Goal: Information Seeking & Learning: Check status

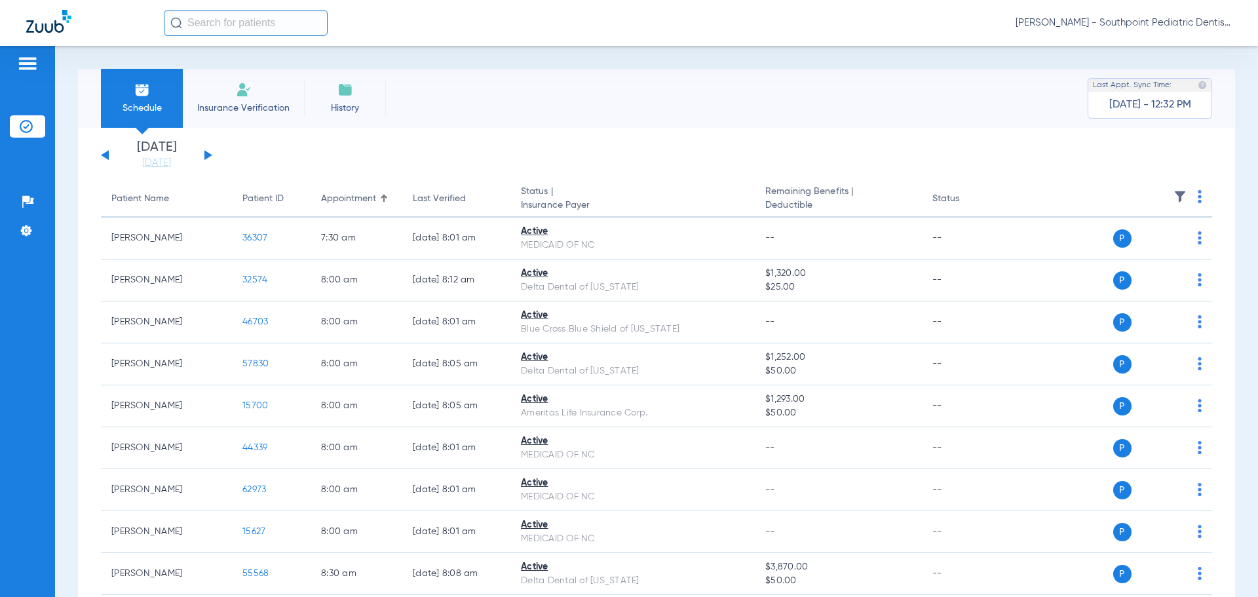
click at [469, 125] on div "Schedule Insurance Verification History Last Appt. Sync Time: Today - 12:32 PM" at bounding box center [657, 98] width 1158 height 59
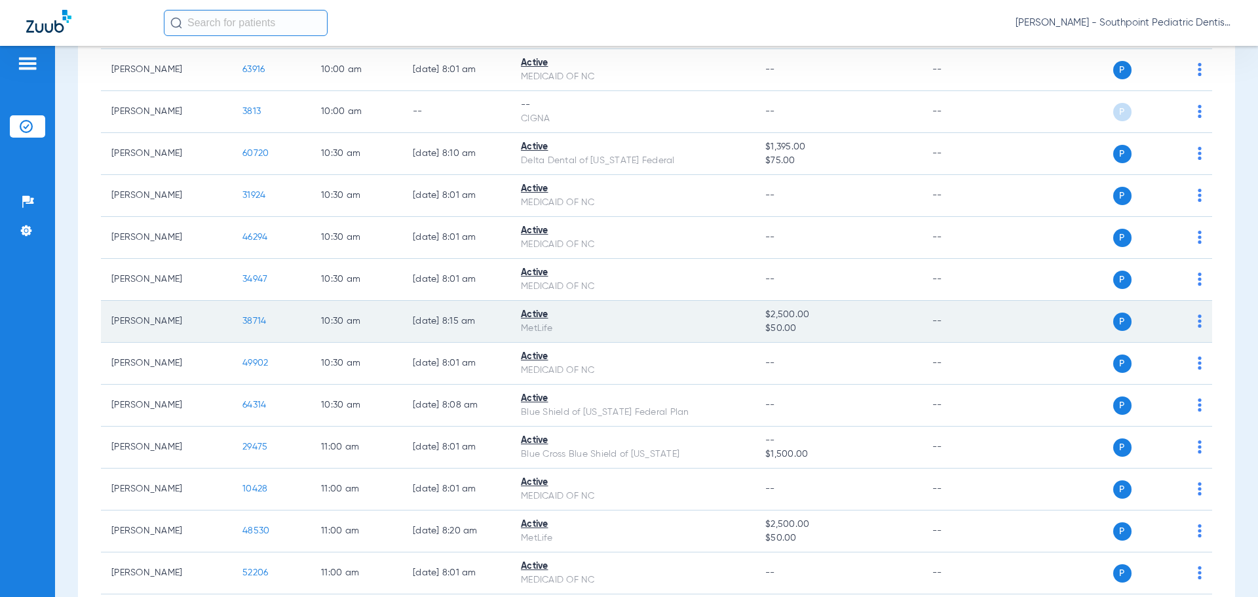
click at [250, 324] on span "38714" at bounding box center [255, 321] width 24 height 9
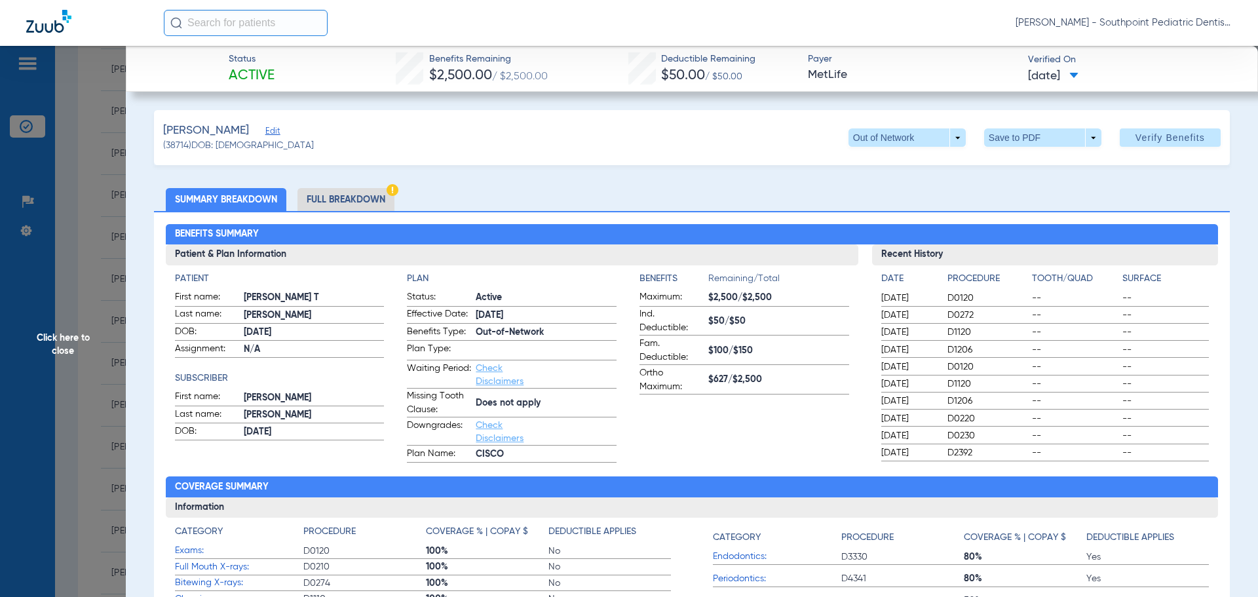
drag, startPoint x: 400, startPoint y: 198, endPoint x: 391, endPoint y: 193, distance: 10.0
click at [400, 197] on ul "Summary Breakdown Full Breakdown" at bounding box center [692, 199] width 1076 height 23
click at [391, 193] on img at bounding box center [393, 190] width 12 height 12
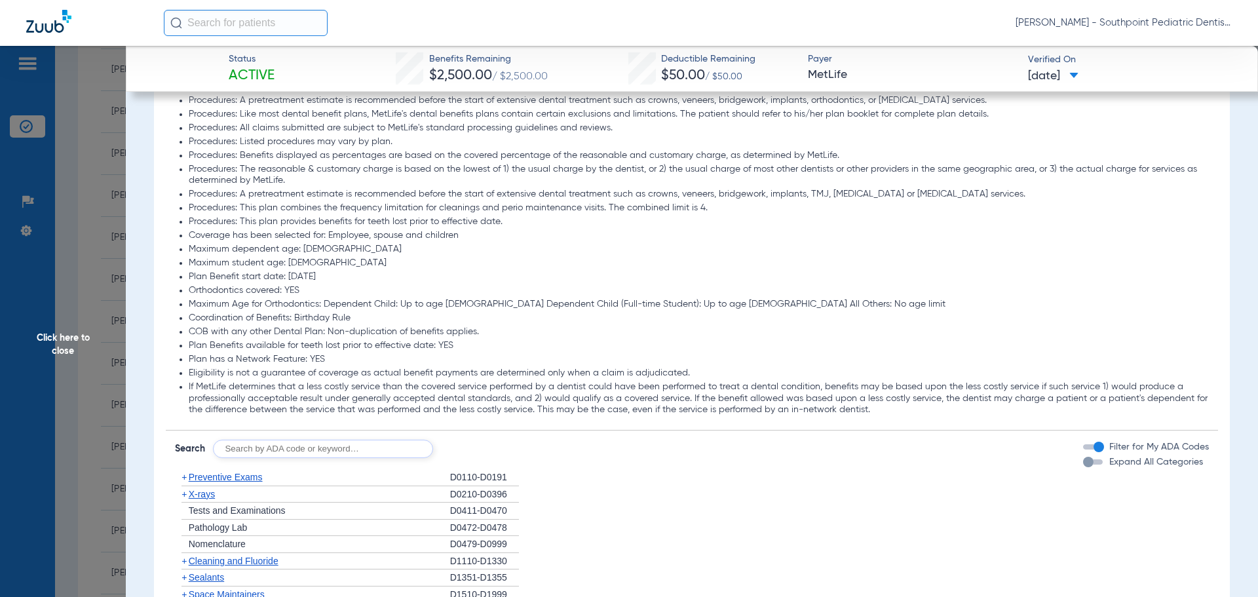
scroll to position [1442, 0]
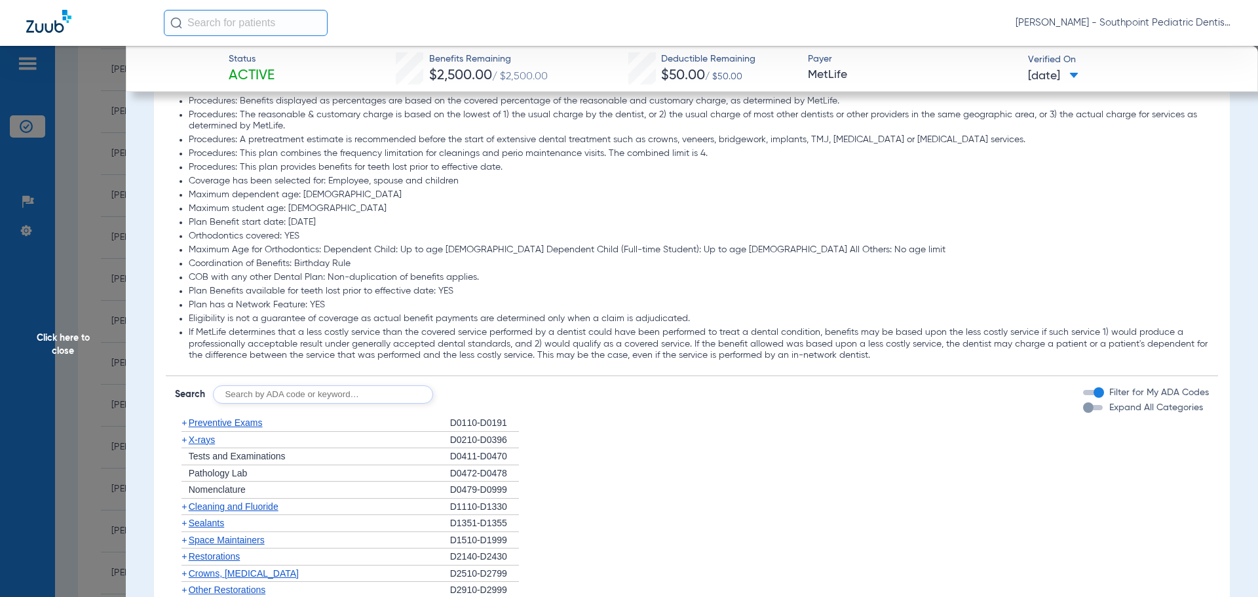
click at [292, 417] on div "+ Preventive Exams" at bounding box center [312, 423] width 275 height 17
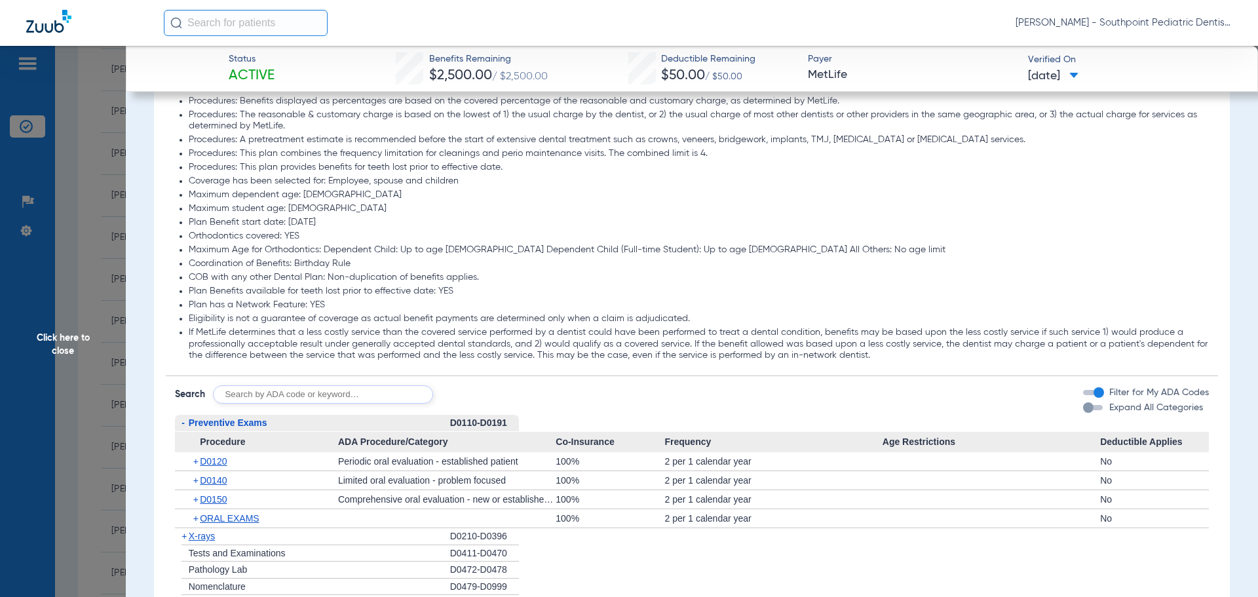
click at [292, 418] on div "- Preventive Exams" at bounding box center [312, 423] width 275 height 17
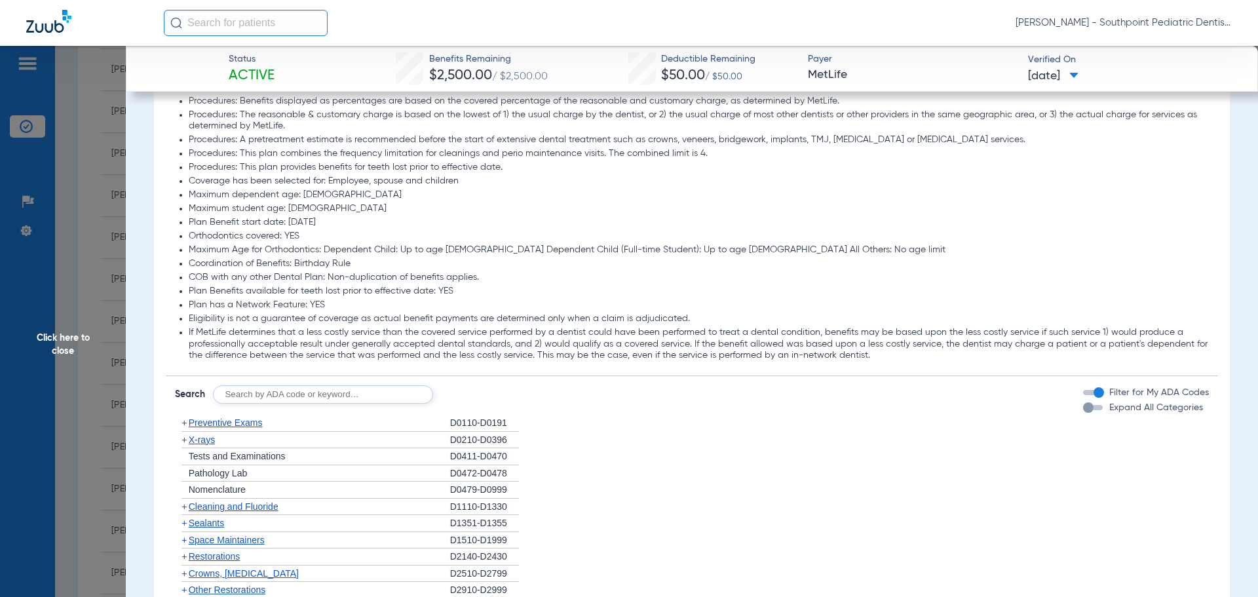
click at [307, 439] on div "+ X-rays" at bounding box center [312, 440] width 275 height 17
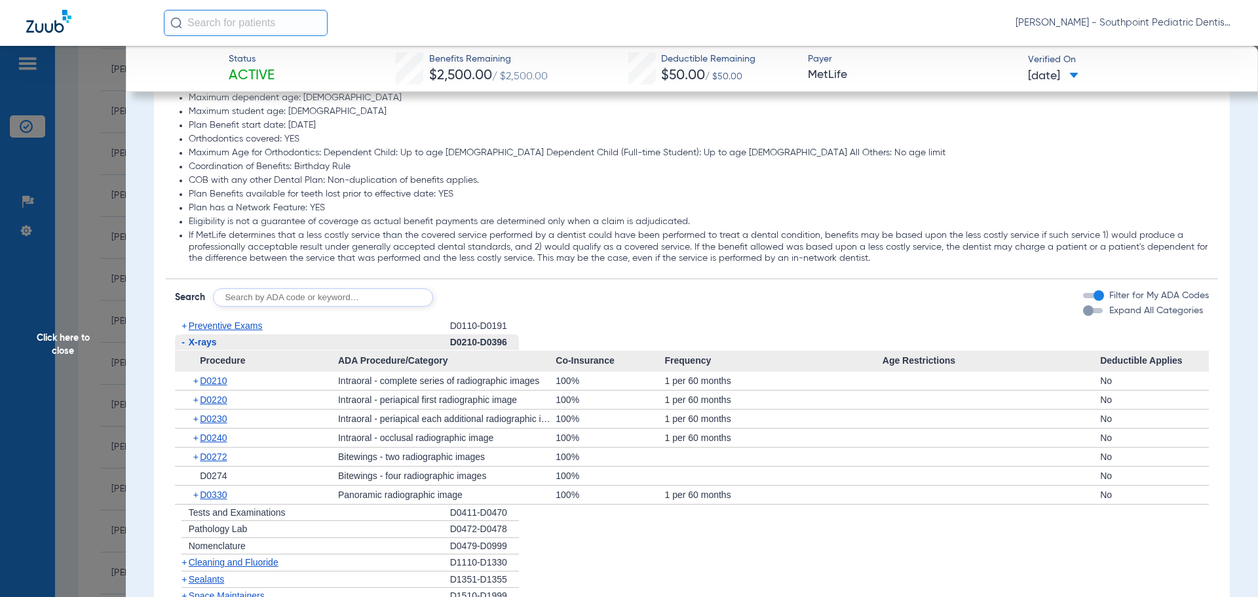
scroll to position [1639, 0]
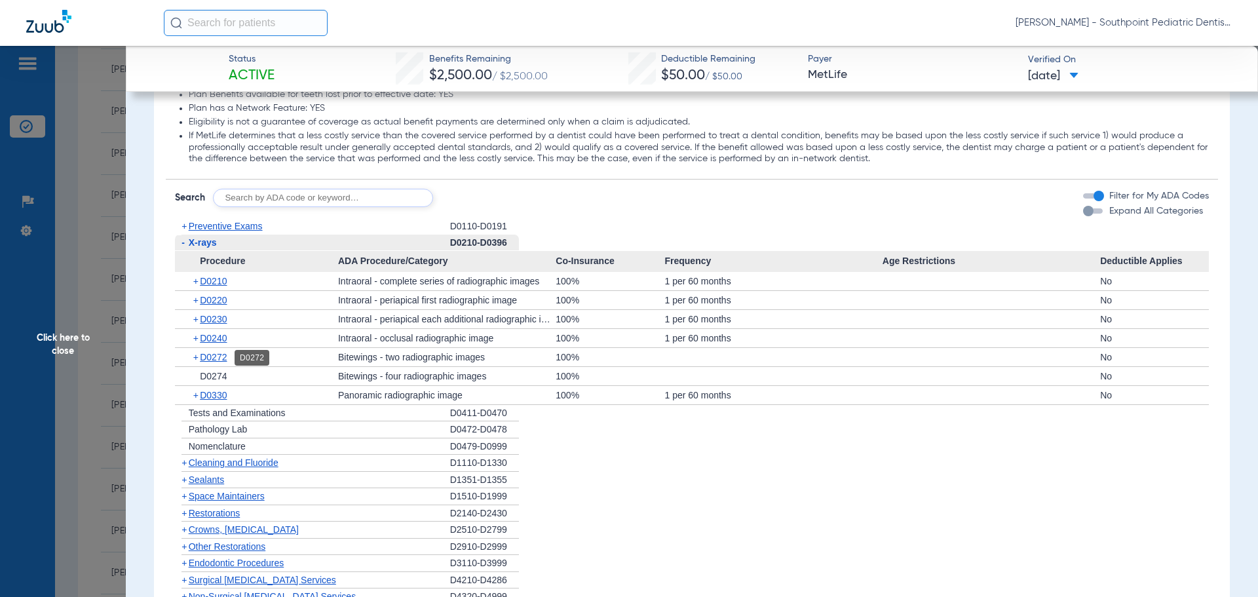
click at [214, 360] on span "D0272" at bounding box center [213, 357] width 27 height 10
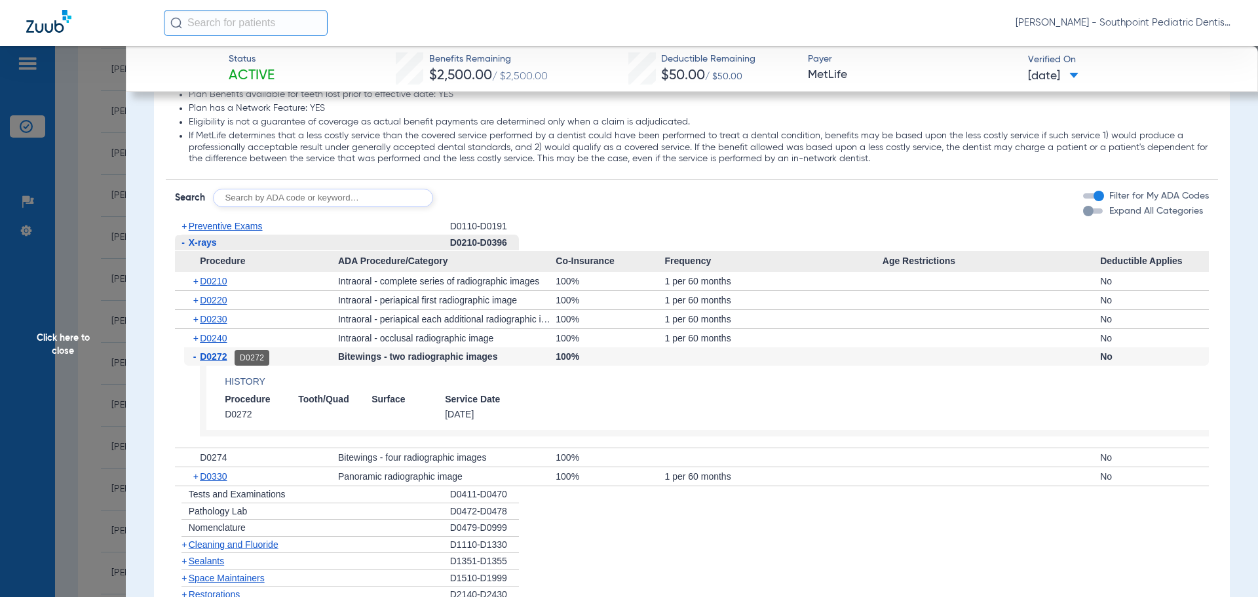
click at [215, 361] on span "D0272" at bounding box center [213, 356] width 27 height 10
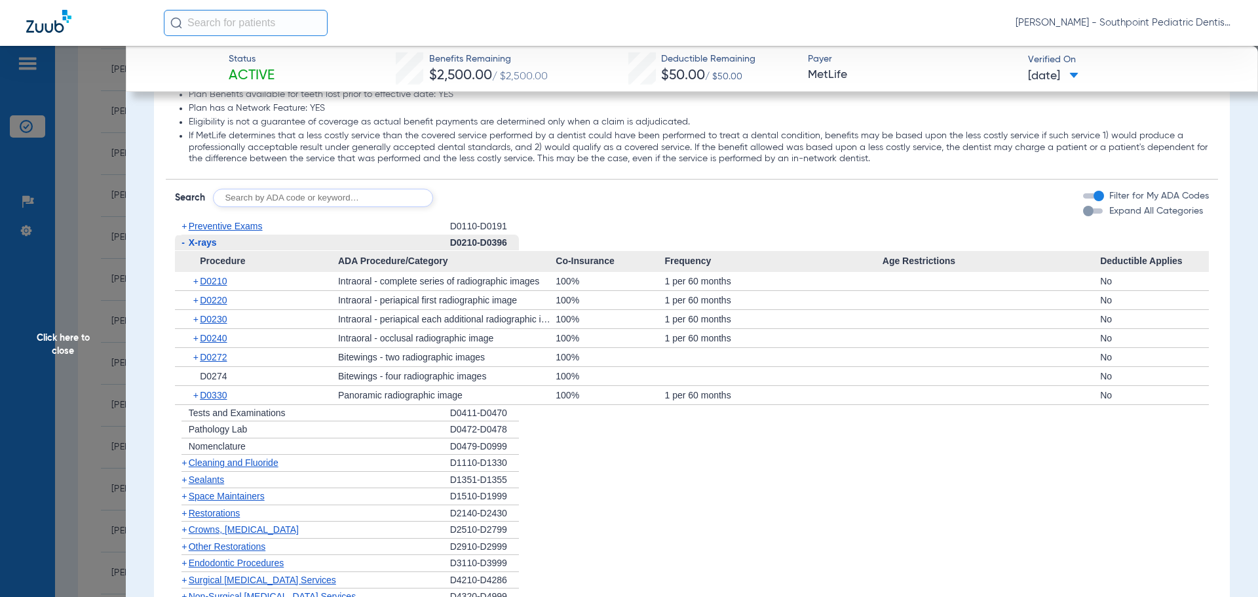
click at [221, 239] on div "- X-rays" at bounding box center [312, 243] width 275 height 17
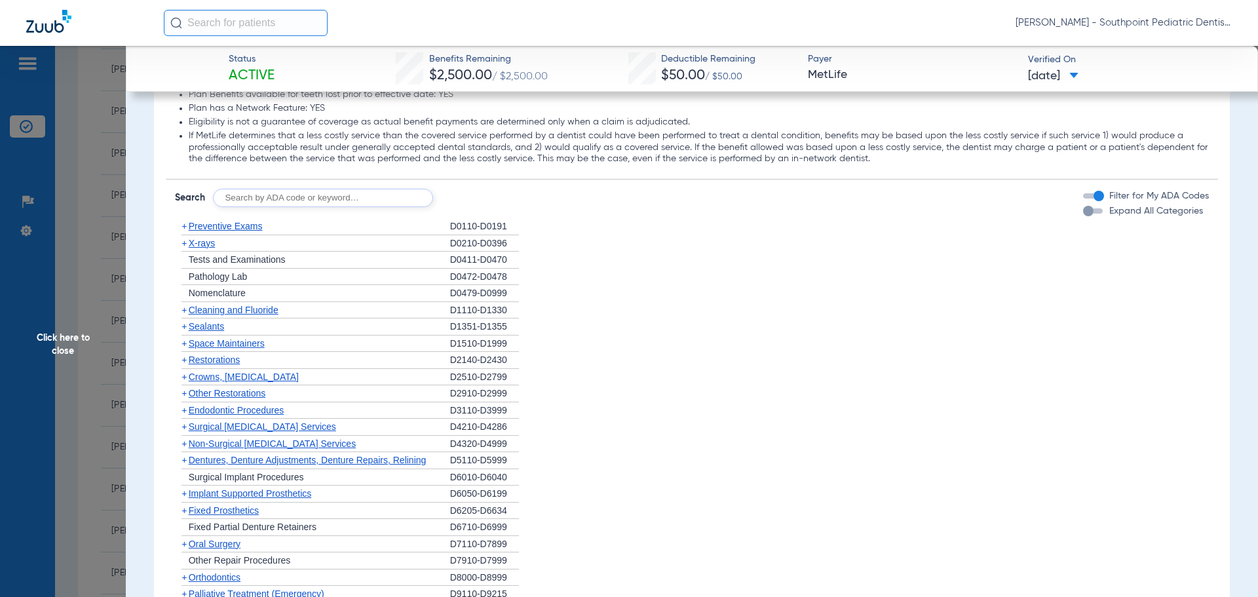
click at [238, 314] on span "Cleaning and Fluoride" at bounding box center [234, 310] width 90 height 10
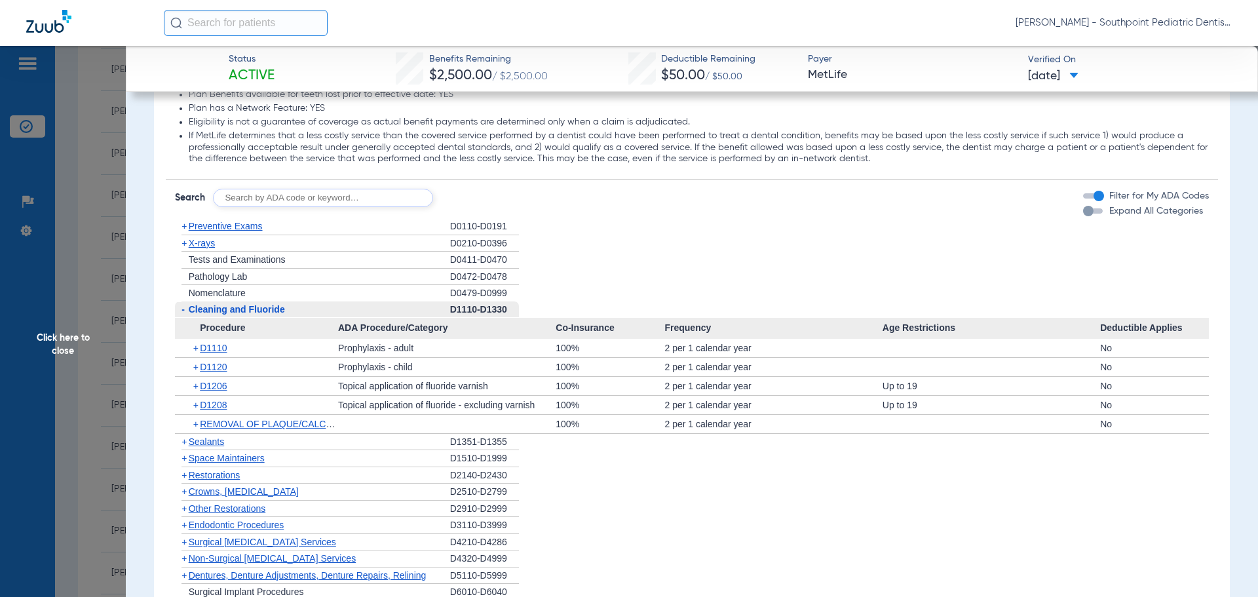
click at [237, 314] on span "Cleaning and Fluoride" at bounding box center [237, 309] width 96 height 10
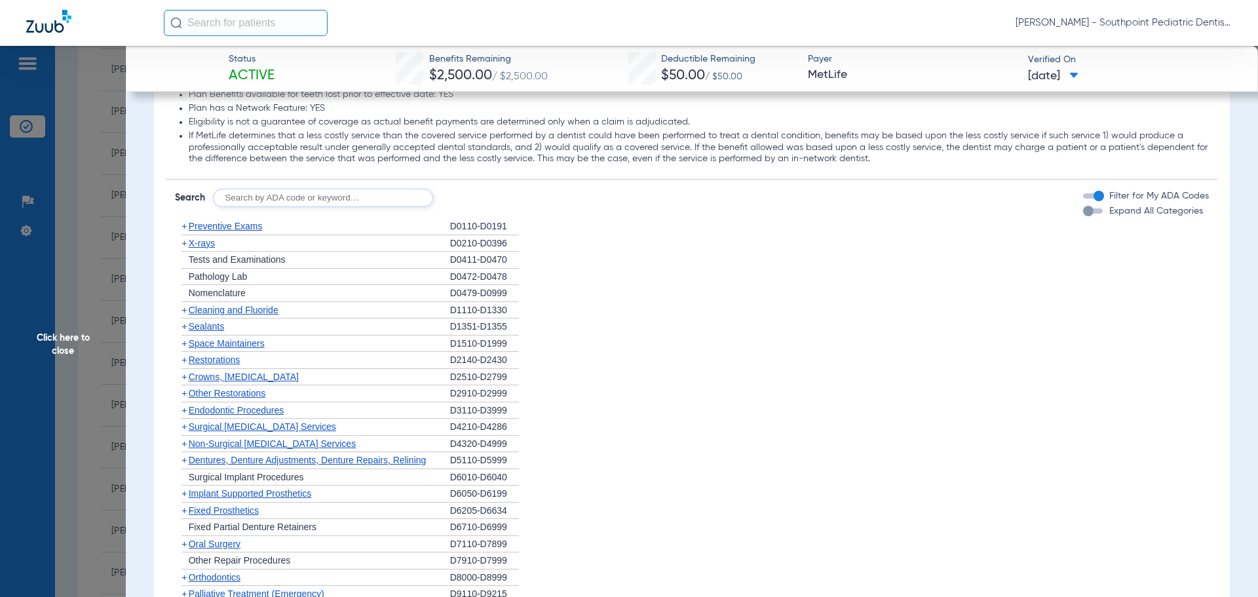
click at [244, 397] on span "Other Restorations" at bounding box center [227, 393] width 77 height 10
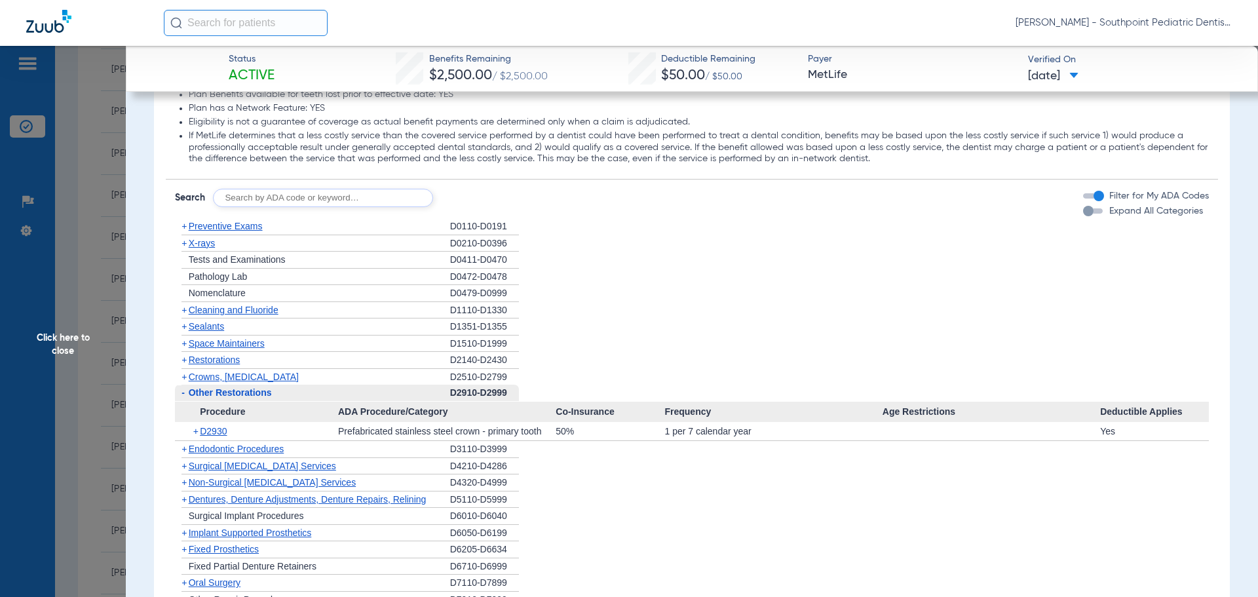
click at [243, 397] on span "Other Restorations" at bounding box center [230, 392] width 83 height 10
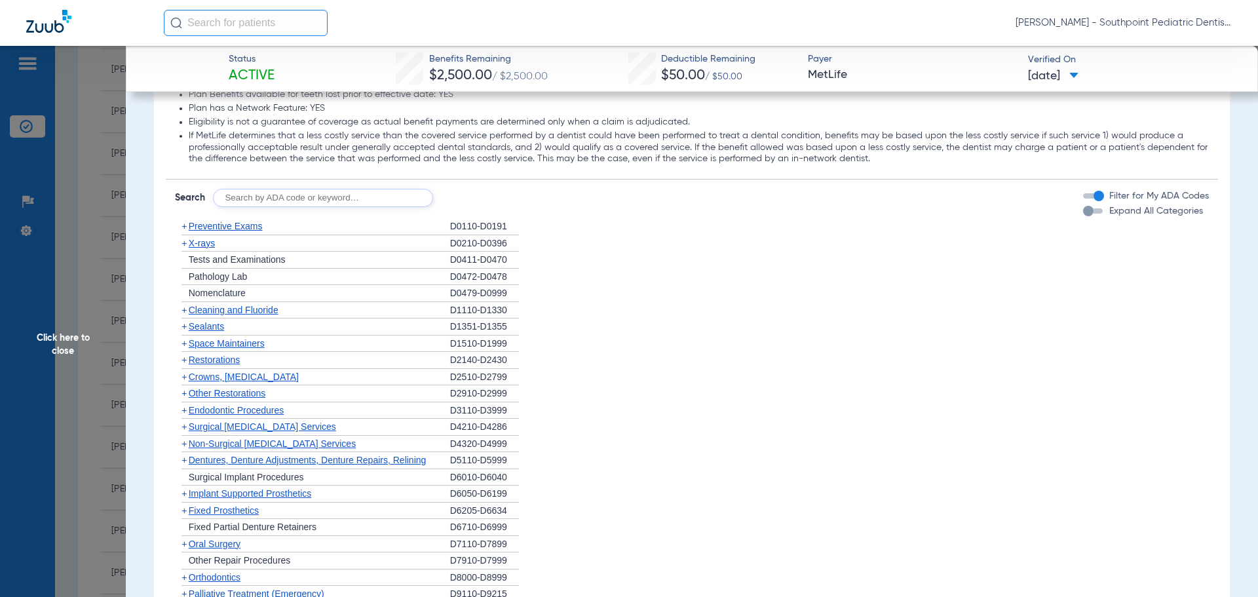
click at [256, 411] on span "Endodontic Procedures" at bounding box center [237, 410] width 96 height 10
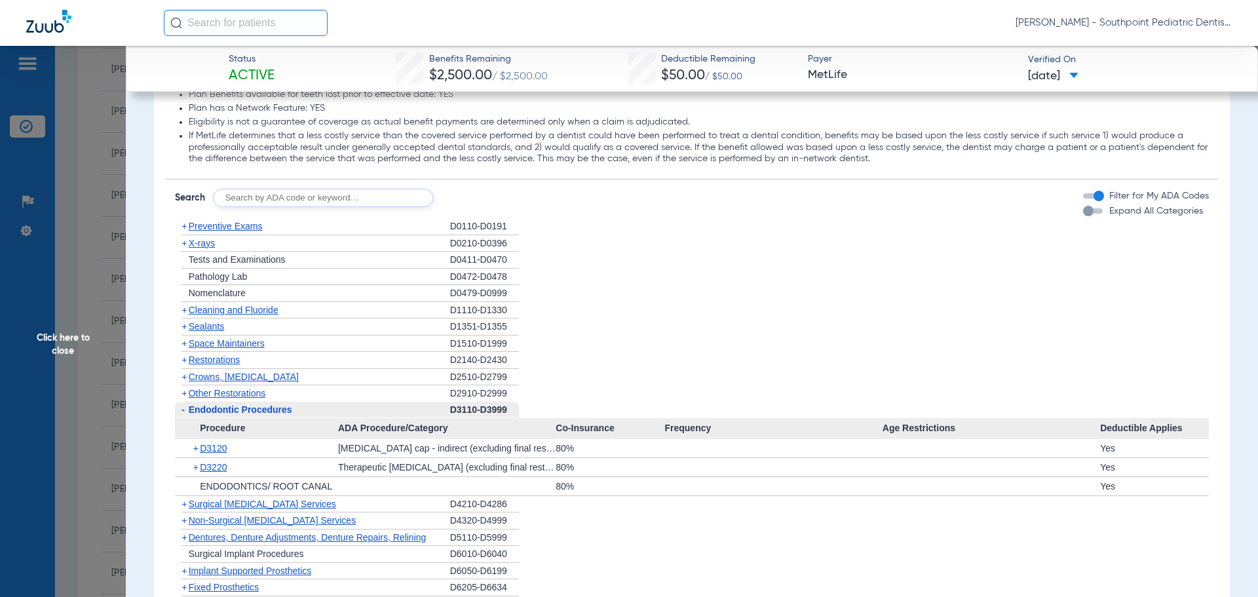
click at [256, 411] on span "Endodontic Procedures" at bounding box center [241, 409] width 104 height 10
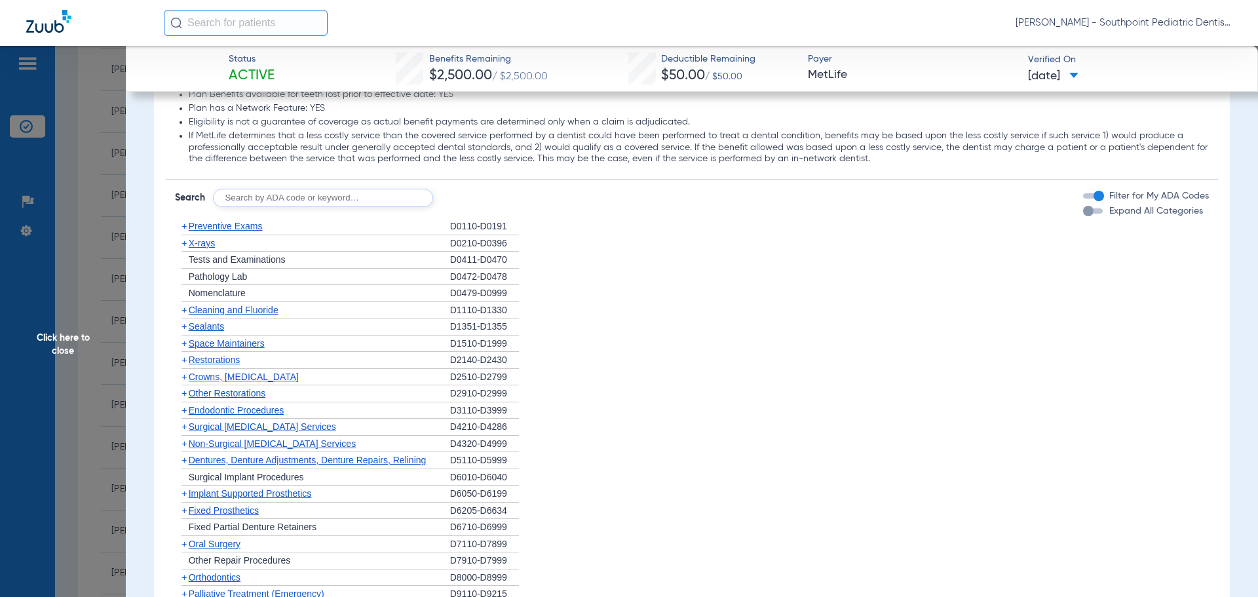
click at [234, 547] on span "Oral Surgery" at bounding box center [215, 544] width 52 height 10
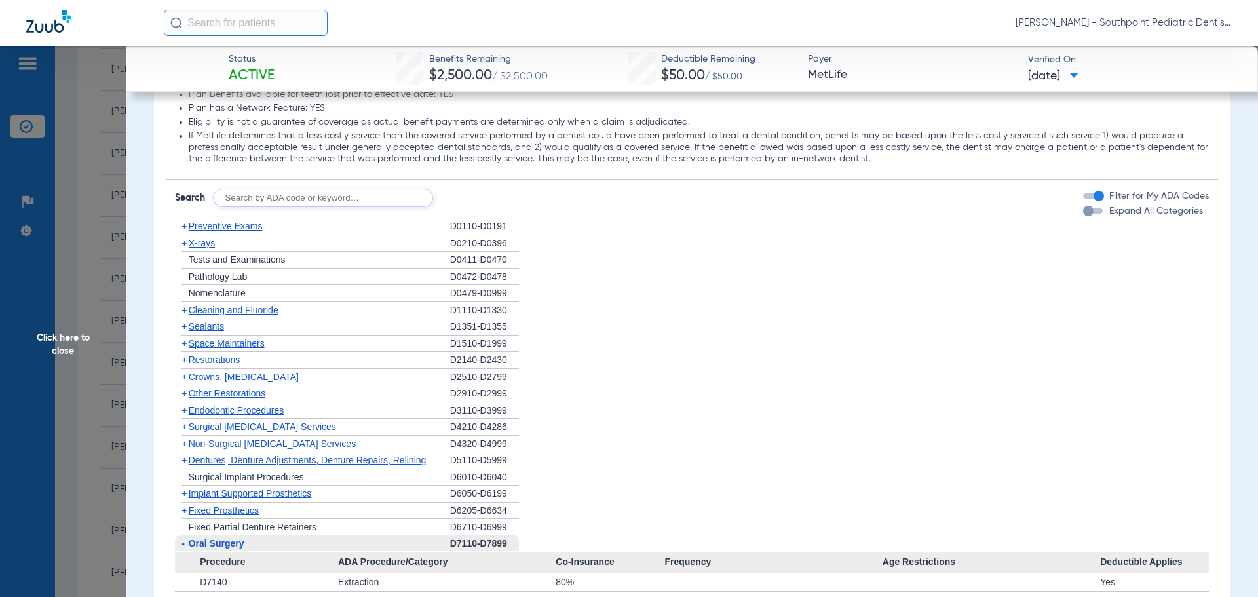
click at [233, 547] on span "Oral Surgery" at bounding box center [217, 543] width 56 height 10
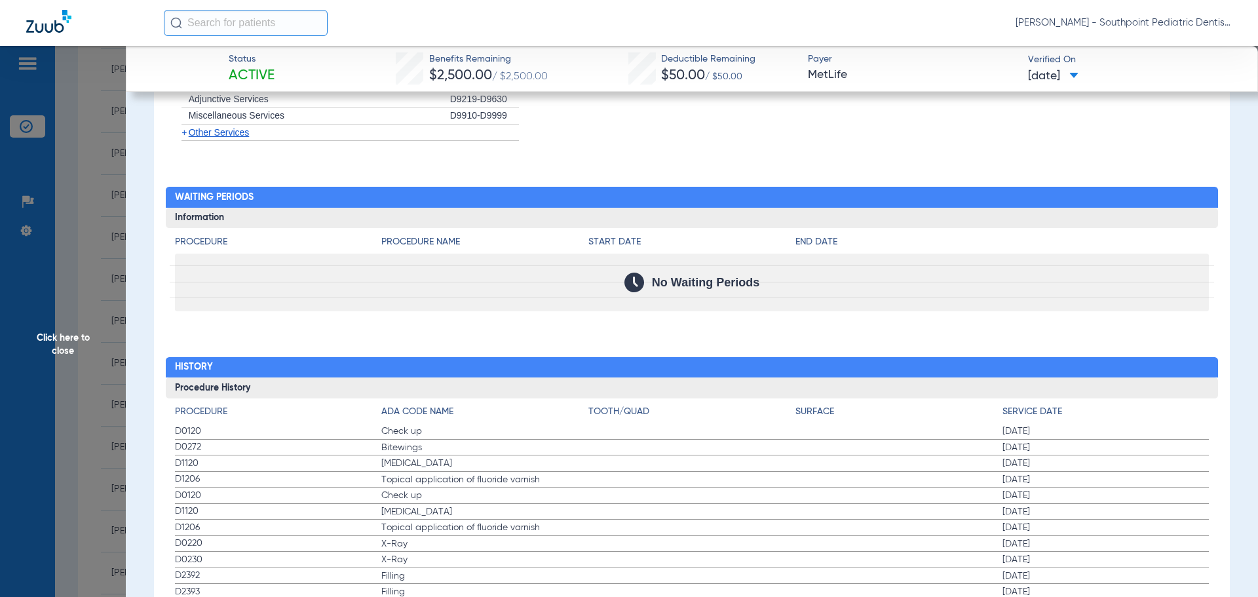
scroll to position [2163, 0]
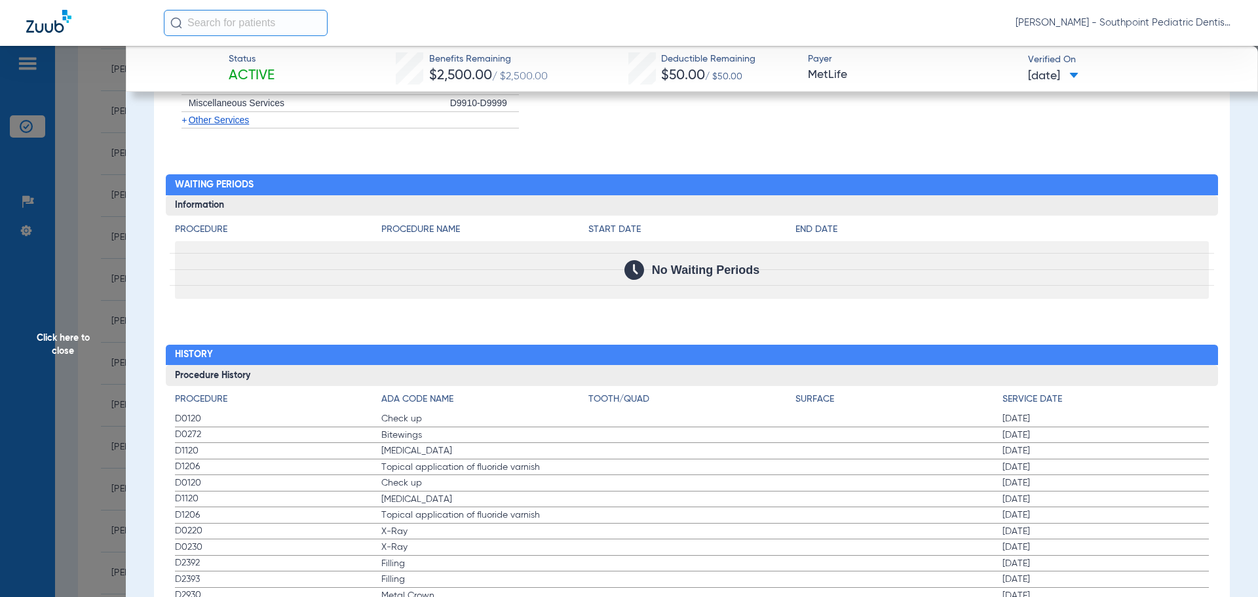
drag, startPoint x: 174, startPoint y: 425, endPoint x: 1134, endPoint y: 473, distance: 961.4
click at [89, 395] on span "Click here to close" at bounding box center [63, 344] width 126 height 597
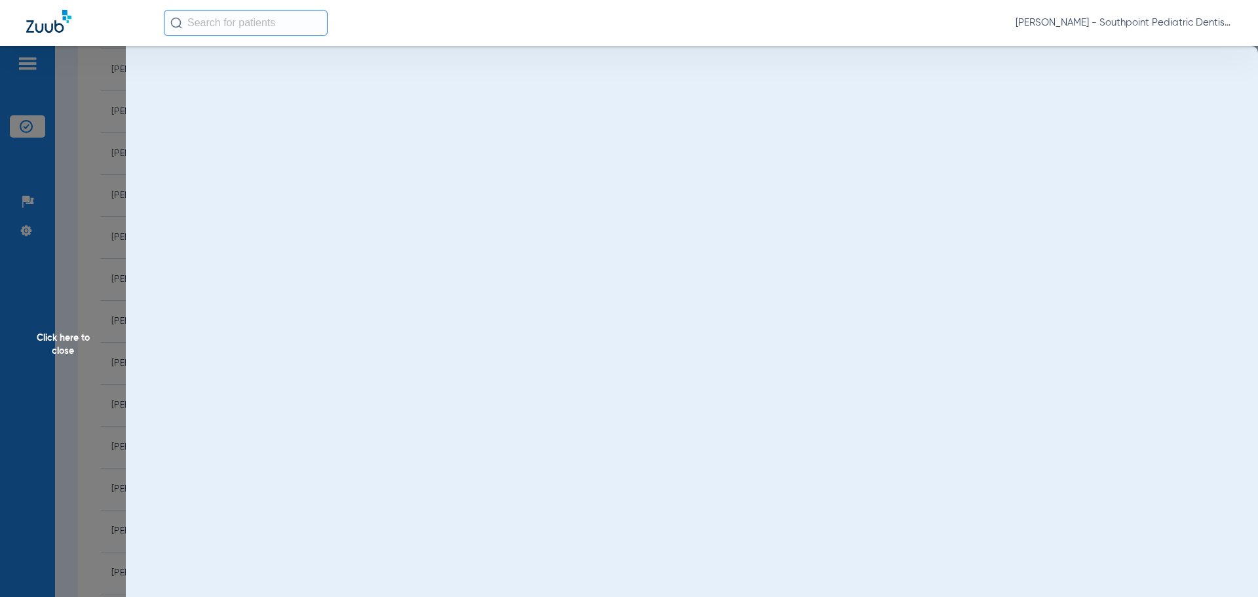
scroll to position [0, 0]
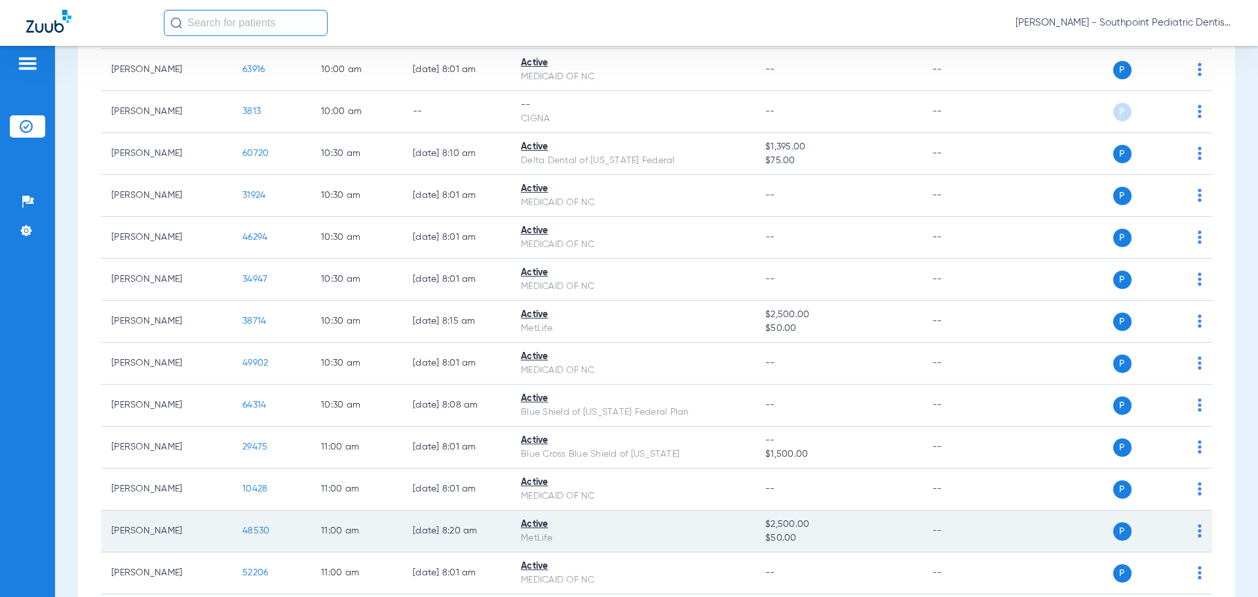
click at [251, 528] on span "48530" at bounding box center [256, 530] width 27 height 9
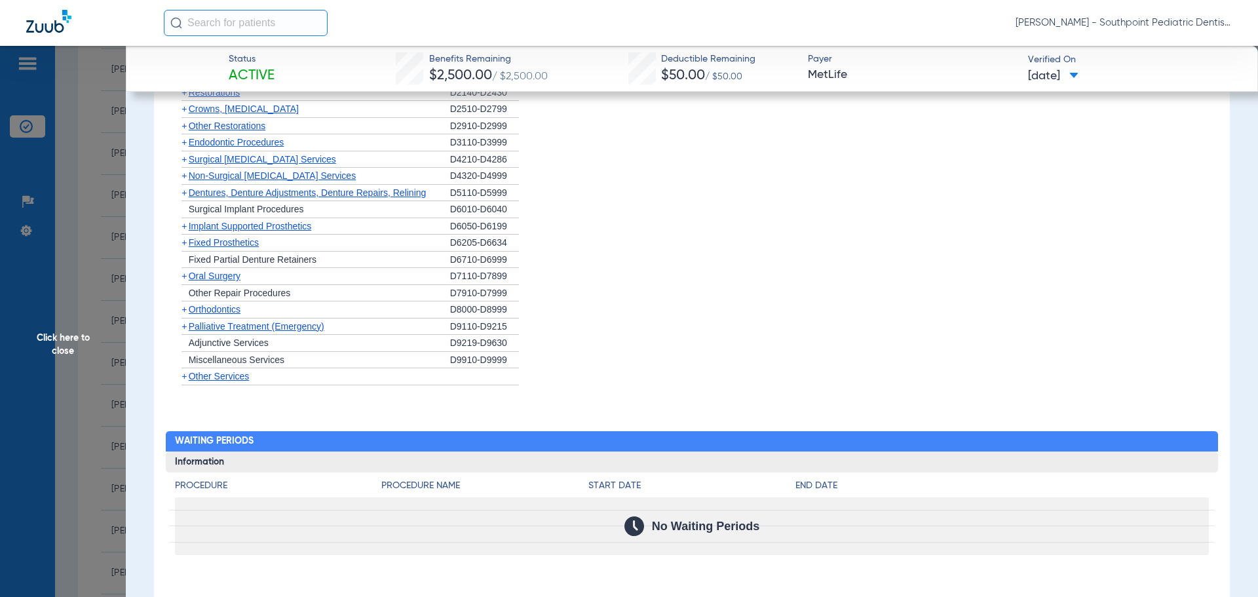
scroll to position [1680, 0]
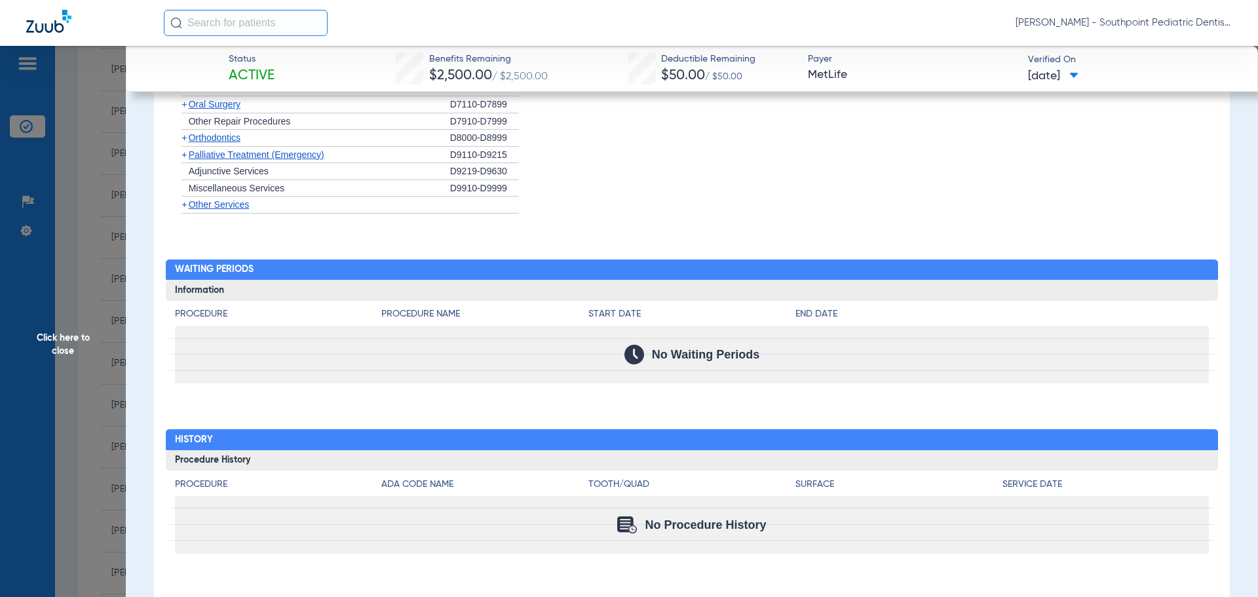
click at [70, 279] on span "Click here to close" at bounding box center [63, 344] width 126 height 597
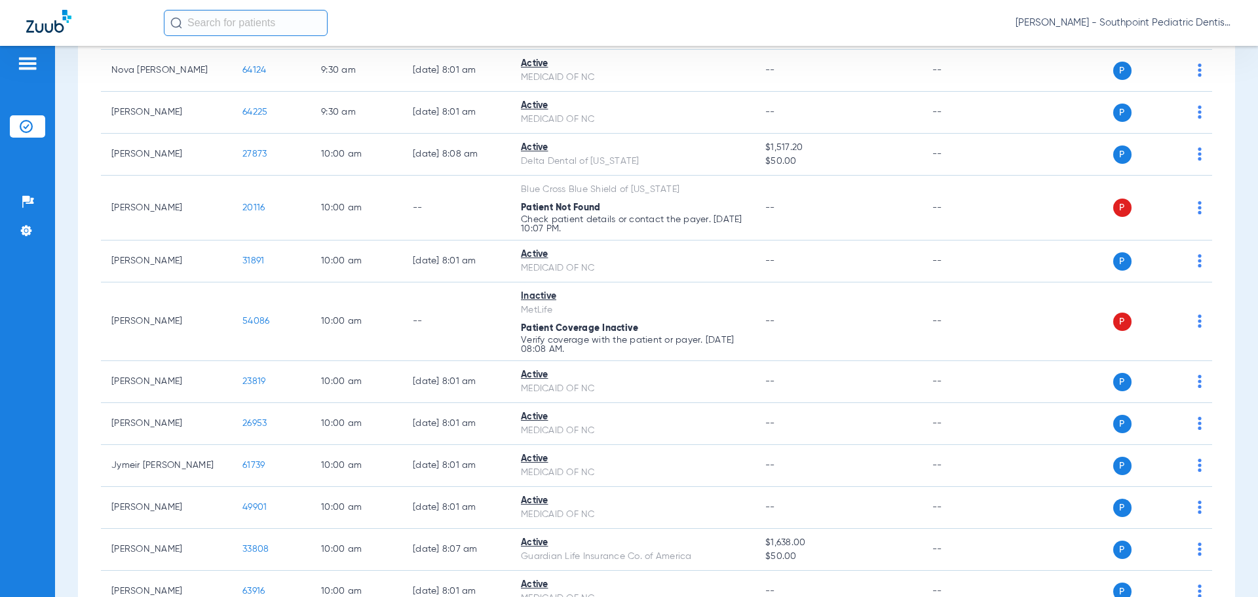
scroll to position [1249, 0]
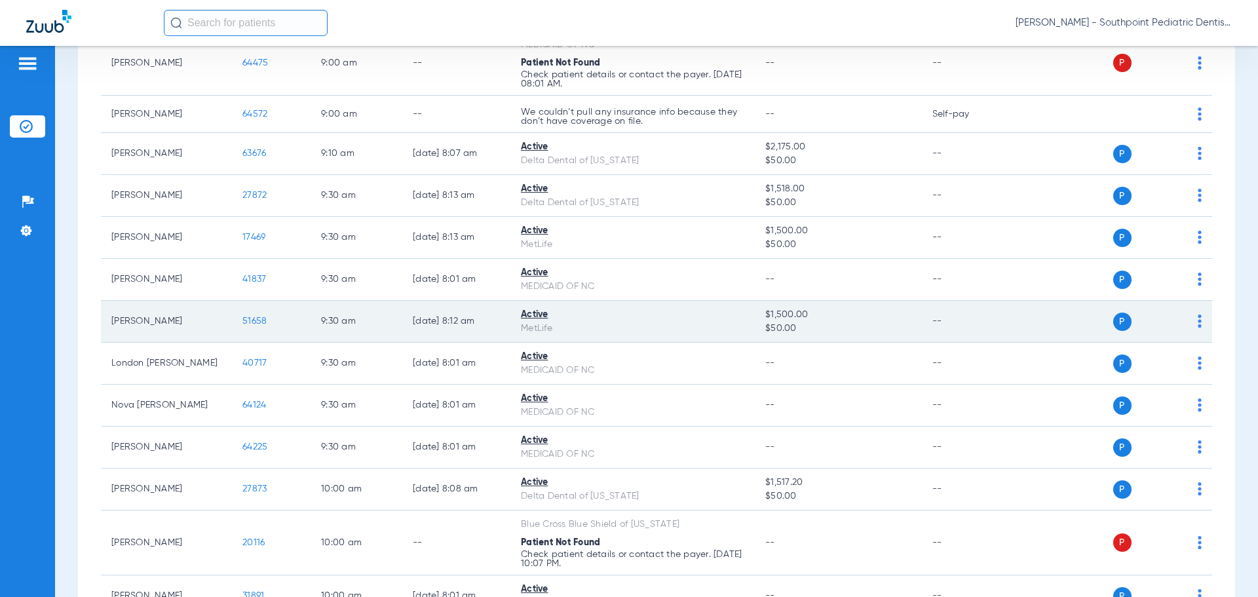
click at [252, 321] on span "51658" at bounding box center [255, 321] width 24 height 9
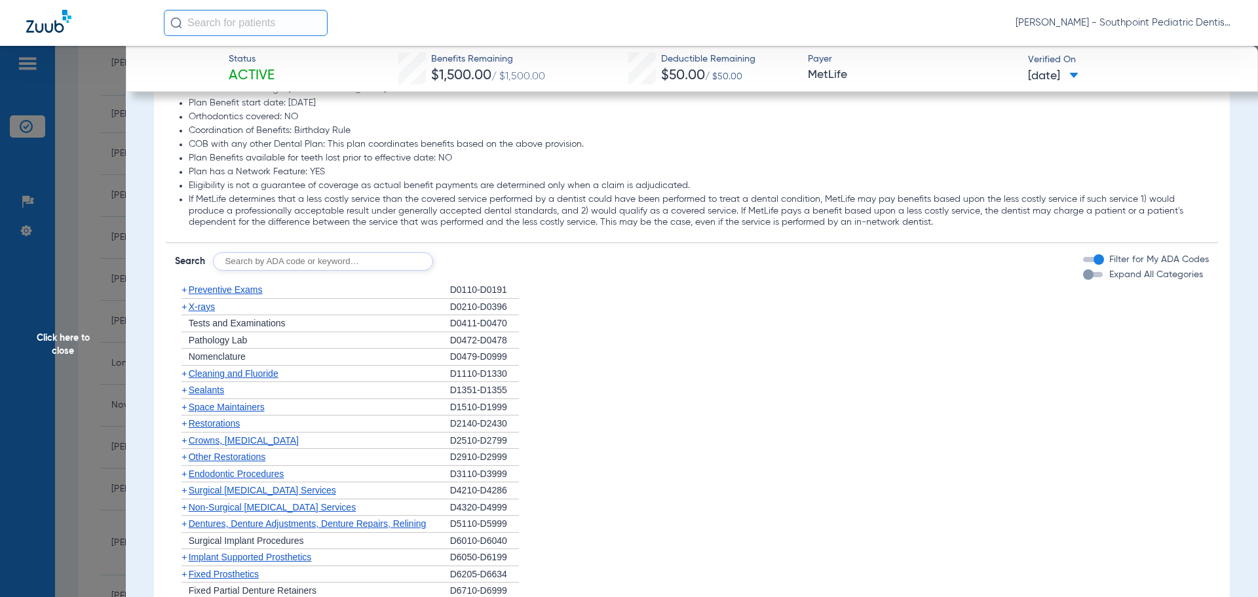
scroll to position [1108, 0]
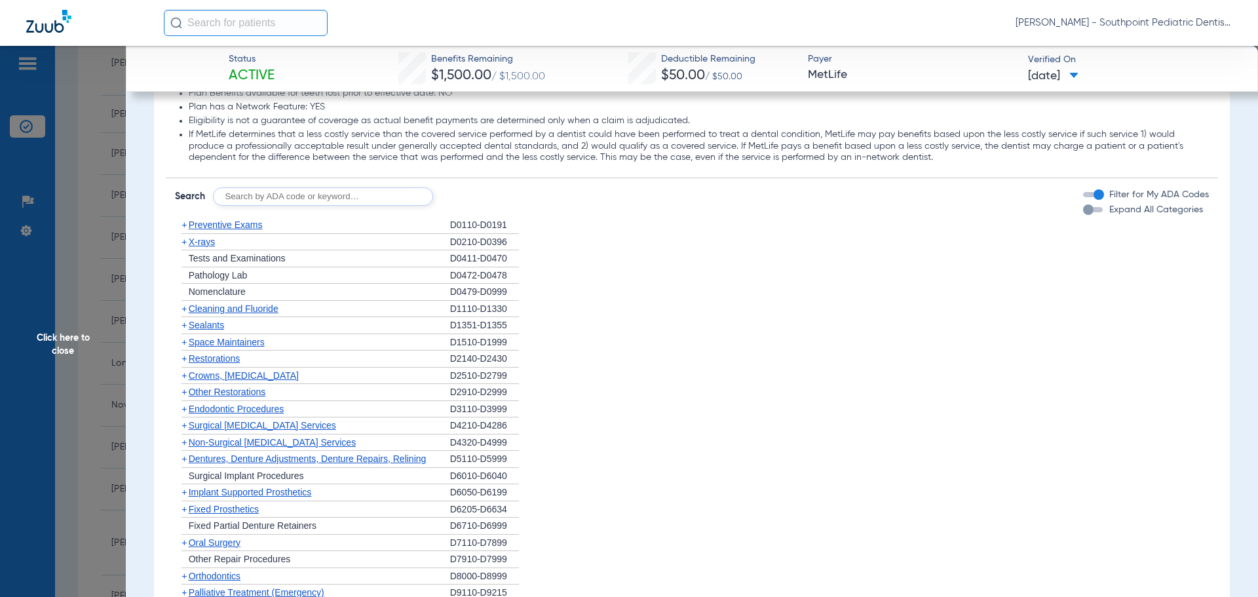
click at [307, 234] on div "+ X-rays" at bounding box center [312, 242] width 275 height 17
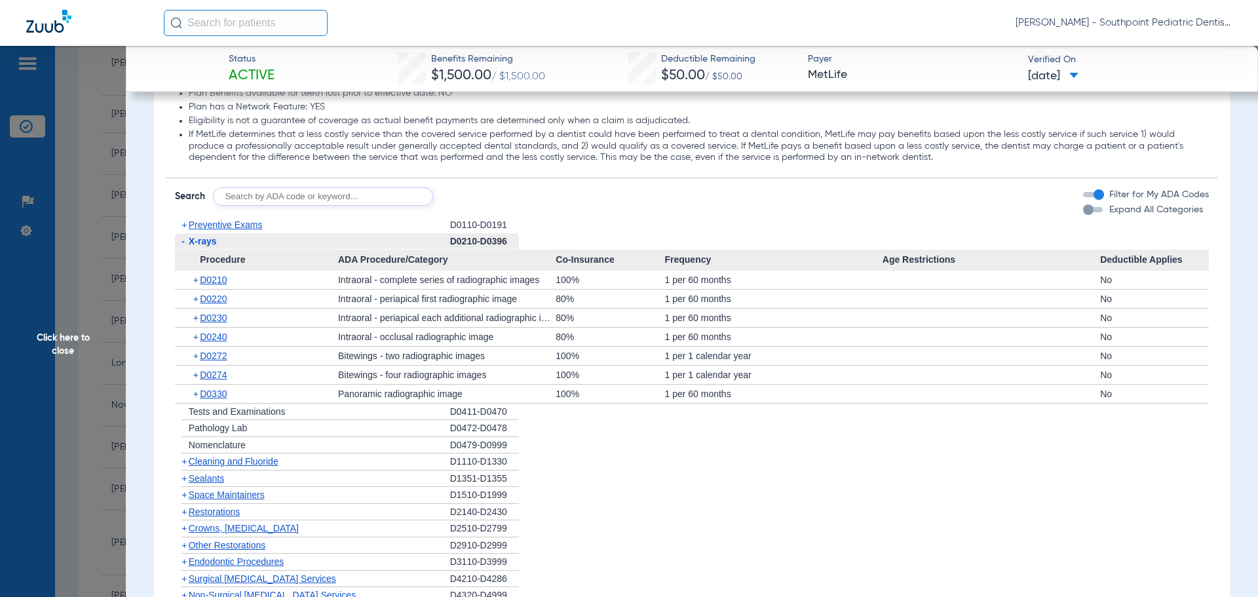
drag, startPoint x: 307, startPoint y: 233, endPoint x: 307, endPoint y: 240, distance: 6.6
click at [307, 240] on div "- X-rays" at bounding box center [312, 241] width 275 height 17
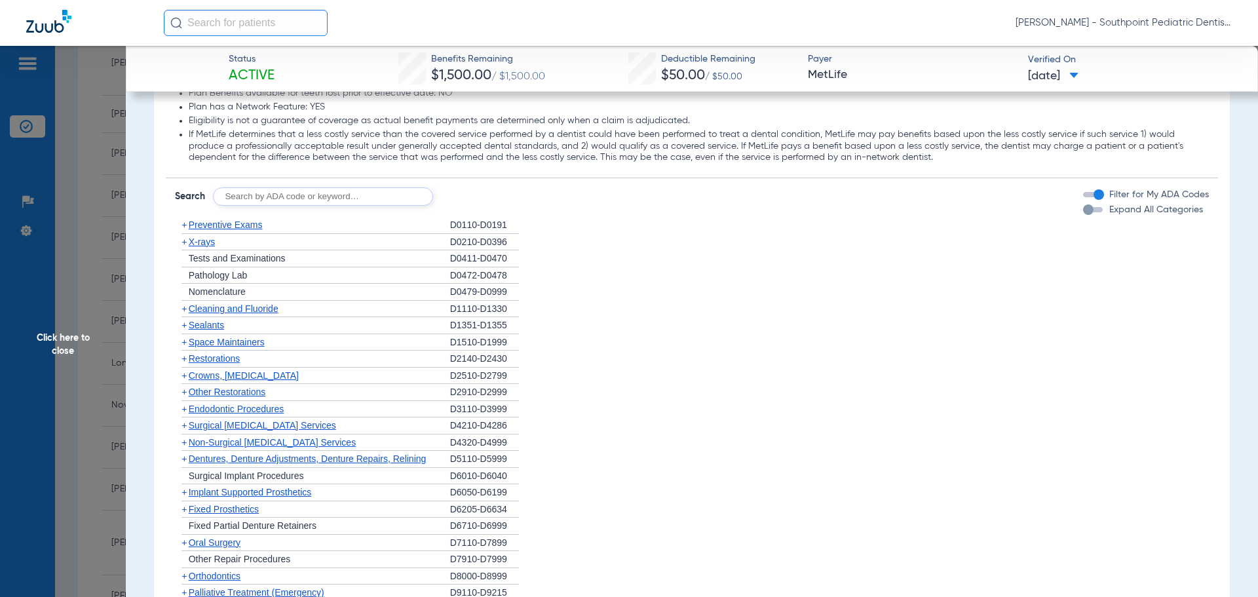
click at [267, 225] on div "+ Preventive Exams" at bounding box center [312, 225] width 275 height 17
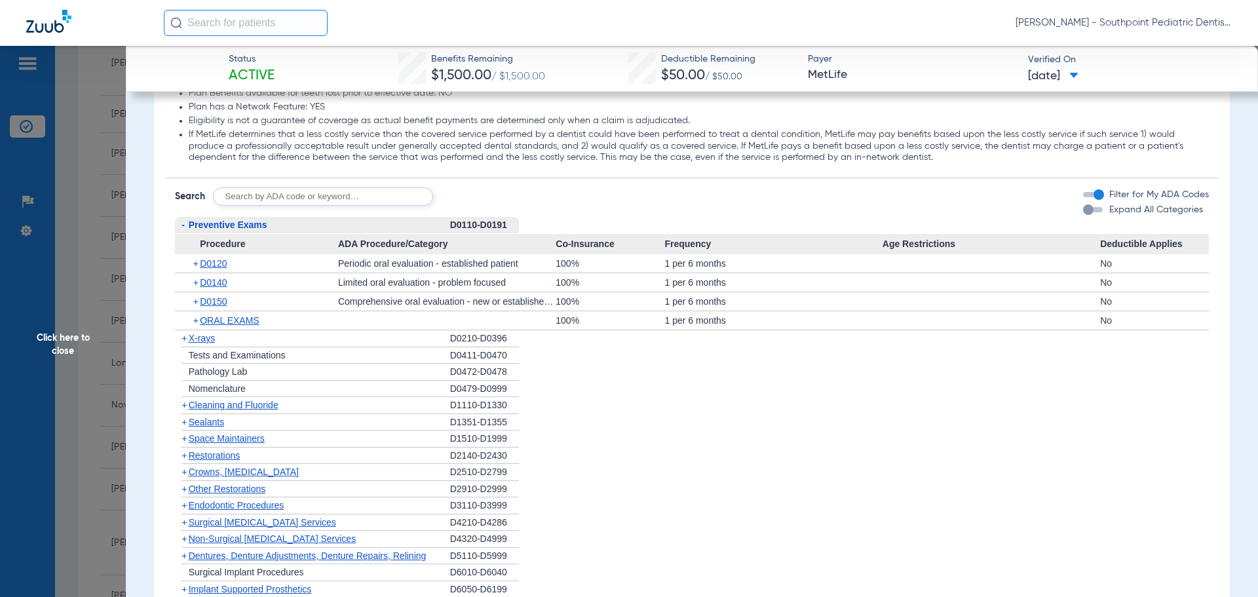
click at [267, 225] on span "Preventive Exams" at bounding box center [228, 225] width 79 height 10
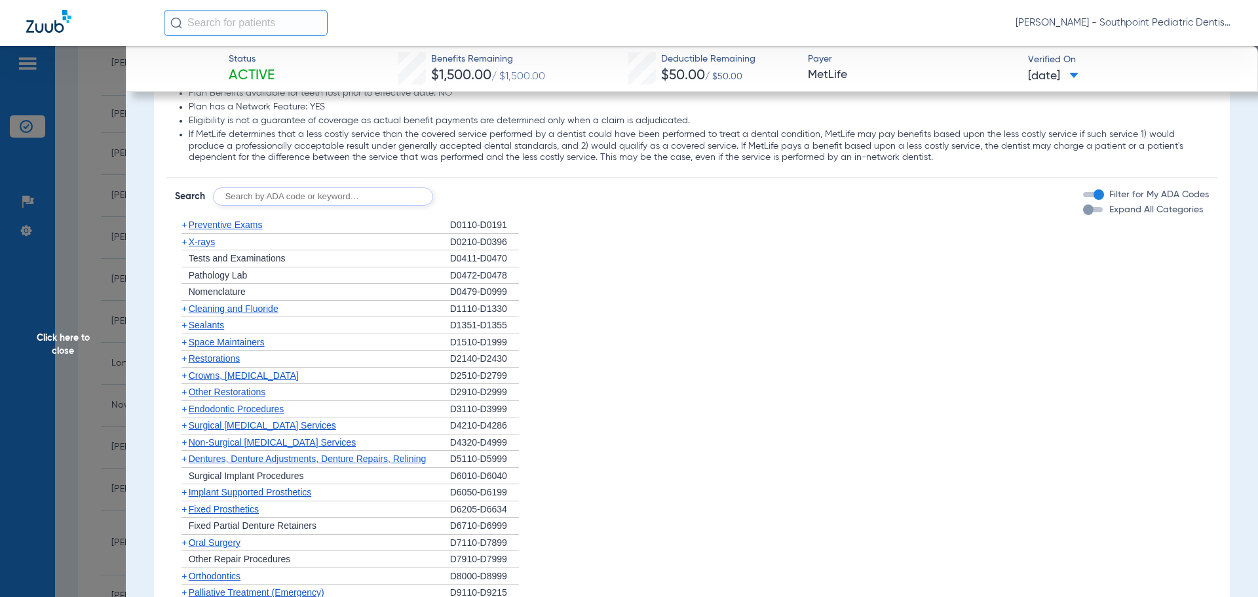
click at [218, 311] on span "Cleaning and Fluoride" at bounding box center [234, 308] width 90 height 10
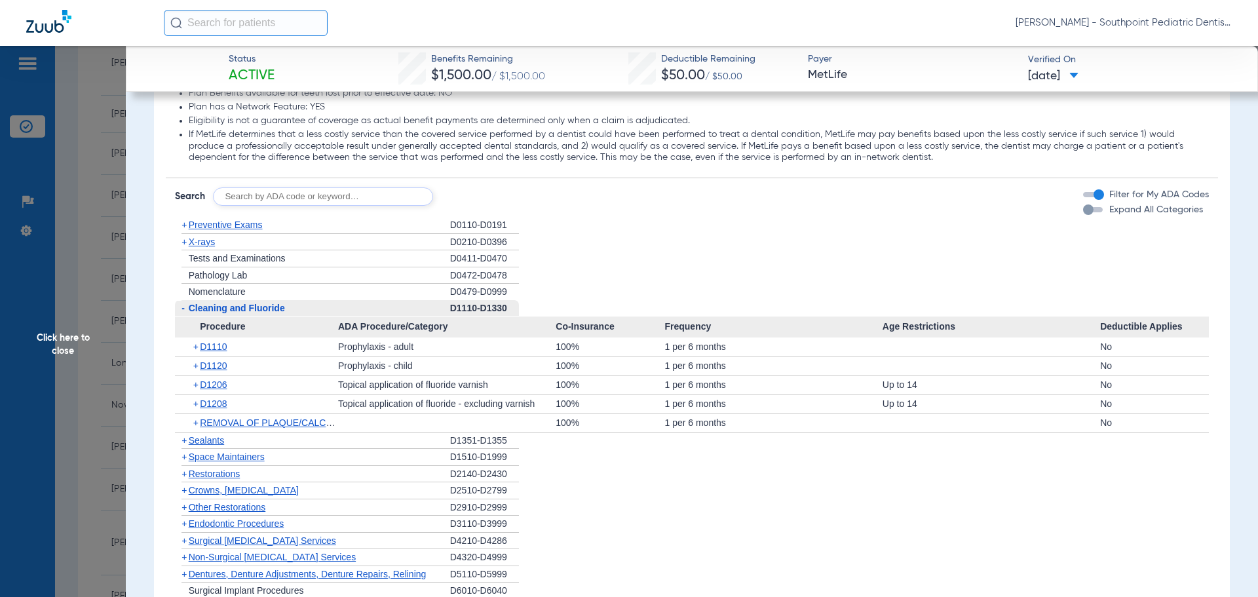
click at [214, 309] on span "Cleaning and Fluoride" at bounding box center [237, 308] width 96 height 10
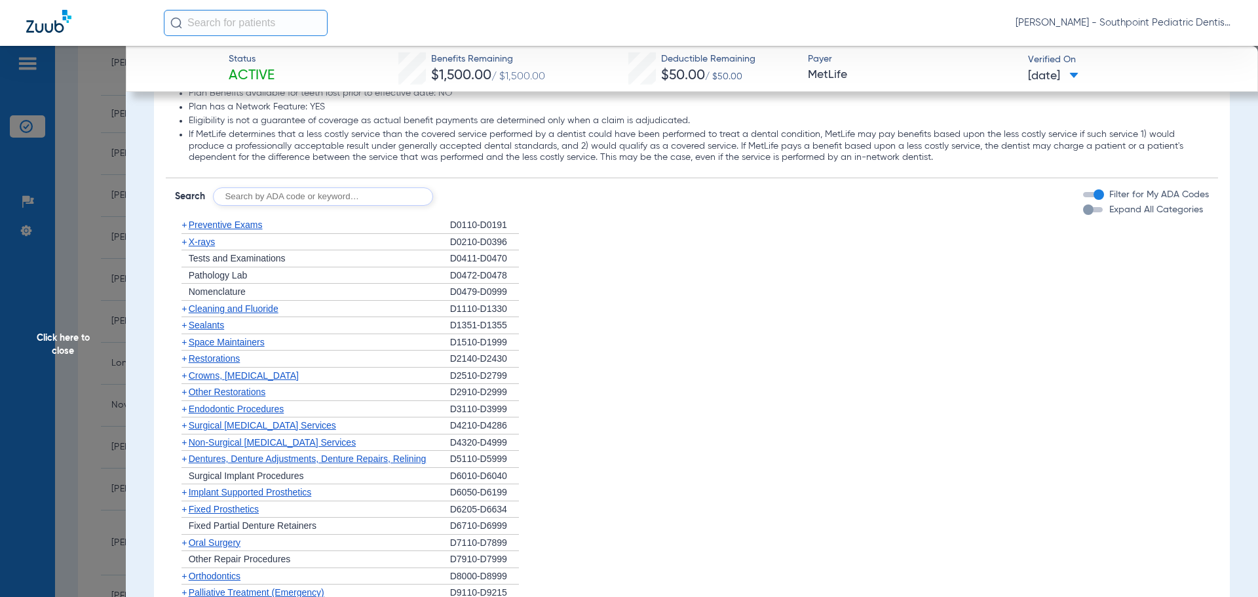
click at [214, 309] on span "Cleaning and Fluoride" at bounding box center [234, 308] width 90 height 10
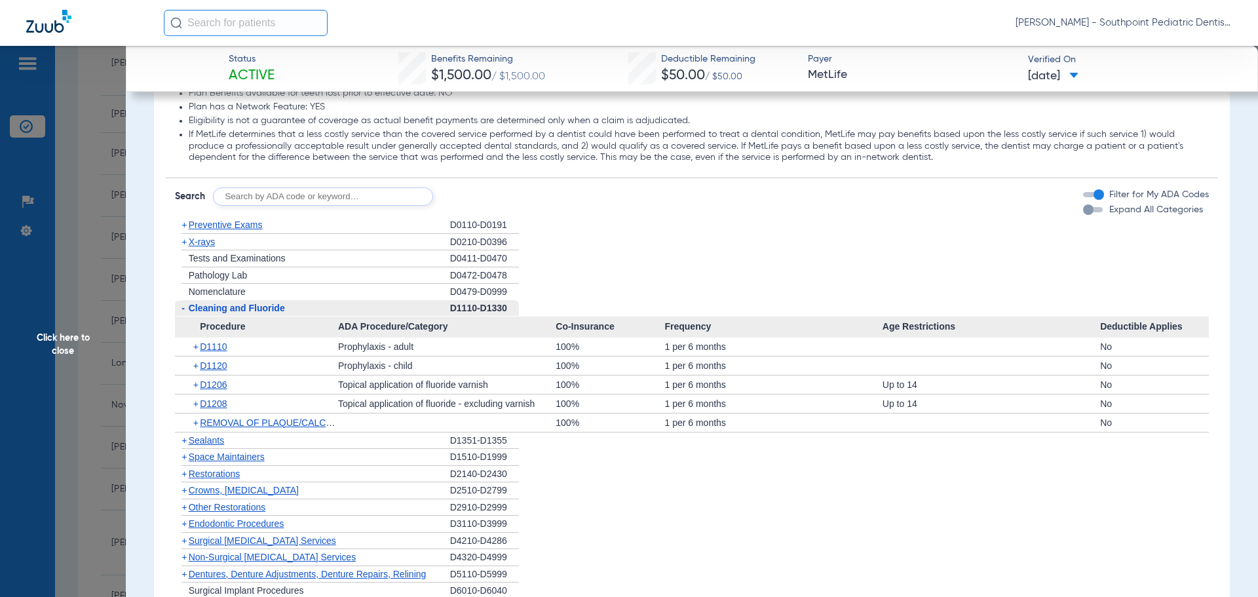
click at [214, 309] on span "Cleaning and Fluoride" at bounding box center [237, 308] width 96 height 10
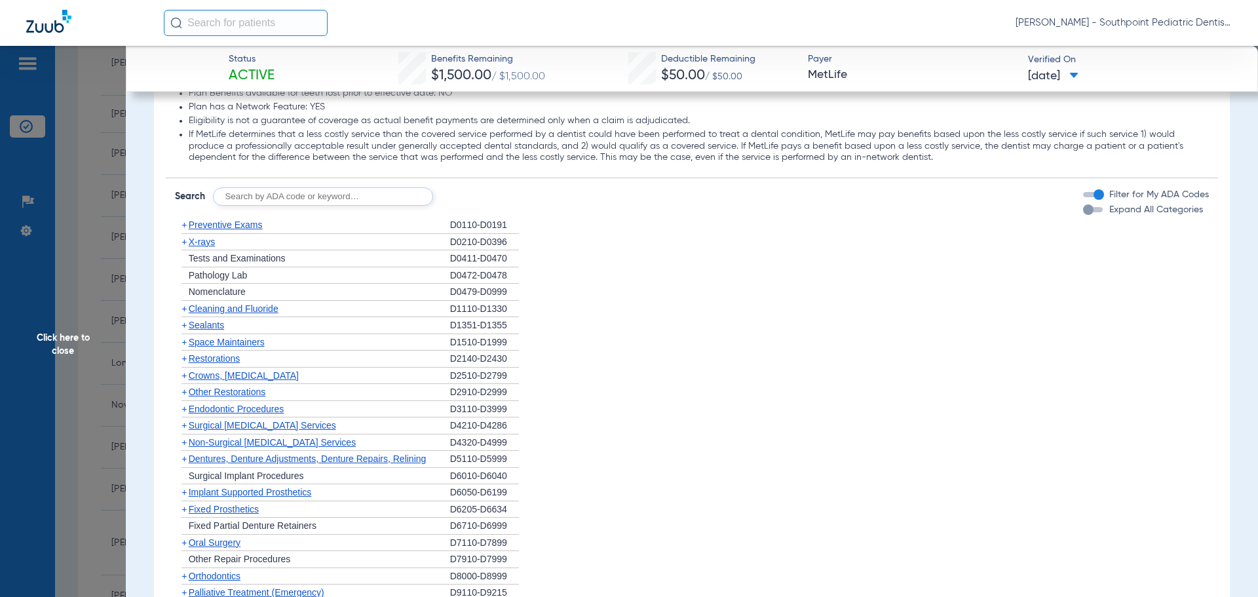
click at [213, 324] on span "Sealants" at bounding box center [206, 325] width 35 height 10
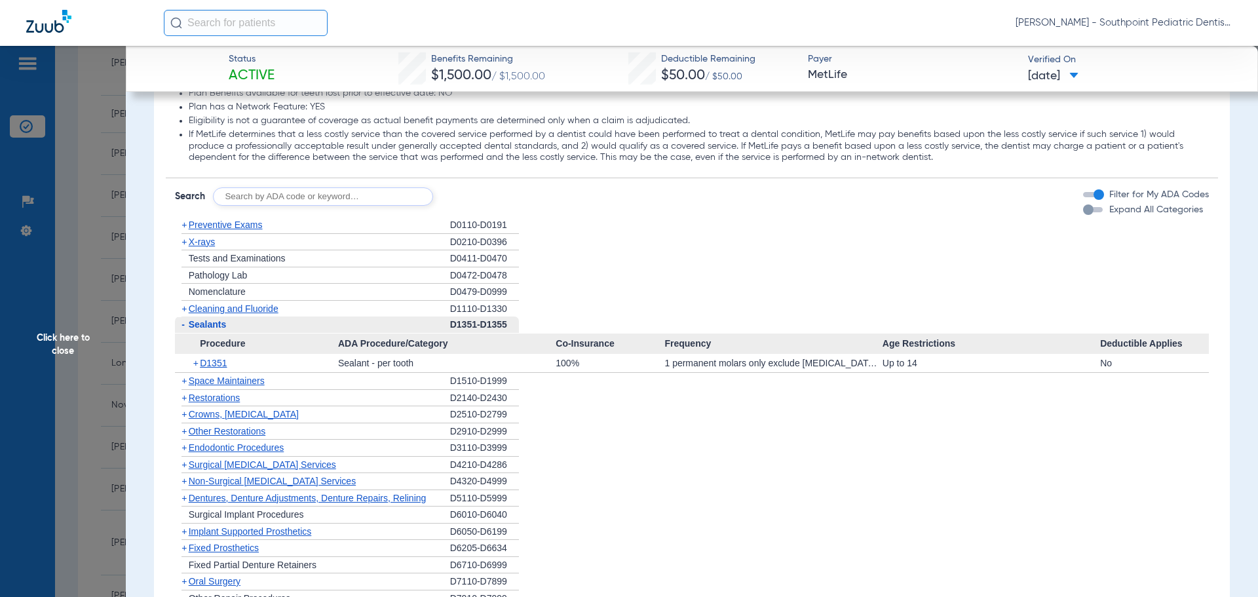
click at [213, 324] on span "Sealants" at bounding box center [208, 324] width 38 height 10
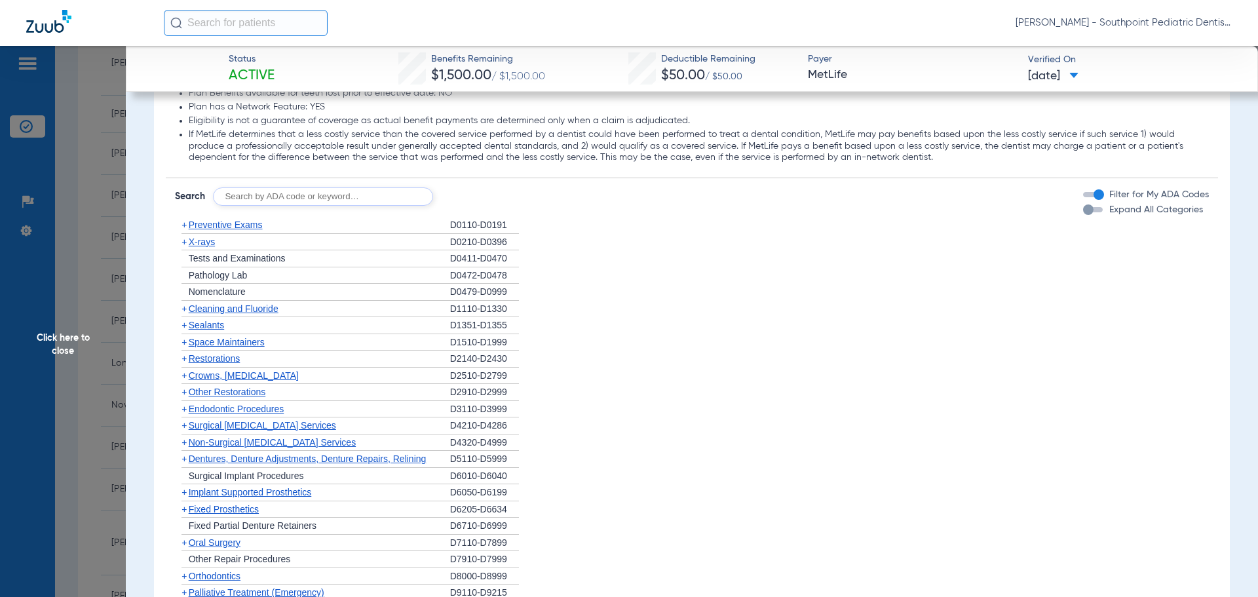
click at [210, 336] on div "+ Space Maintainers" at bounding box center [312, 342] width 275 height 17
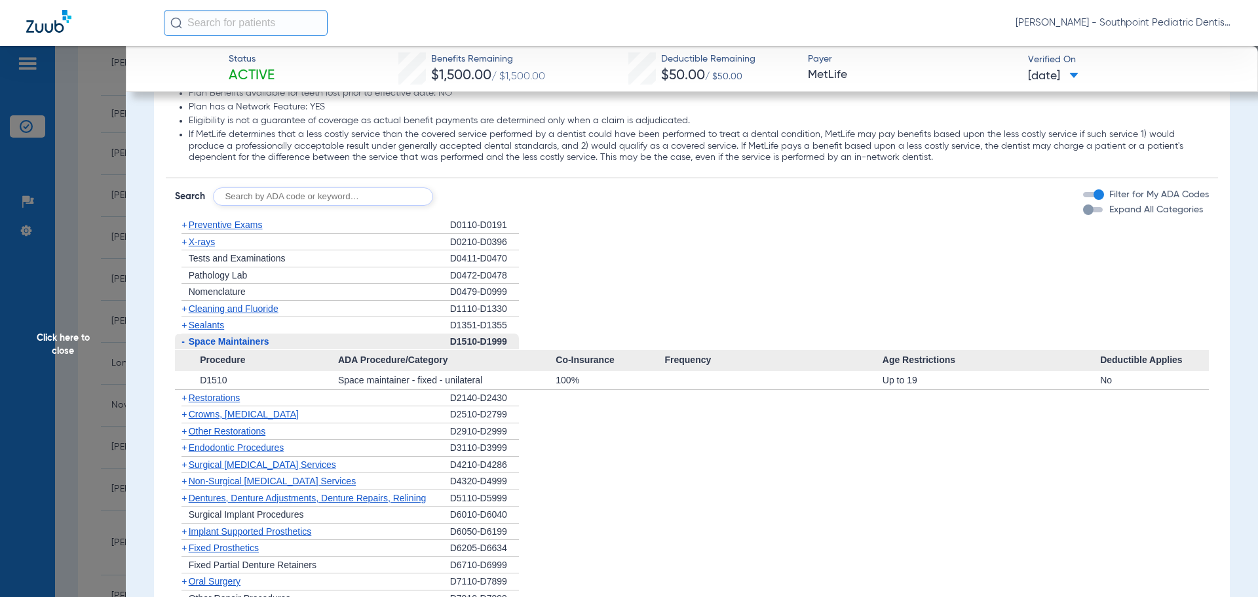
click at [210, 336] on div "- Space Maintainers" at bounding box center [312, 342] width 275 height 17
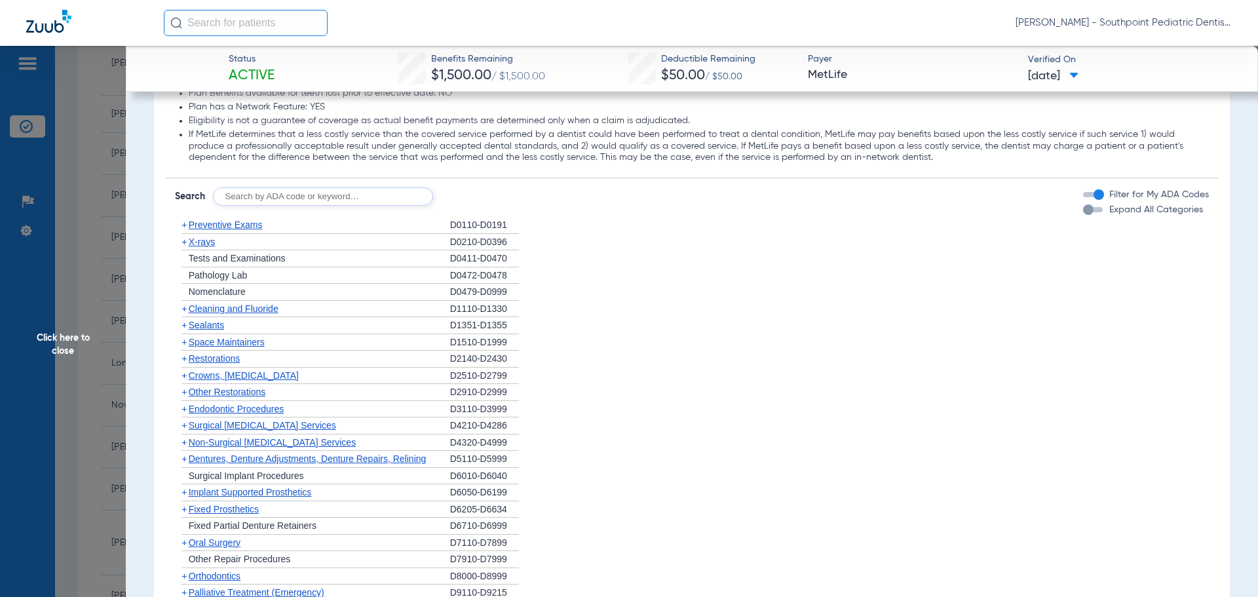
click at [212, 323] on span "Sealants" at bounding box center [206, 325] width 35 height 10
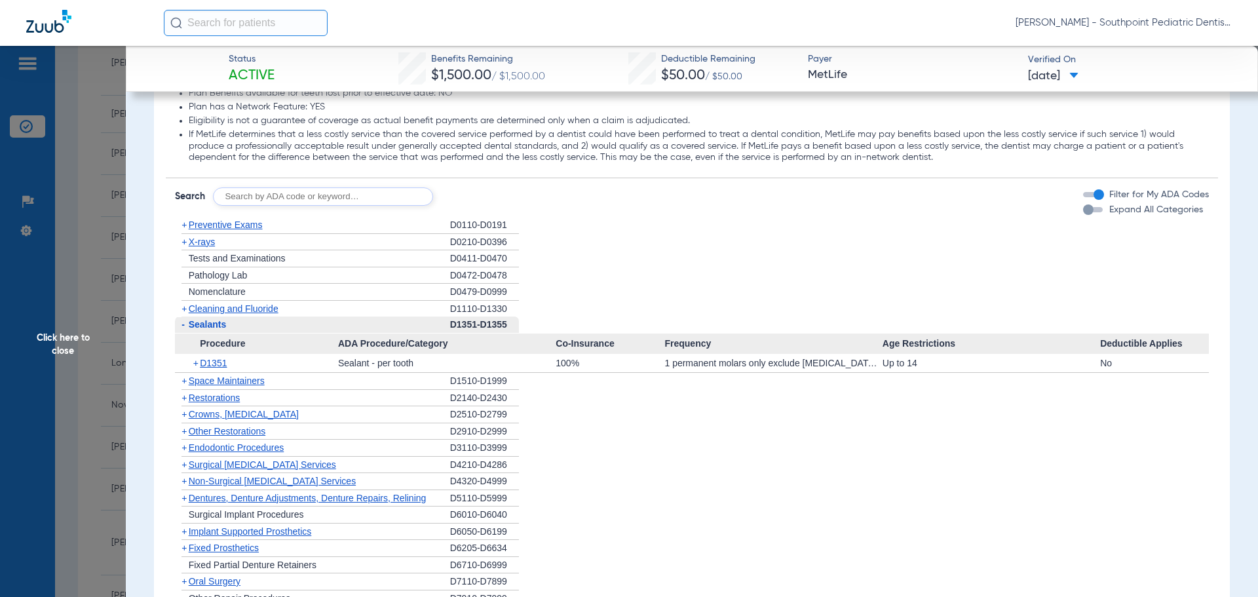
click at [212, 324] on span "Sealants" at bounding box center [208, 324] width 38 height 10
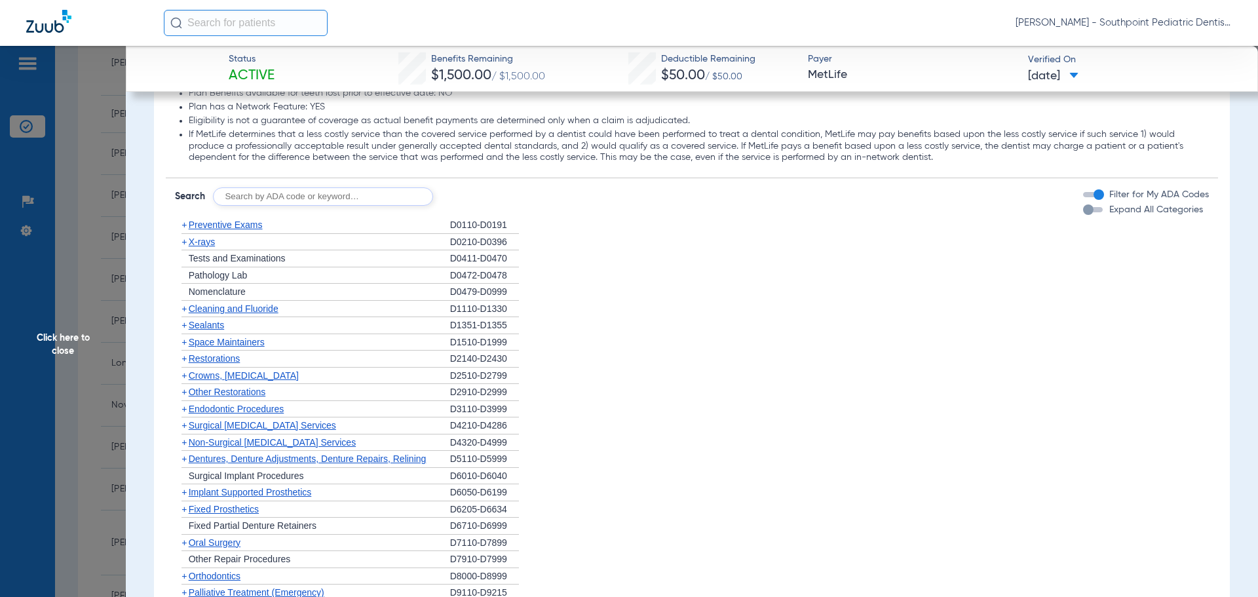
click at [237, 397] on div "+ Other Restorations" at bounding box center [312, 392] width 275 height 17
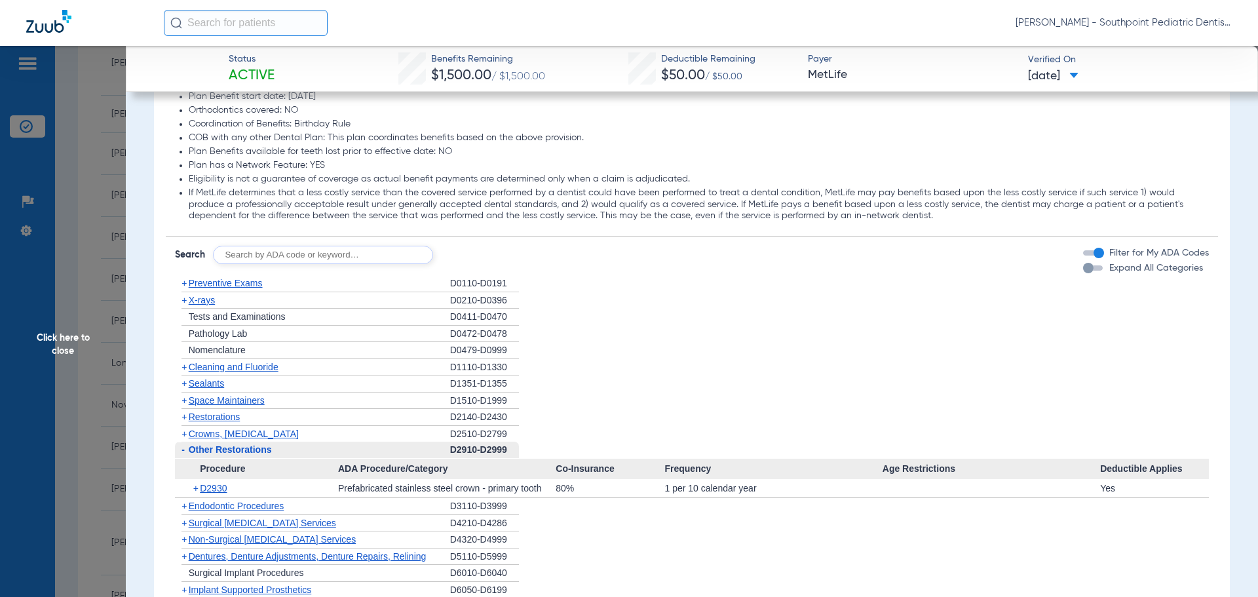
scroll to position [1042, 0]
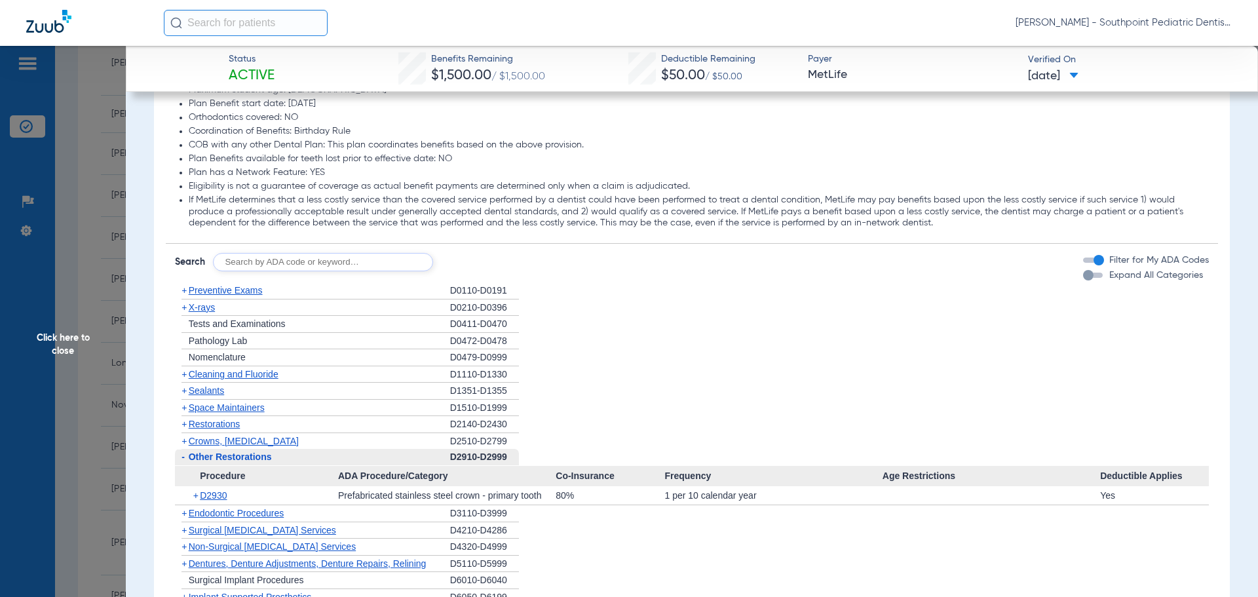
drag, startPoint x: 243, startPoint y: 464, endPoint x: 237, endPoint y: 488, distance: 24.8
click at [242, 463] on div "- Other Restorations" at bounding box center [312, 457] width 275 height 17
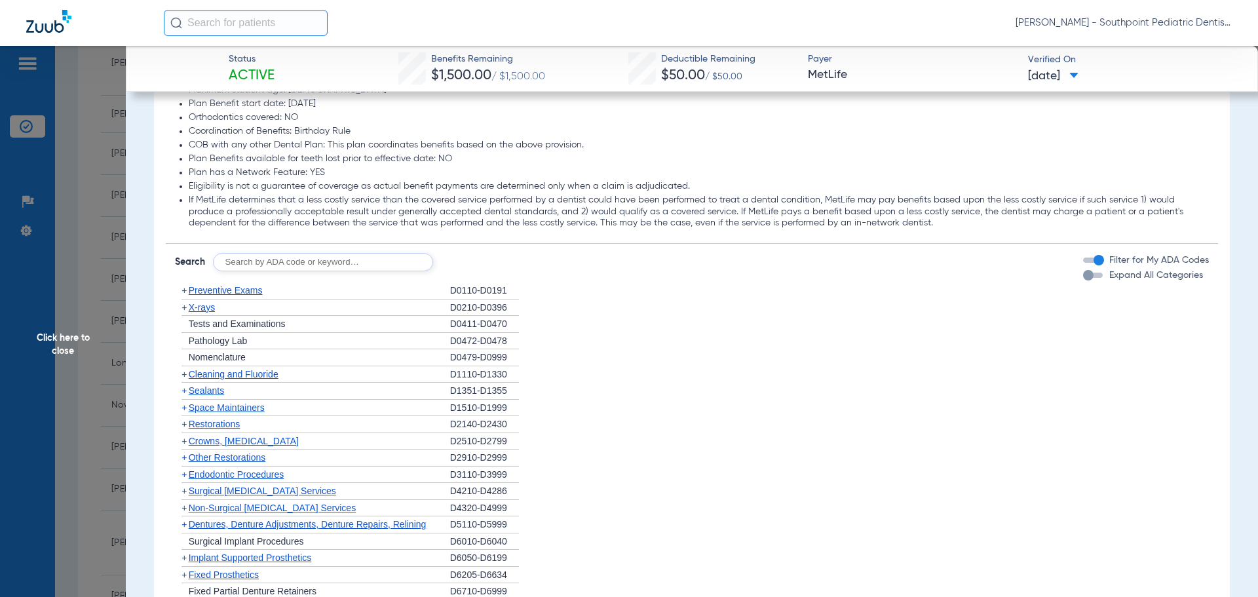
click at [246, 474] on span "Endodontic Procedures" at bounding box center [237, 474] width 96 height 10
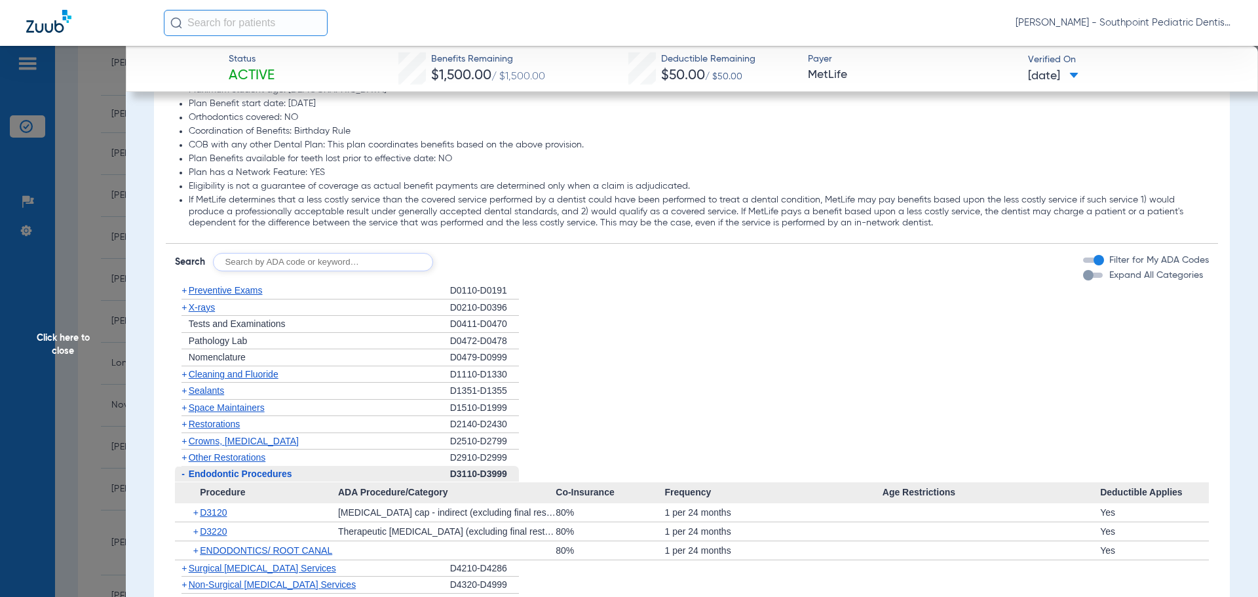
click at [243, 473] on span "Endodontic Procedures" at bounding box center [241, 474] width 104 height 10
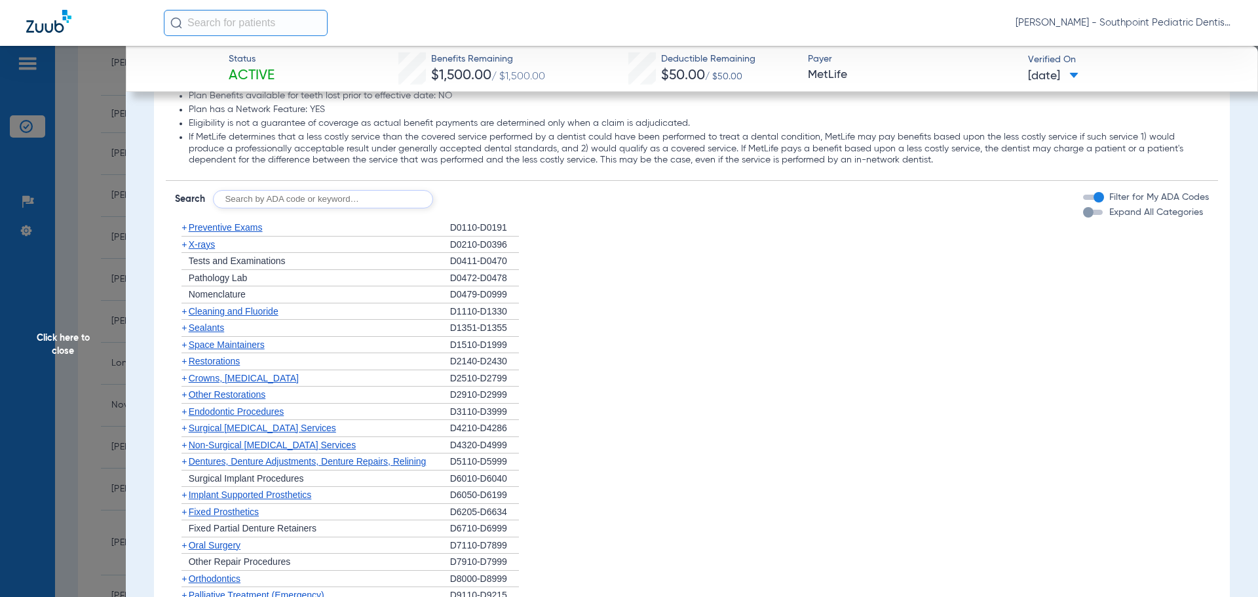
scroll to position [1173, 0]
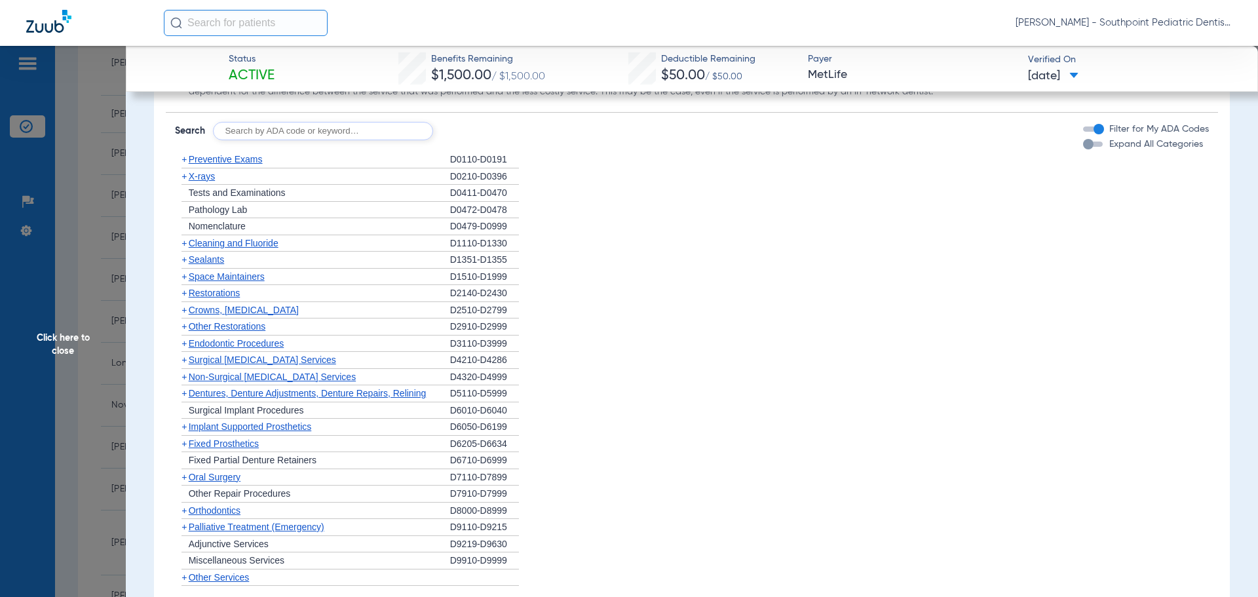
click at [231, 482] on span "Oral Surgery" at bounding box center [215, 477] width 52 height 10
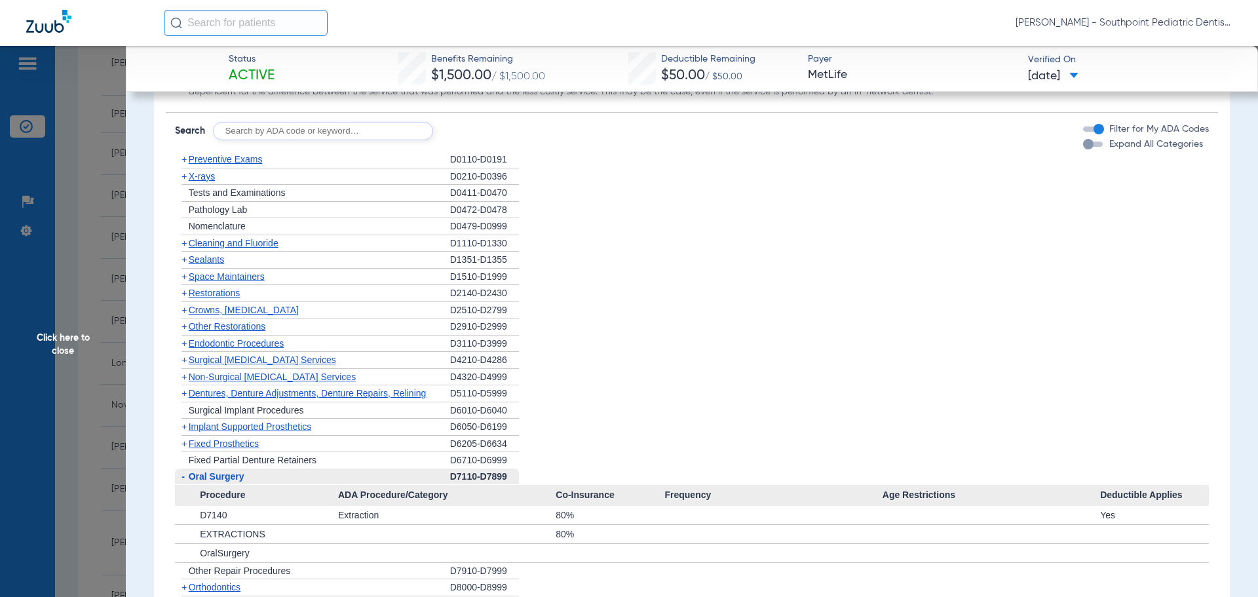
click at [231, 482] on div "- Oral Surgery" at bounding box center [312, 477] width 275 height 17
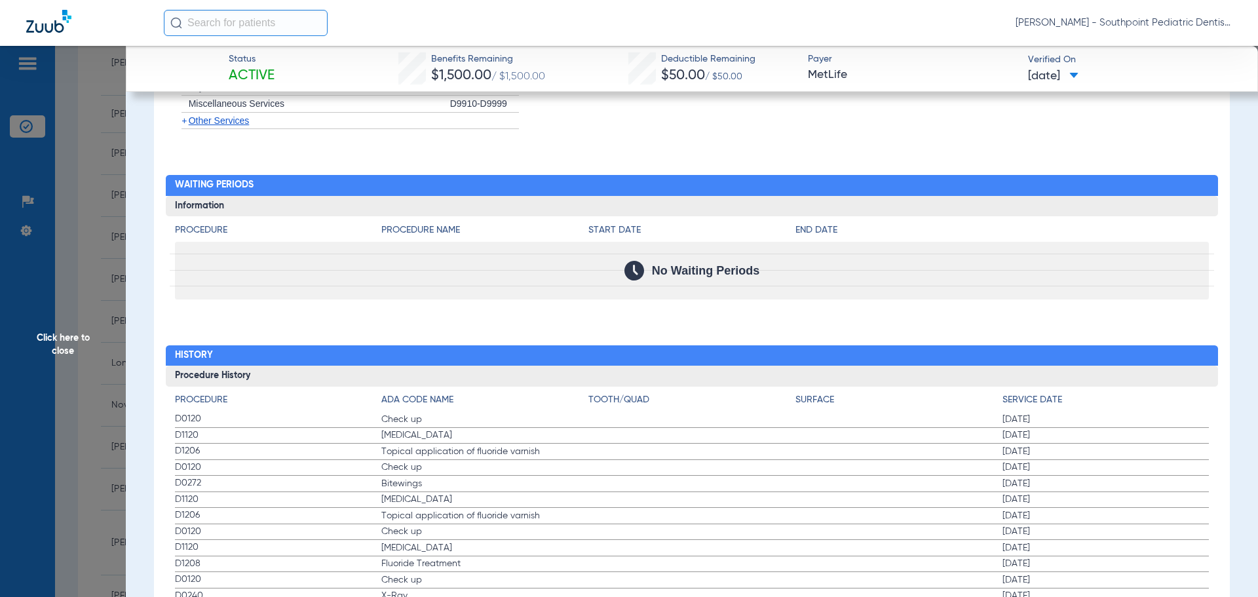
scroll to position [1632, 0]
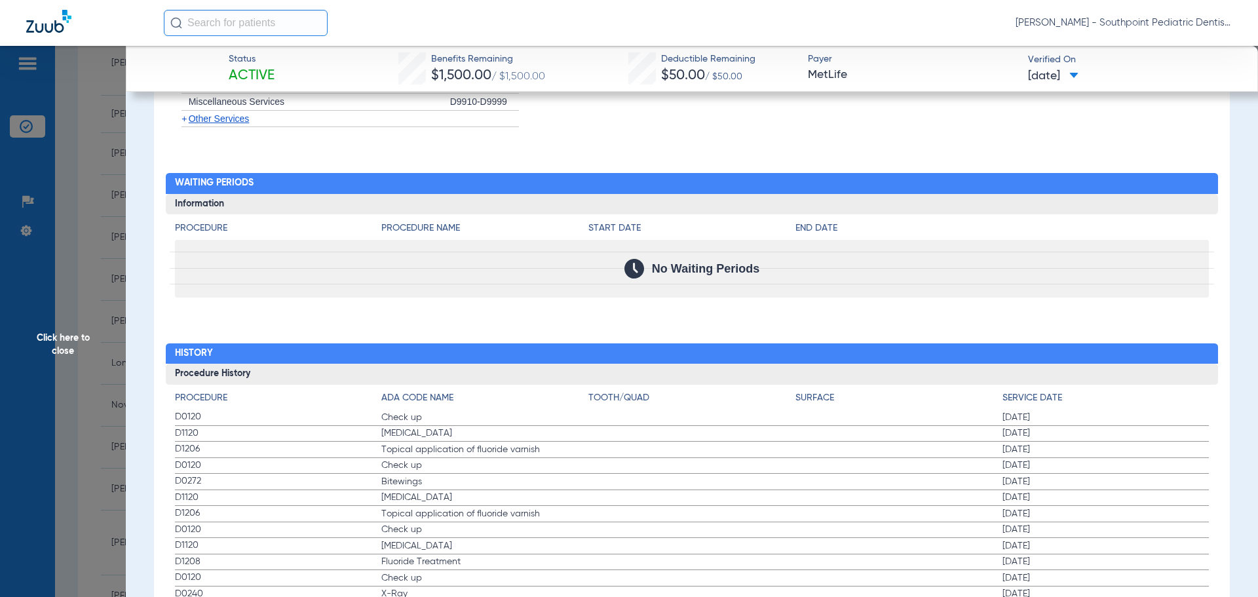
drag, startPoint x: 163, startPoint y: 421, endPoint x: 1106, endPoint y: 447, distance: 942.9
click at [104, 209] on span "Click here to close" at bounding box center [63, 344] width 126 height 597
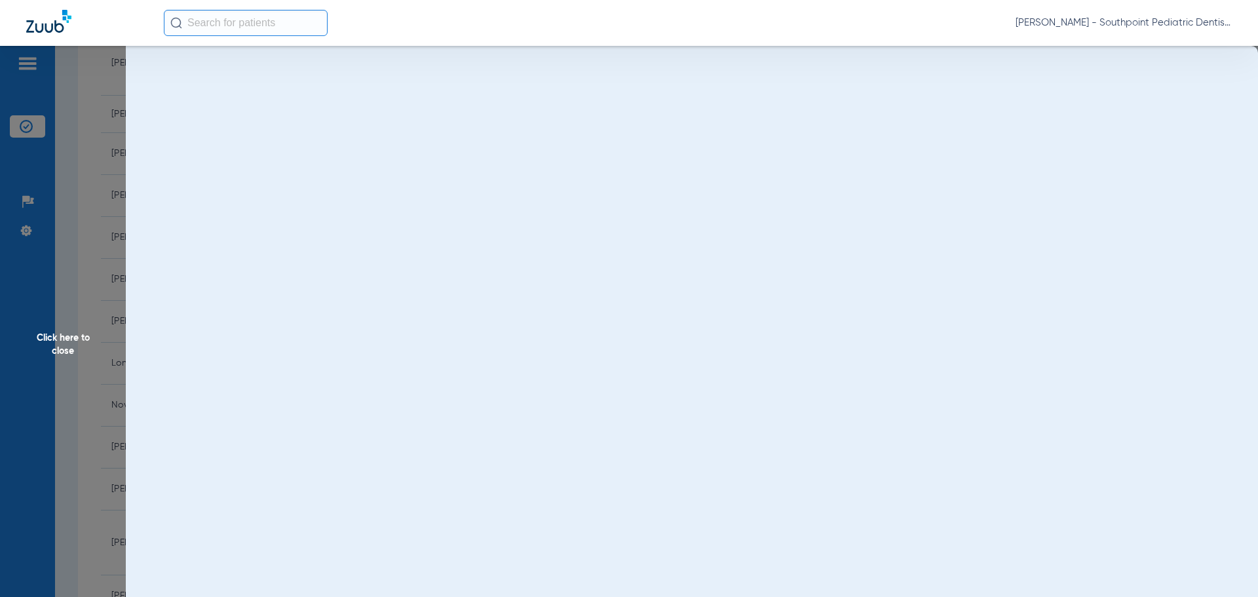
scroll to position [0, 0]
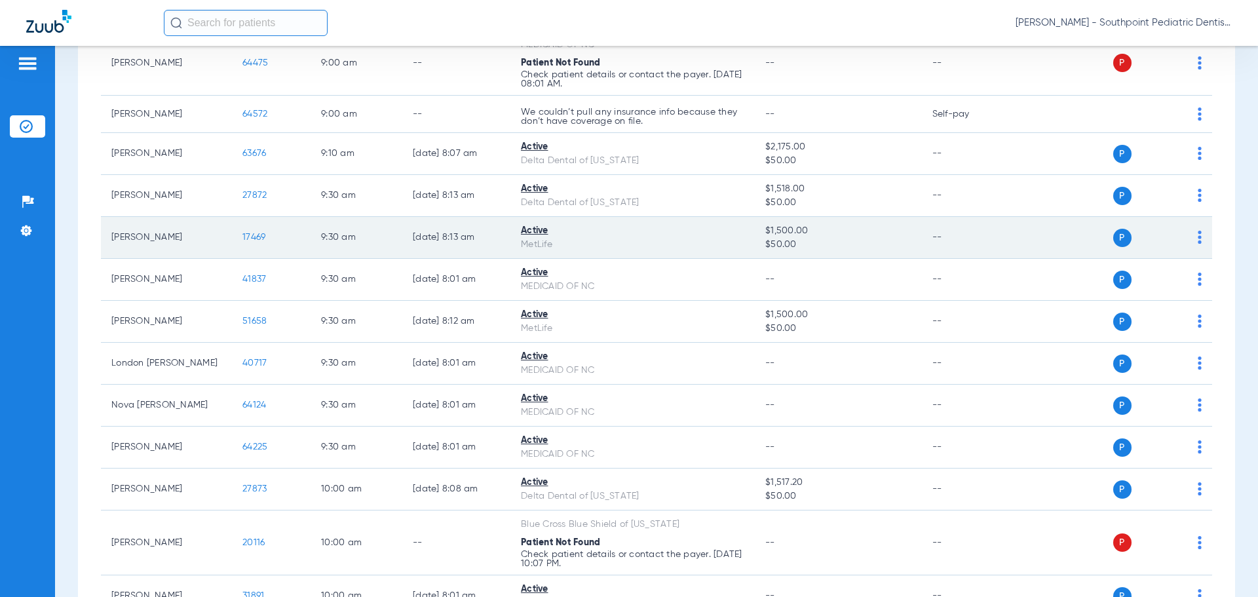
click at [254, 235] on span "17469" at bounding box center [254, 237] width 23 height 9
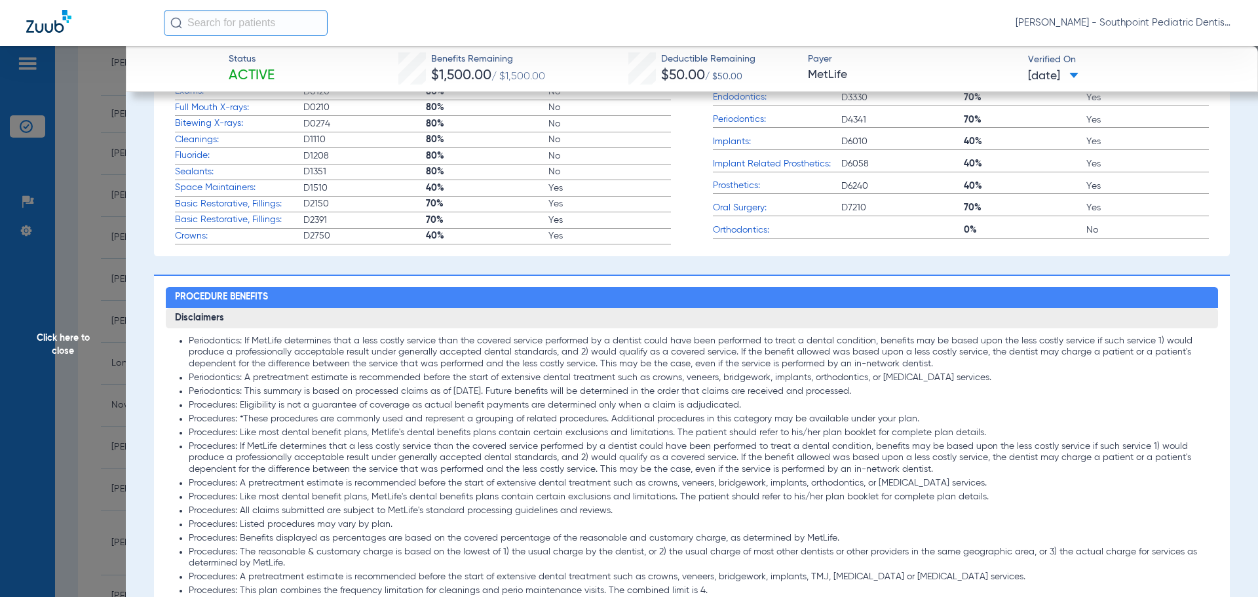
scroll to position [918, 0]
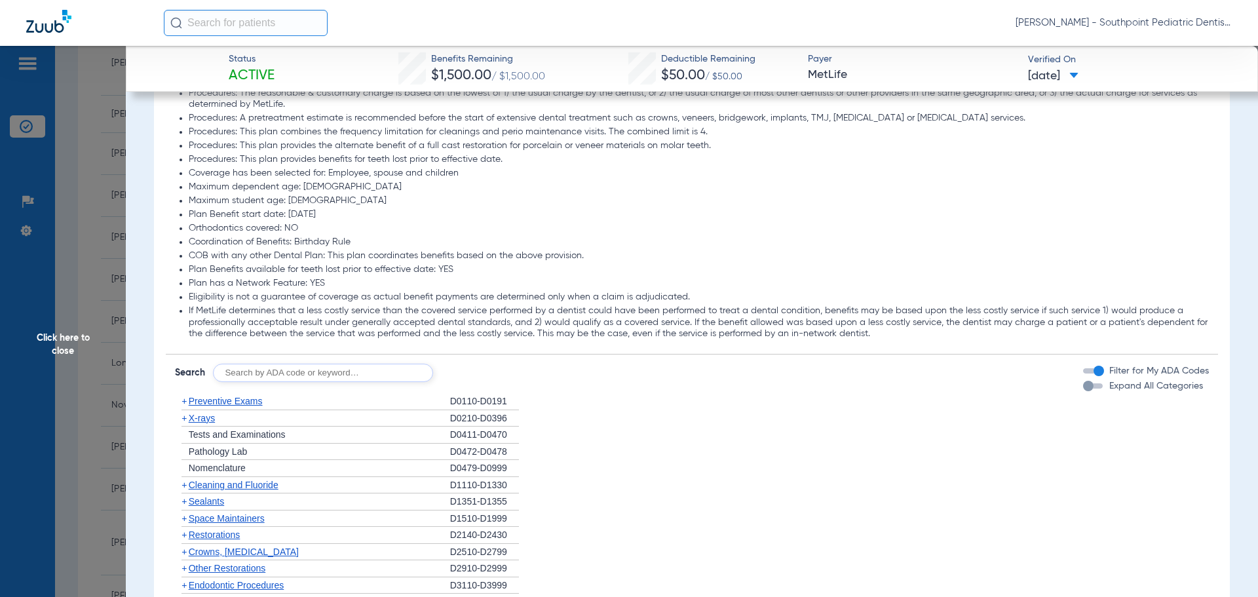
click at [330, 390] on div "Disclaimers Periodontics: If MetLife determines that a less costly service than…" at bounding box center [692, 343] width 1053 height 988
click at [327, 397] on div "+ Preventive Exams" at bounding box center [312, 401] width 275 height 17
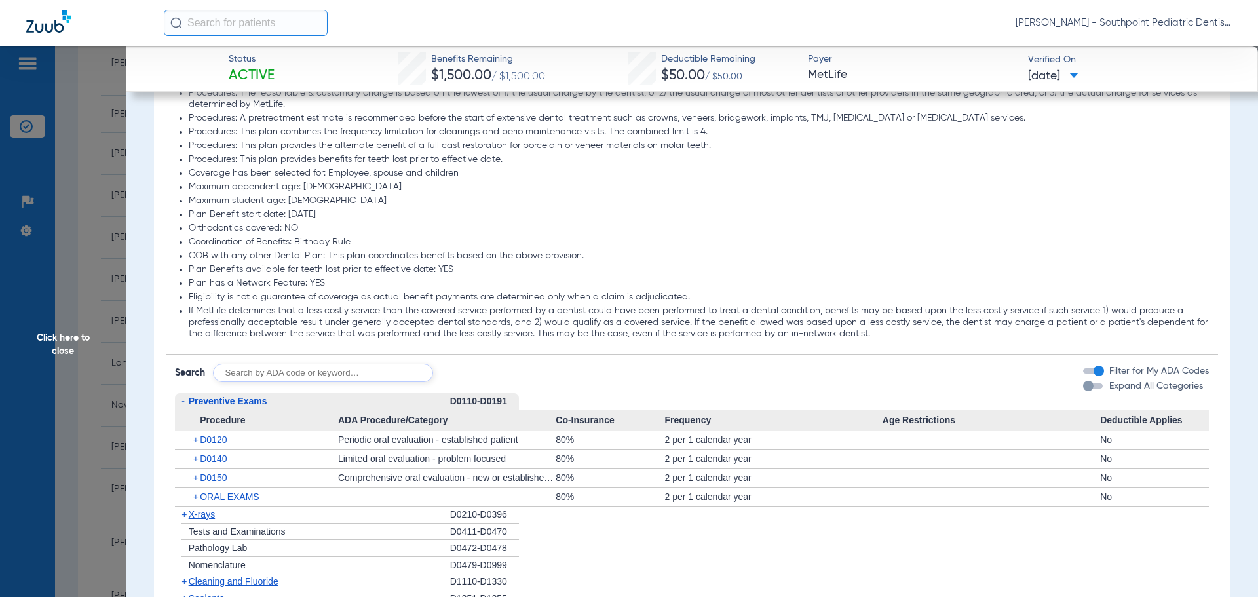
click at [327, 397] on div "- Preventive Exams" at bounding box center [312, 401] width 275 height 17
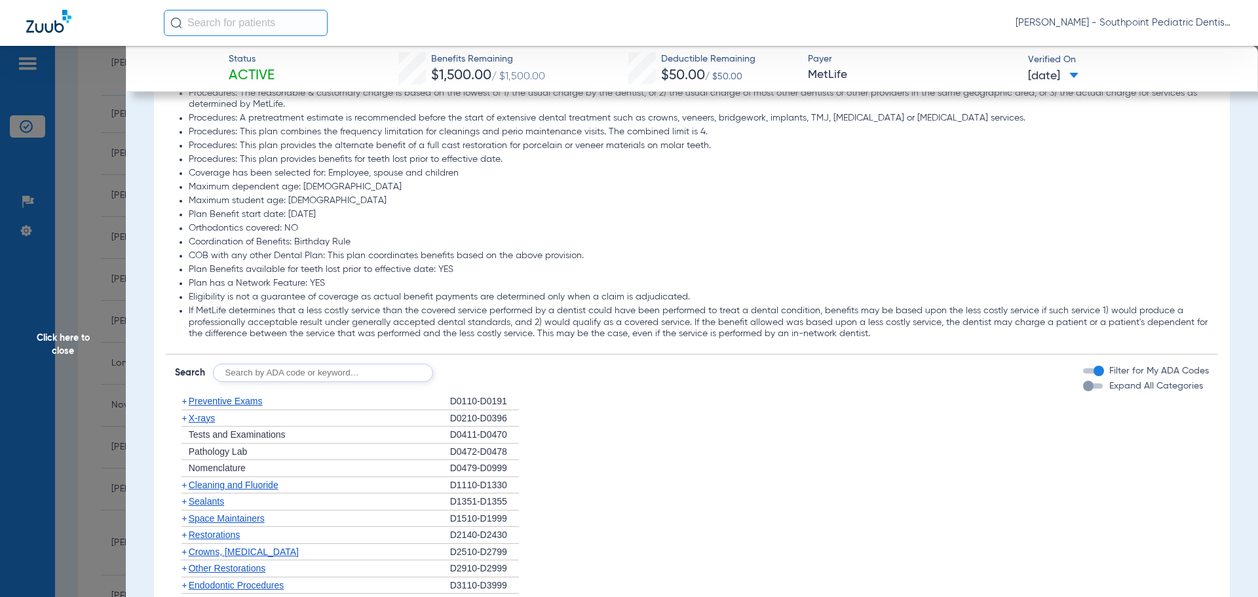
click at [317, 416] on div "+ X-rays" at bounding box center [312, 418] width 275 height 17
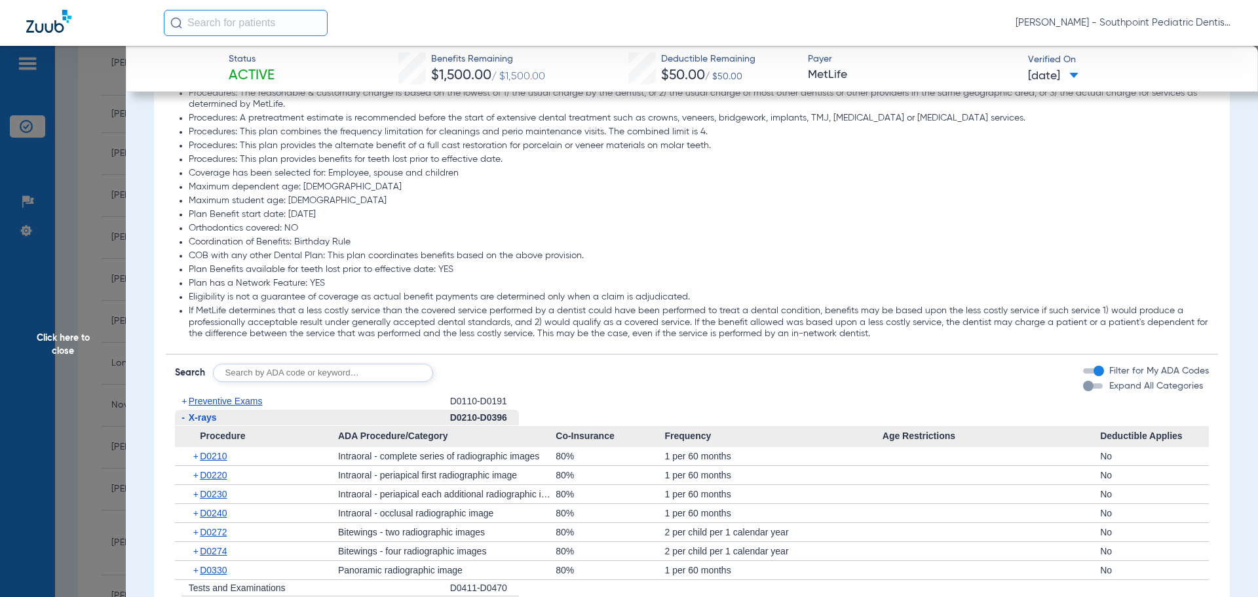
click at [317, 416] on div "- X-rays" at bounding box center [312, 418] width 275 height 17
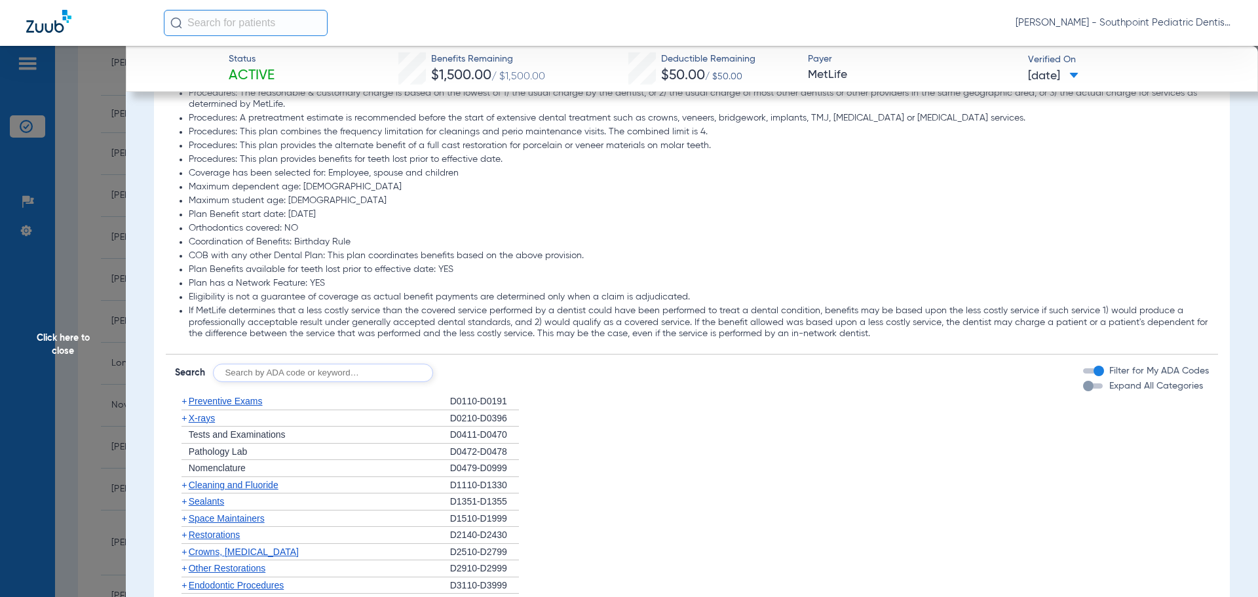
click at [281, 486] on div "+ Cleaning and Fluoride" at bounding box center [312, 485] width 275 height 17
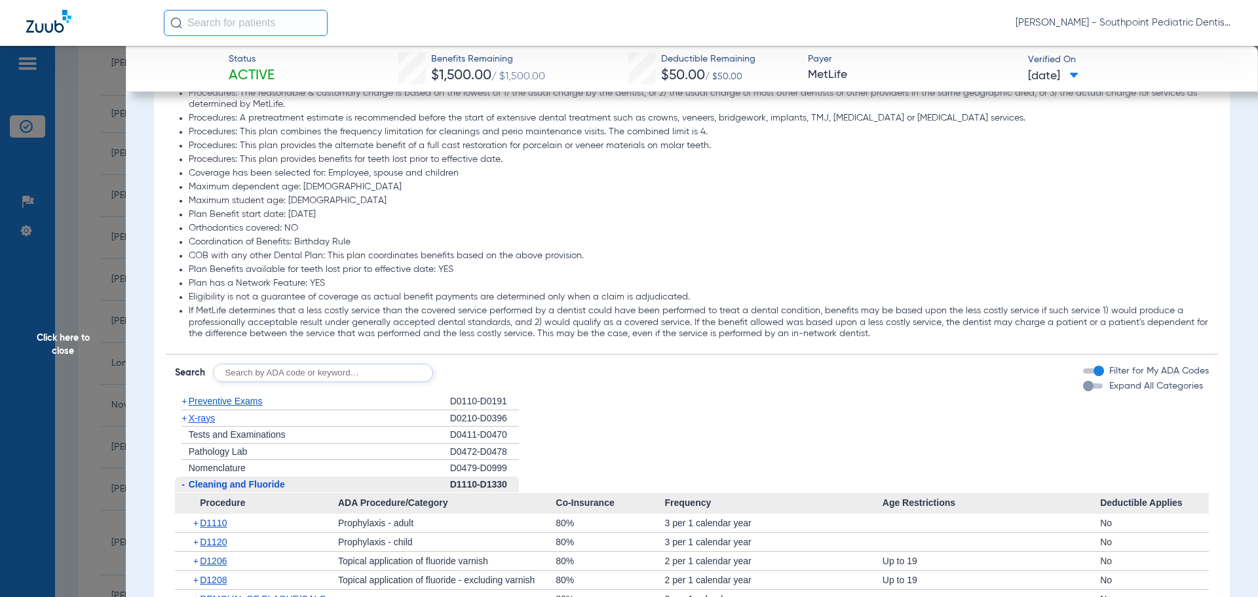
click at [281, 486] on span "Cleaning and Fluoride" at bounding box center [237, 484] width 96 height 10
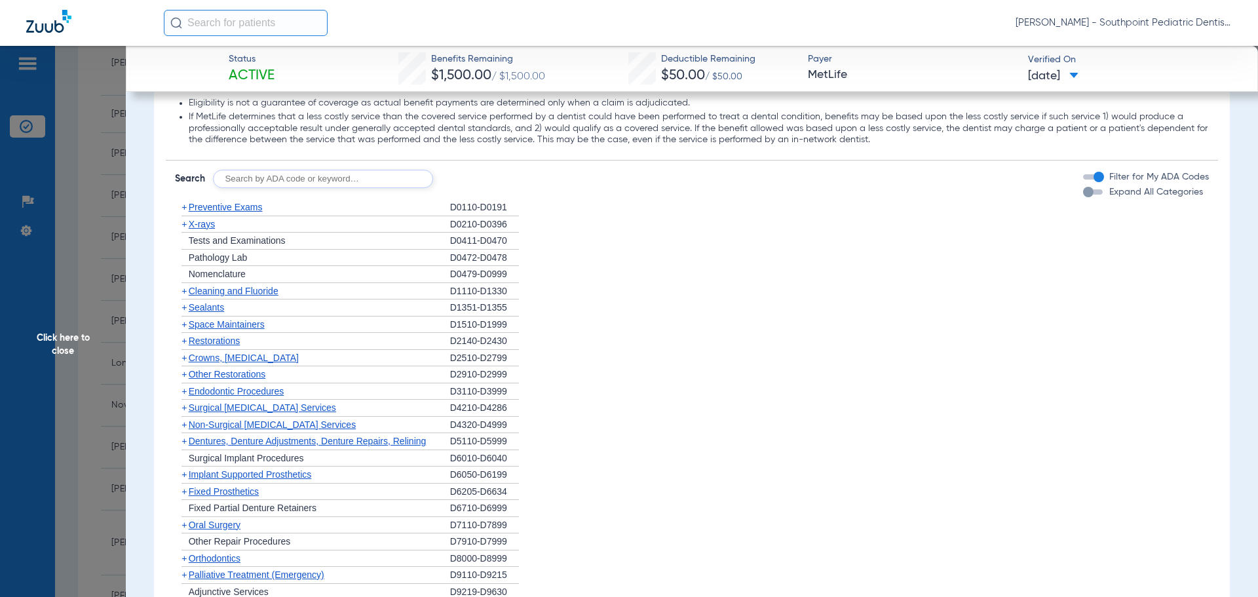
scroll to position [1114, 0]
click at [267, 305] on div "+ Sealants" at bounding box center [312, 305] width 275 height 17
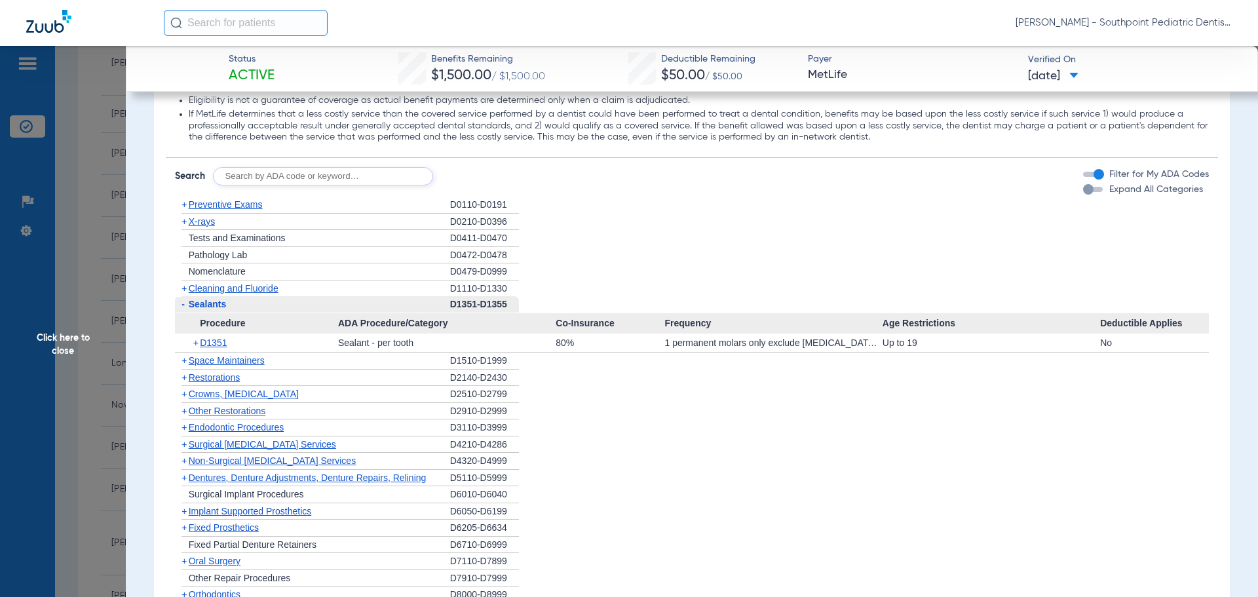
click at [267, 305] on div "- Sealants" at bounding box center [312, 304] width 275 height 17
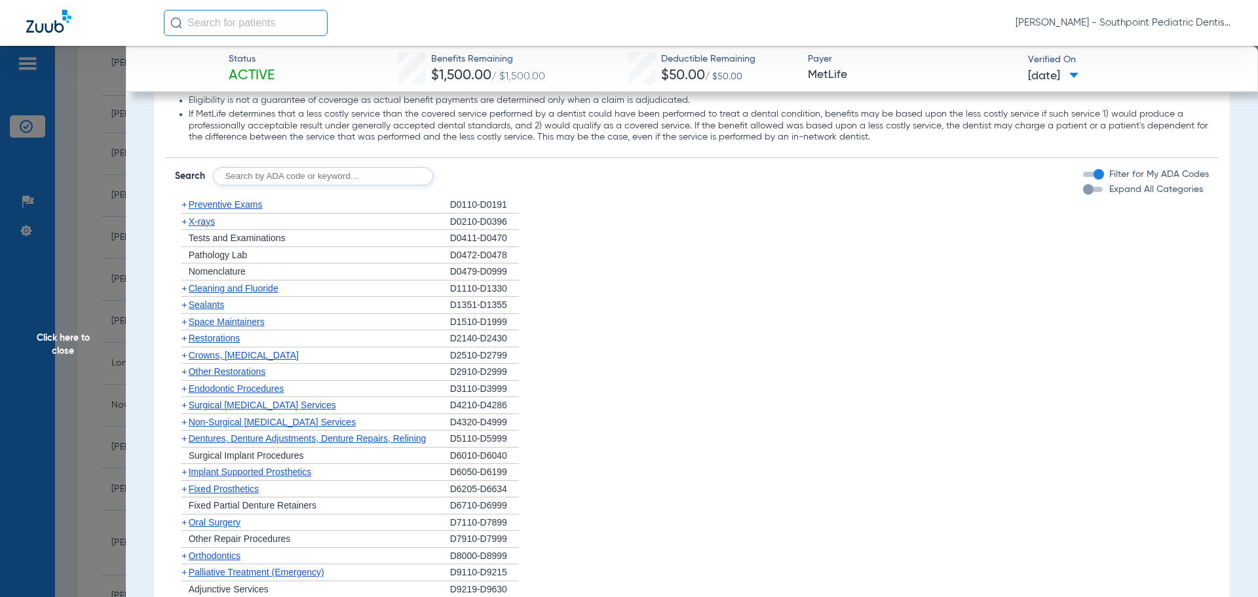
click at [249, 322] on span "Space Maintainers" at bounding box center [227, 322] width 76 height 10
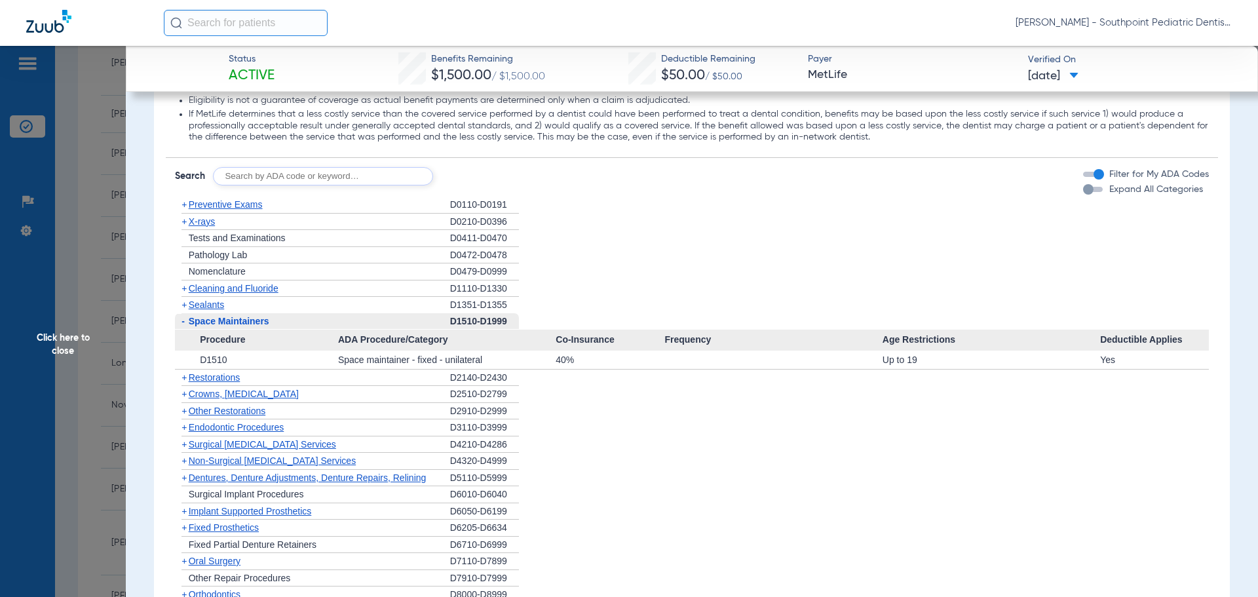
click at [249, 322] on span "Space Maintainers" at bounding box center [229, 321] width 81 height 10
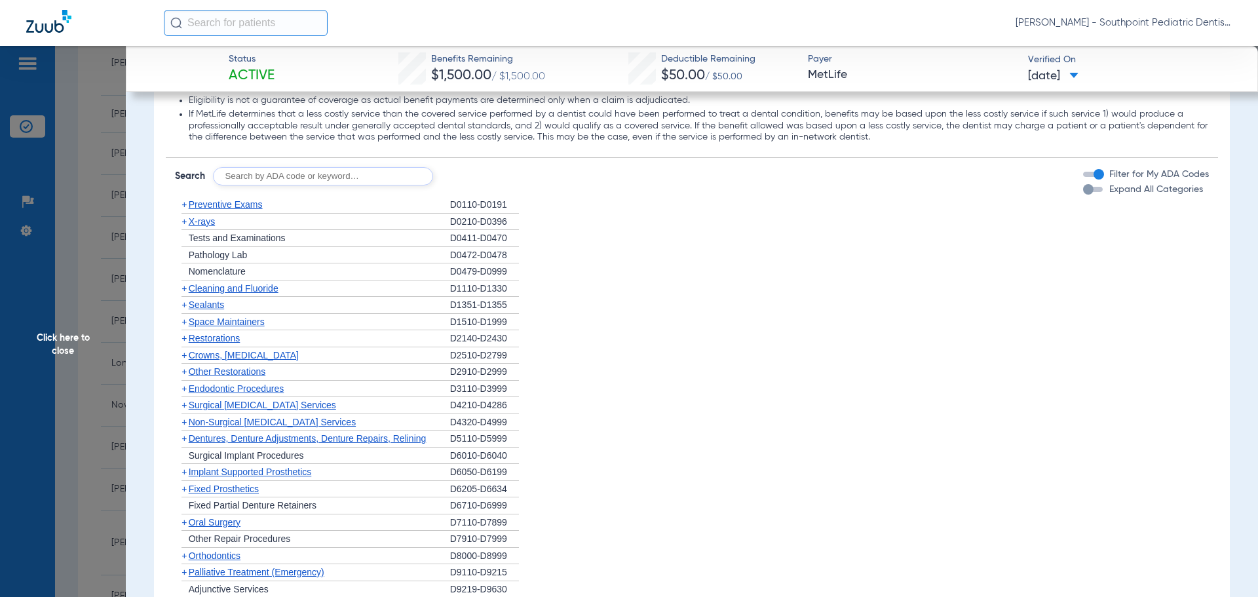
click at [237, 372] on span "Other Restorations" at bounding box center [227, 371] width 77 height 10
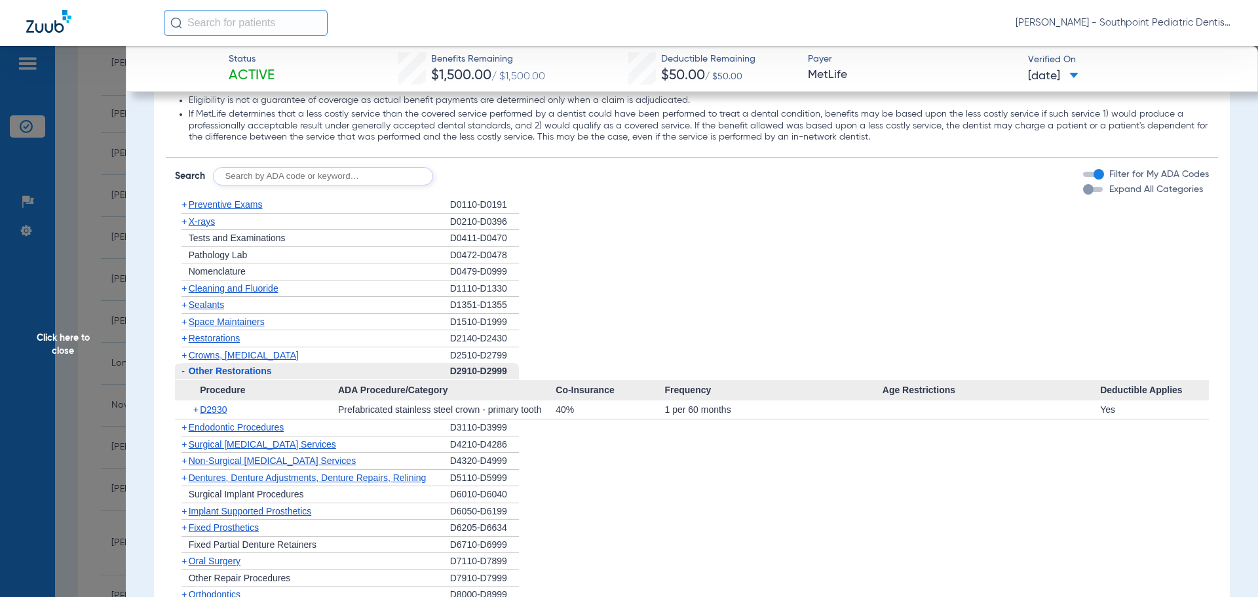
click at [237, 372] on span "Other Restorations" at bounding box center [230, 371] width 83 height 10
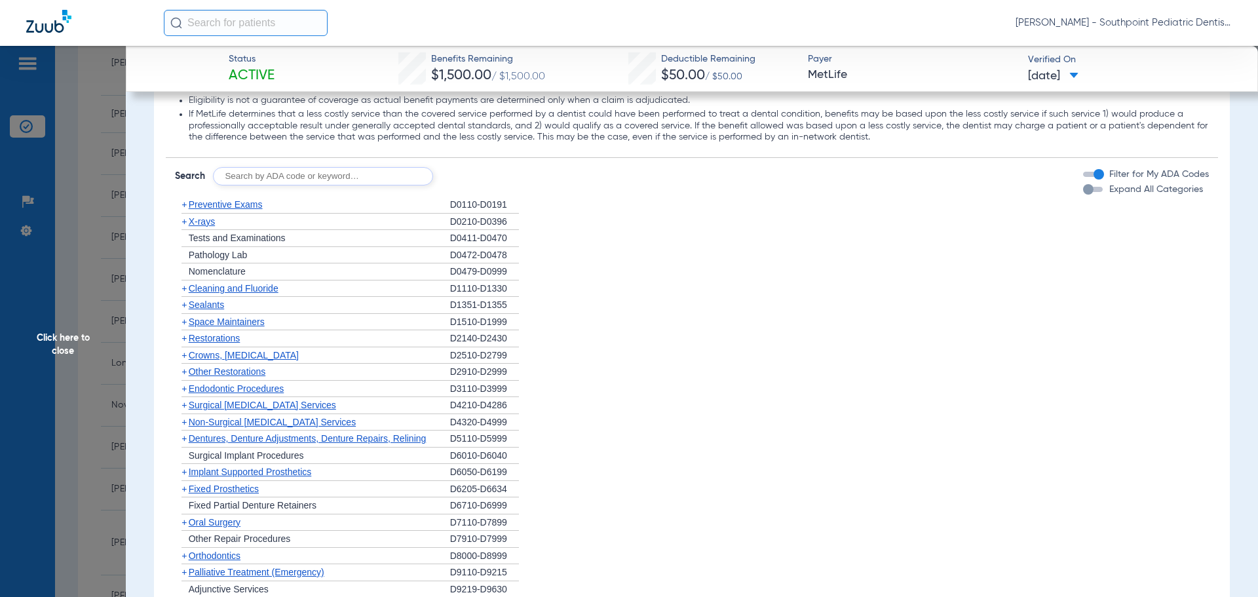
click at [232, 382] on div "+ Endodontic Procedures" at bounding box center [312, 389] width 275 height 17
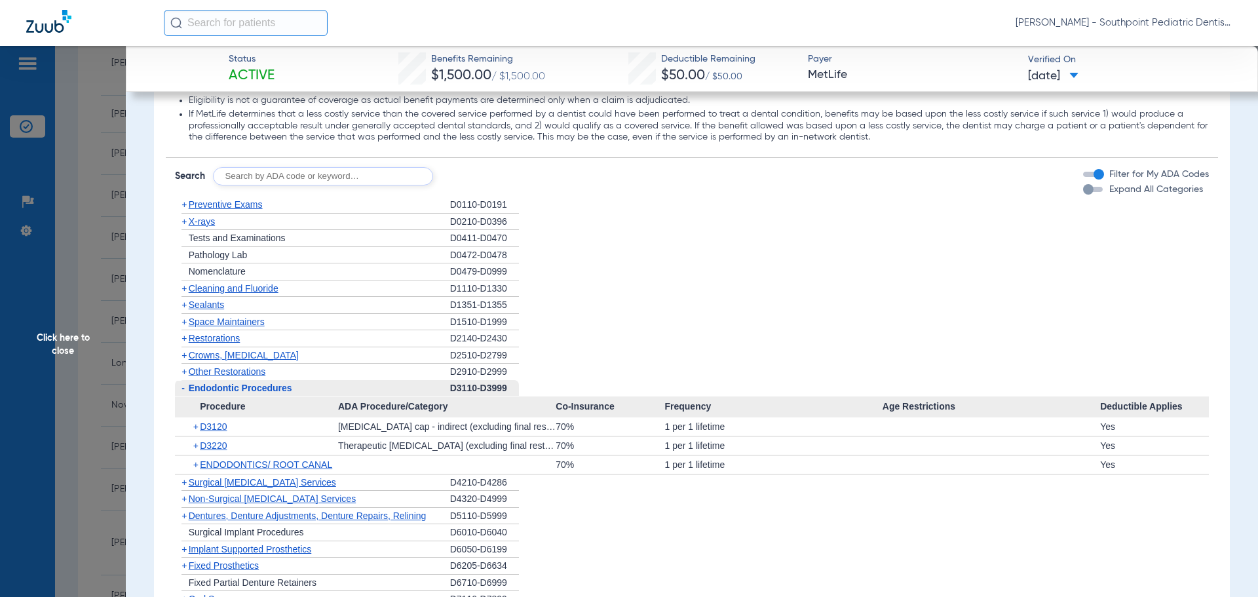
click at [233, 383] on span "Endodontic Procedures" at bounding box center [241, 388] width 104 height 10
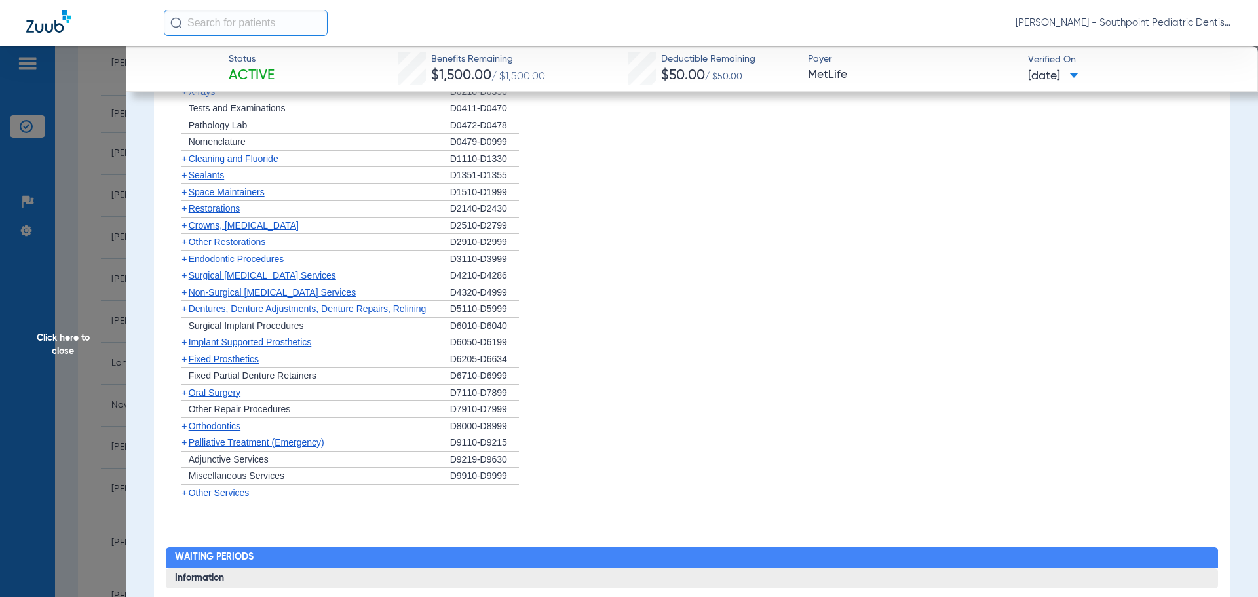
scroll to position [1245, 0]
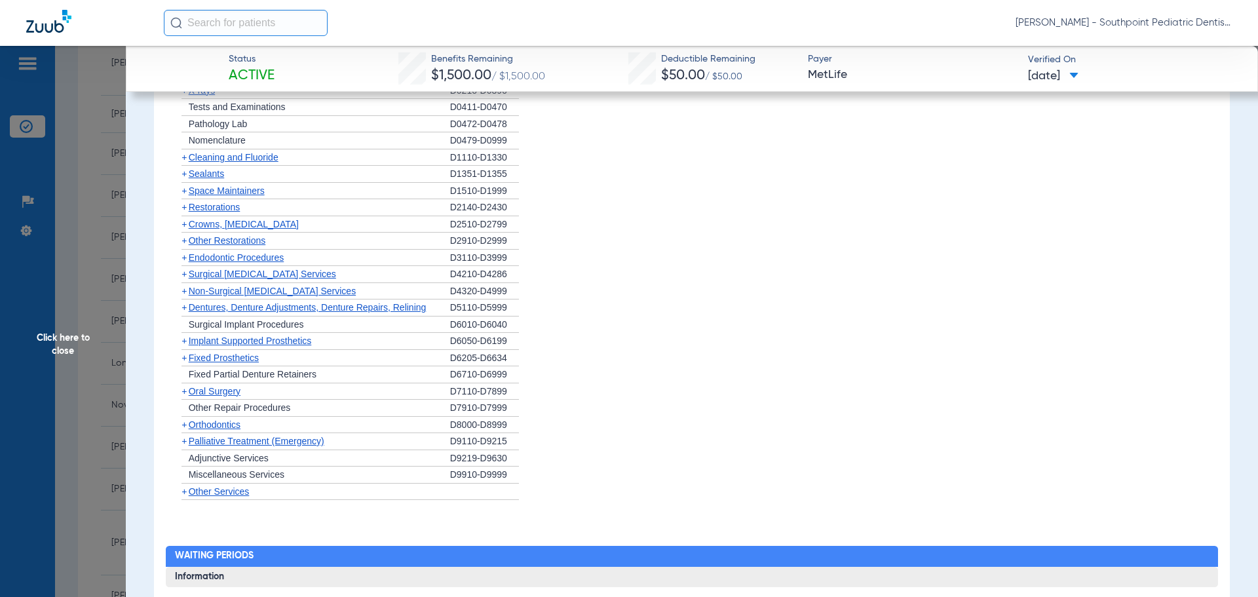
click at [237, 394] on span "Oral Surgery" at bounding box center [215, 391] width 52 height 10
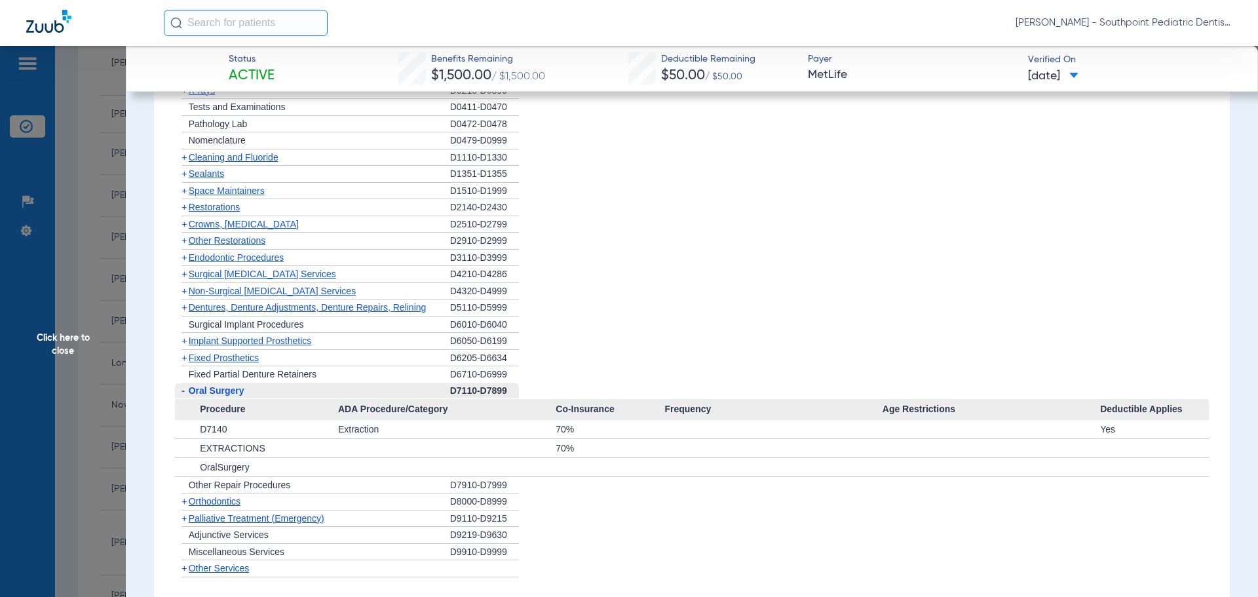
click at [236, 394] on span "Oral Surgery" at bounding box center [217, 390] width 56 height 10
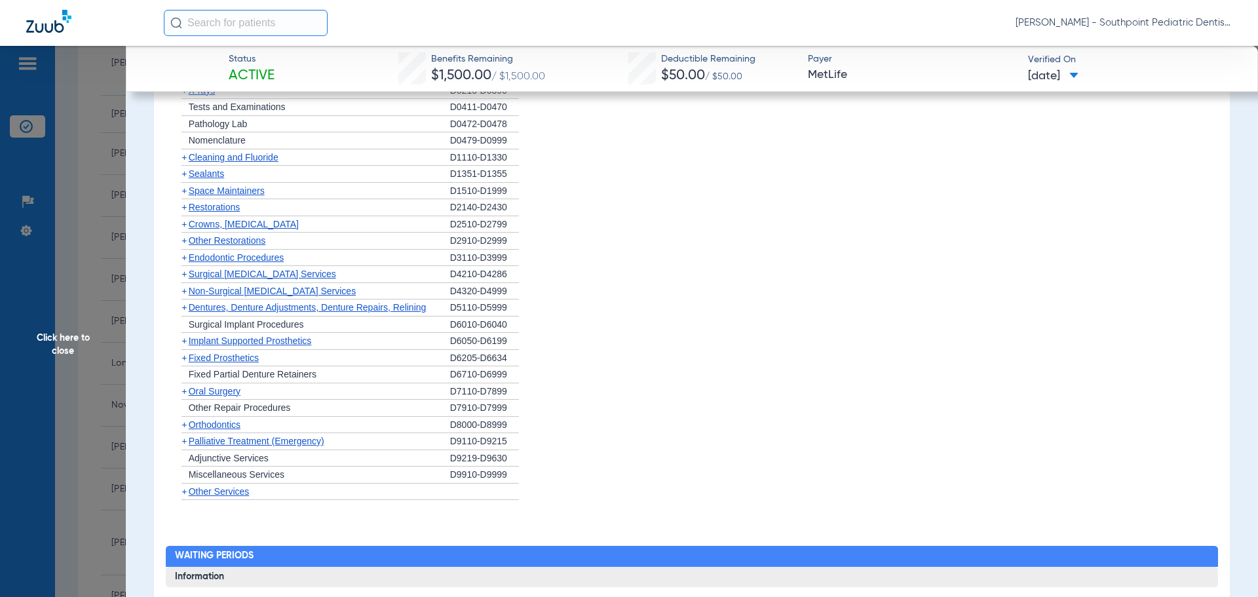
scroll to position [1704, 0]
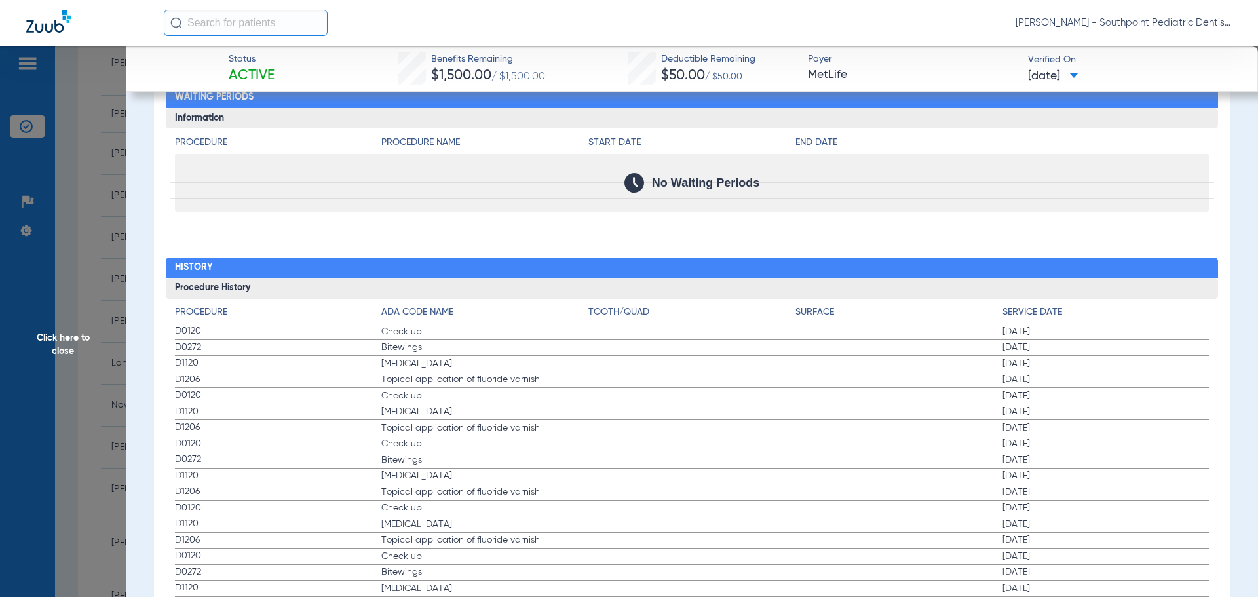
drag, startPoint x: 162, startPoint y: 325, endPoint x: 451, endPoint y: 281, distance: 292.4
click at [107, 296] on span "Click here to close" at bounding box center [63, 344] width 126 height 597
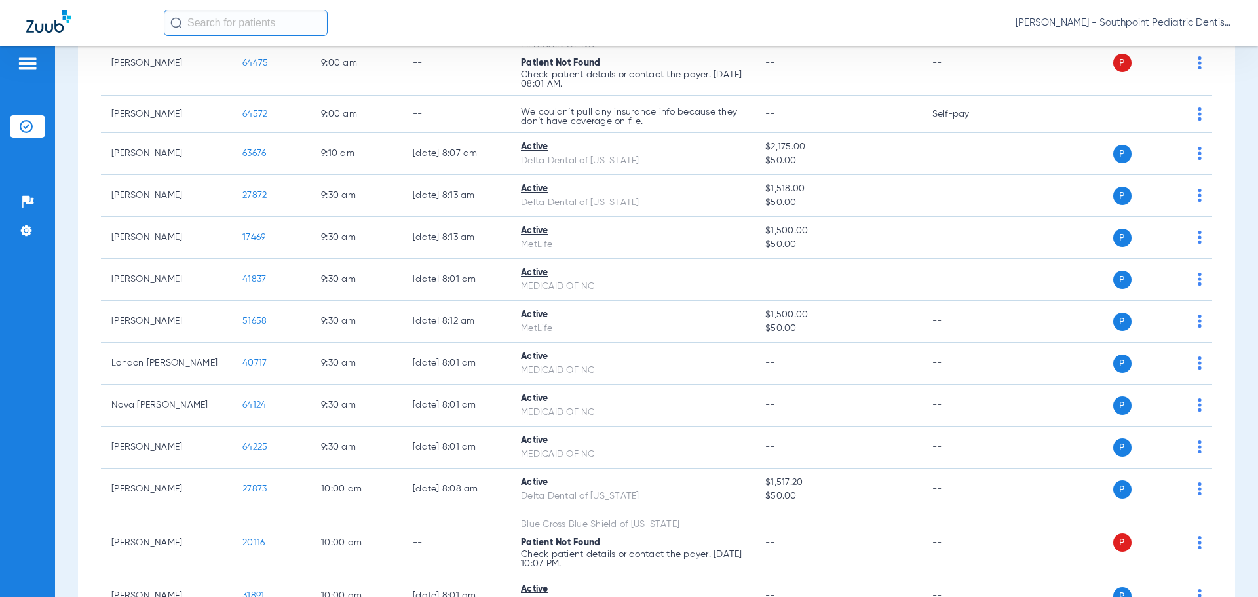
scroll to position [662, 0]
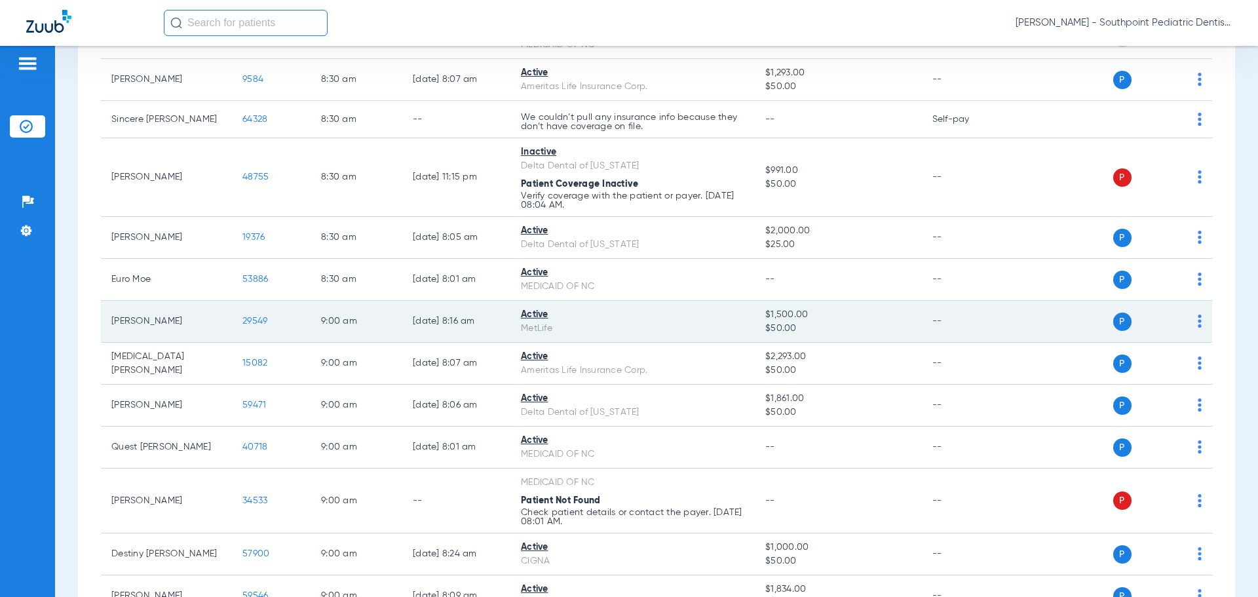
click at [256, 317] on span "29549" at bounding box center [255, 321] width 25 height 9
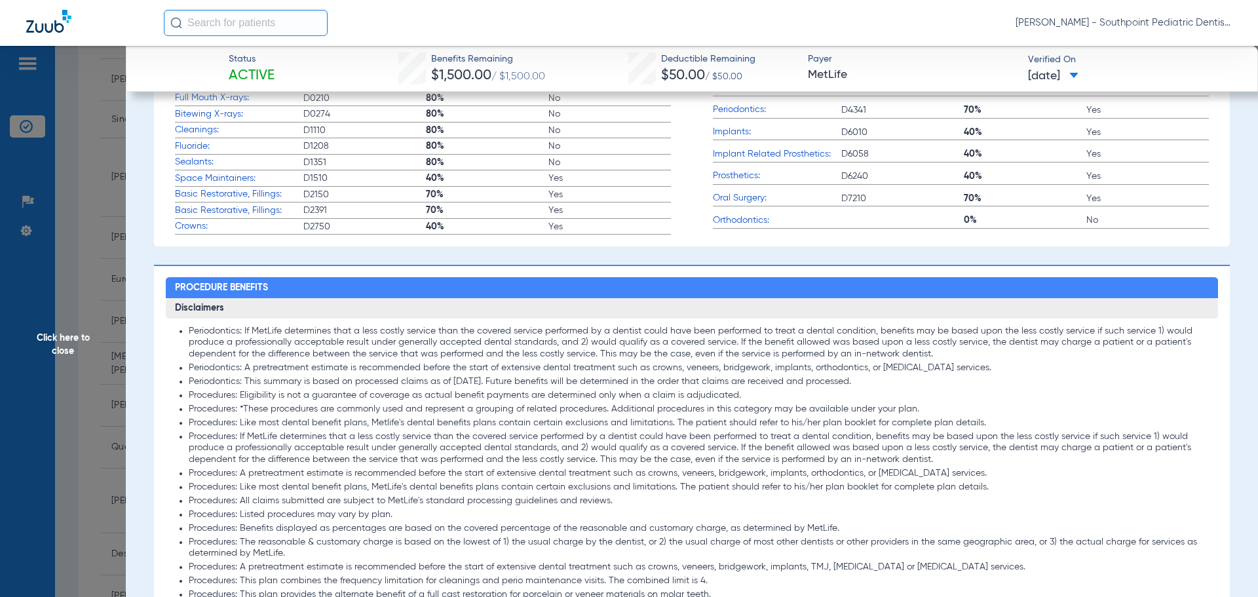
scroll to position [467, 0]
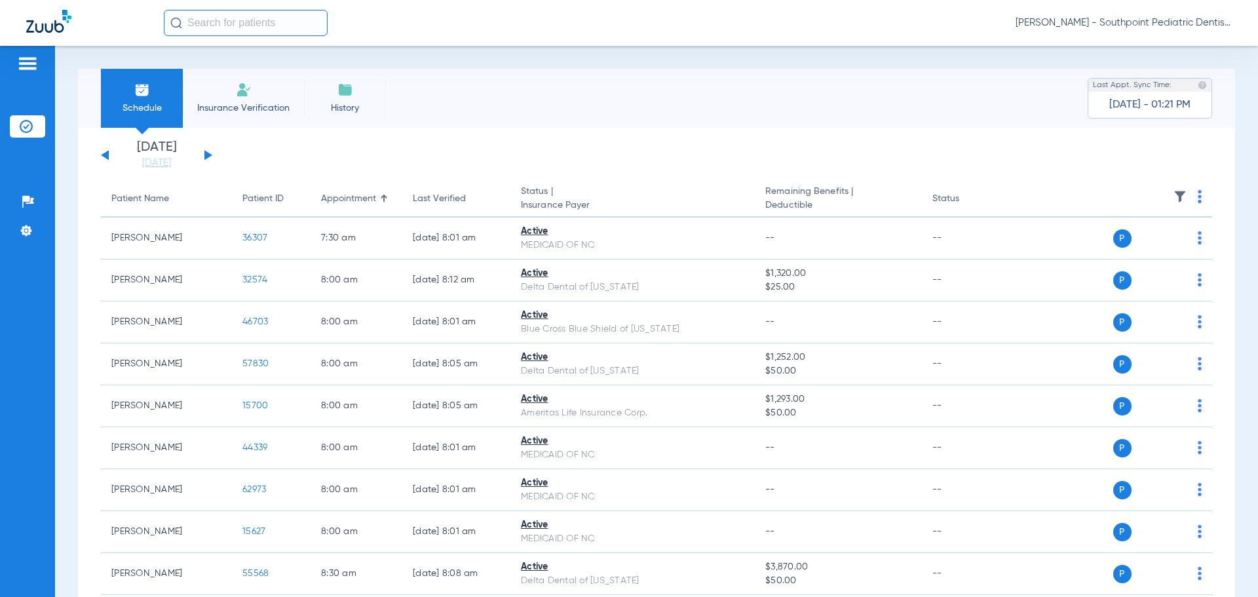
scroll to position [937, 0]
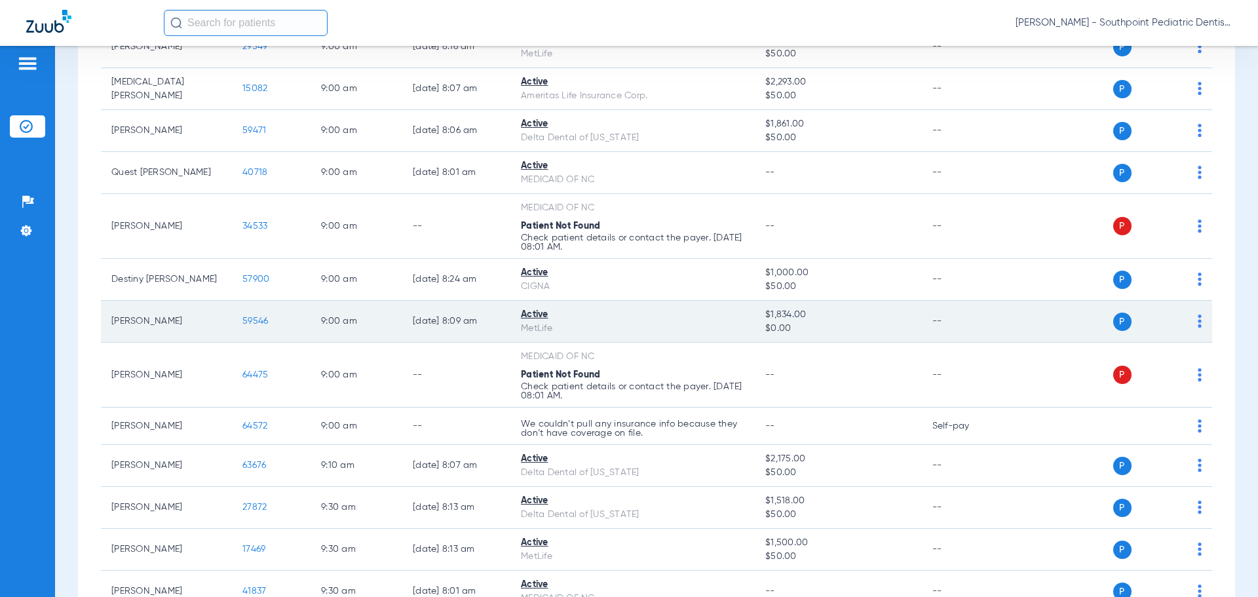
click at [256, 325] on span "59546" at bounding box center [256, 321] width 26 height 9
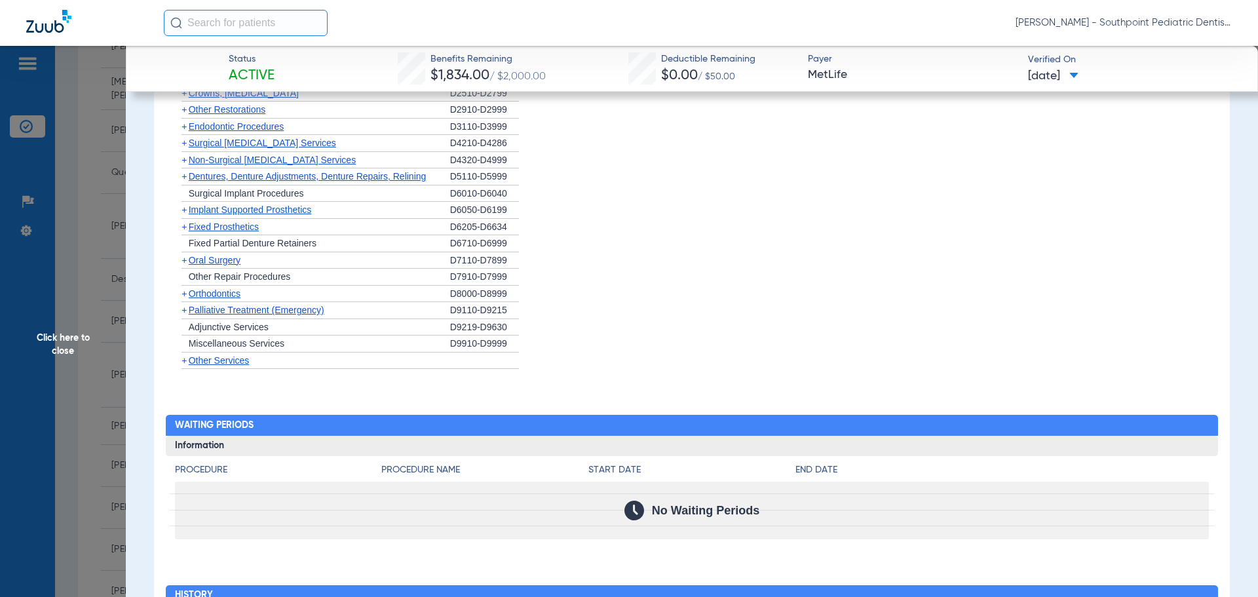
scroll to position [1665, 0]
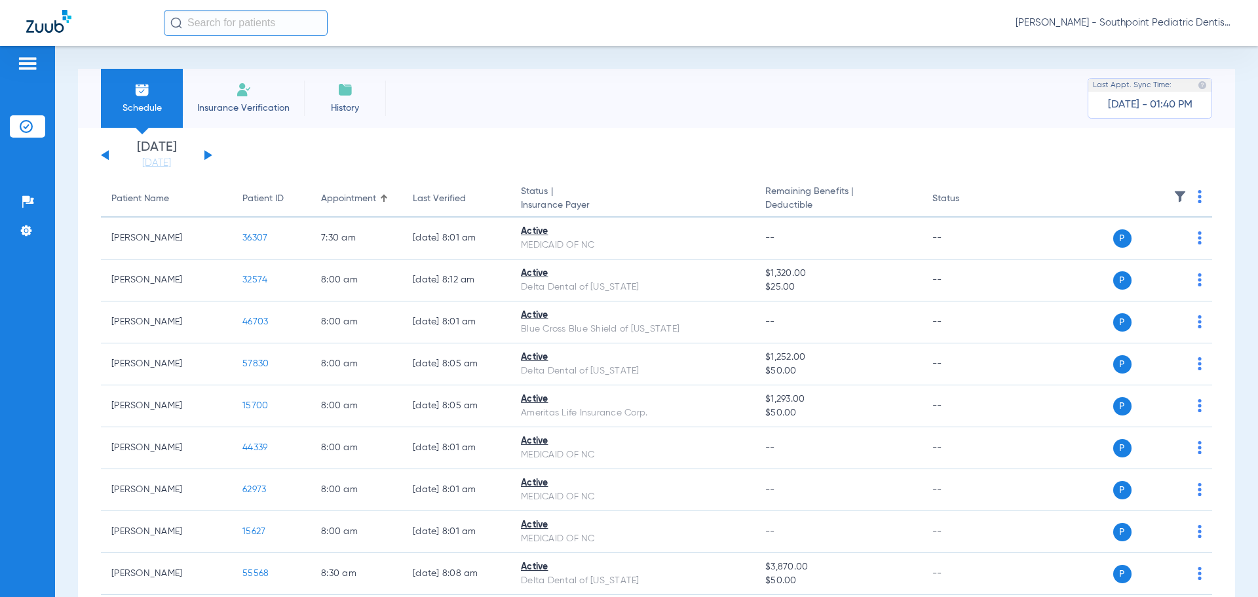
scroll to position [4597, 0]
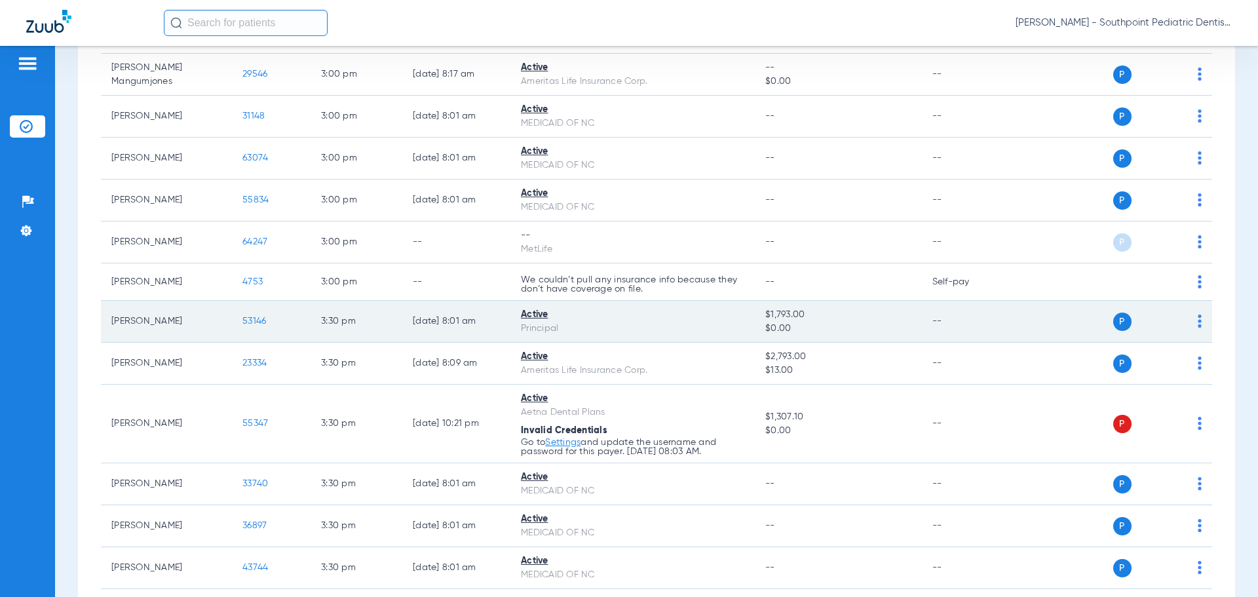
click at [245, 321] on span "53146" at bounding box center [255, 321] width 24 height 9
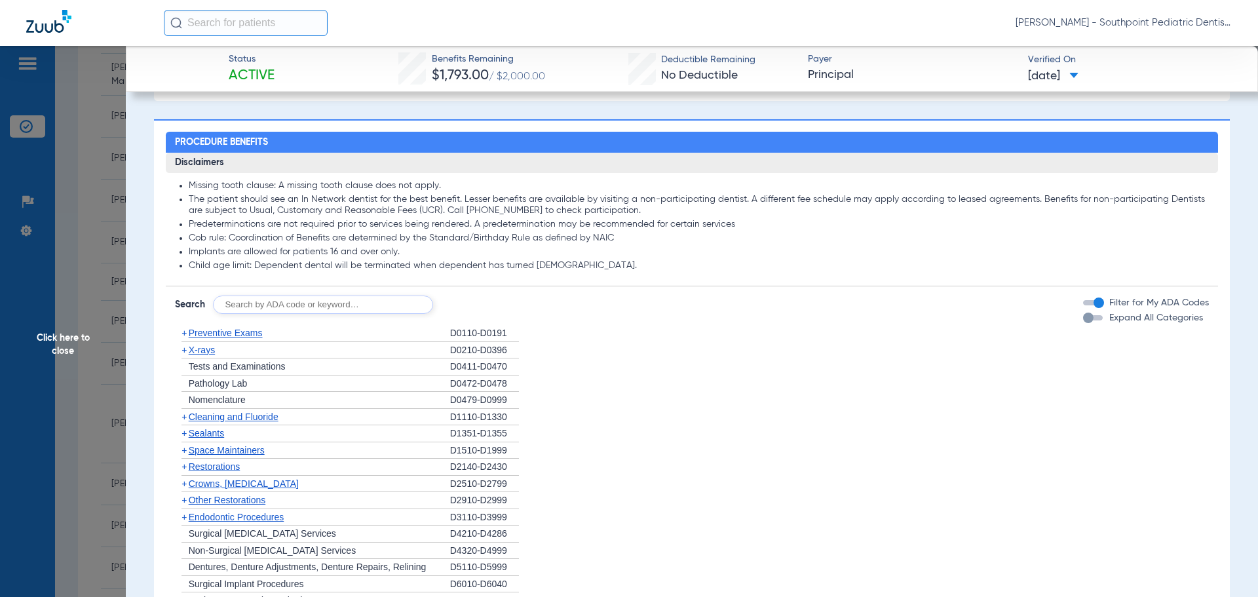
scroll to position [721, 0]
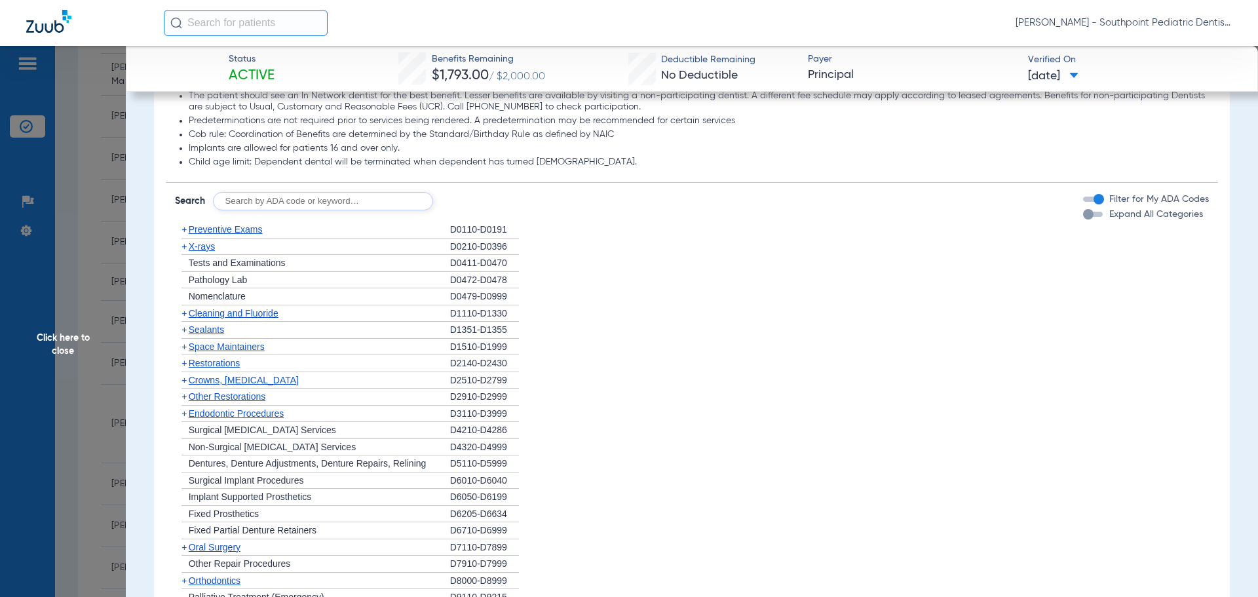
click at [286, 226] on div "+ Preventive Exams" at bounding box center [312, 230] width 275 height 17
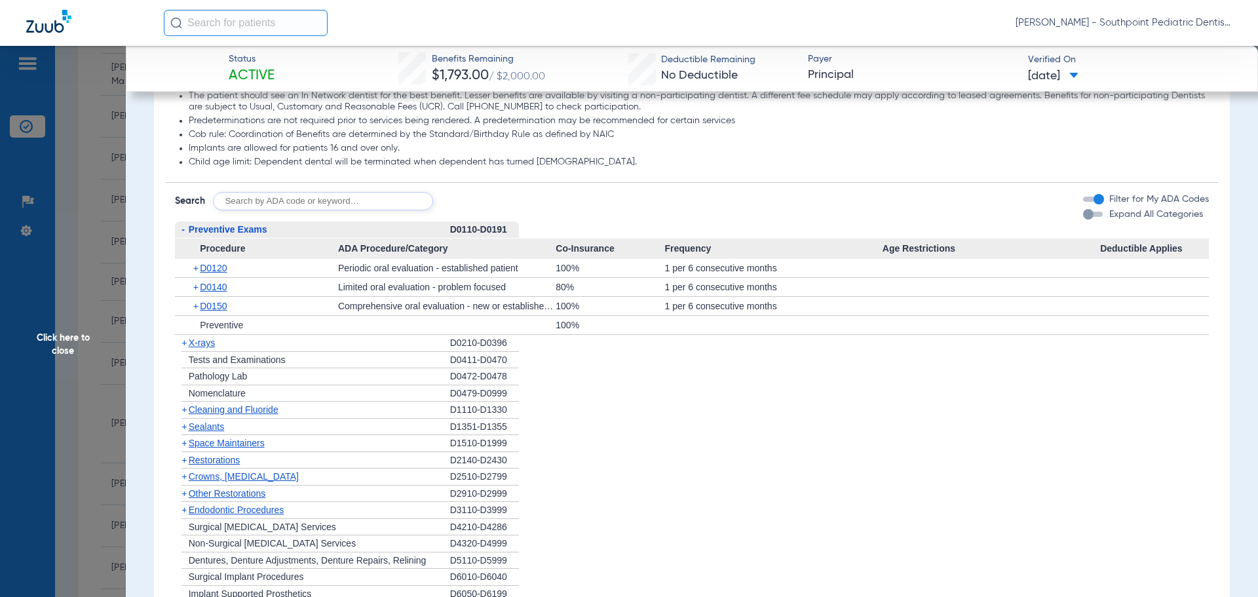
click at [287, 227] on div "- Preventive Exams" at bounding box center [312, 230] width 275 height 17
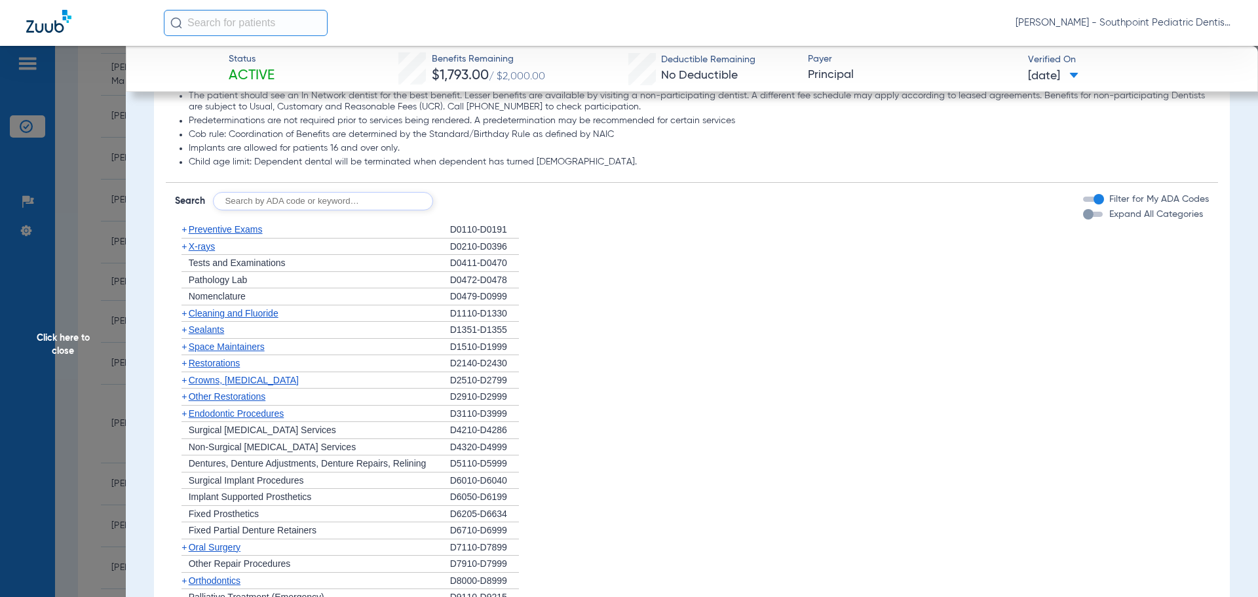
click at [277, 244] on div "+ X-rays" at bounding box center [312, 247] width 275 height 17
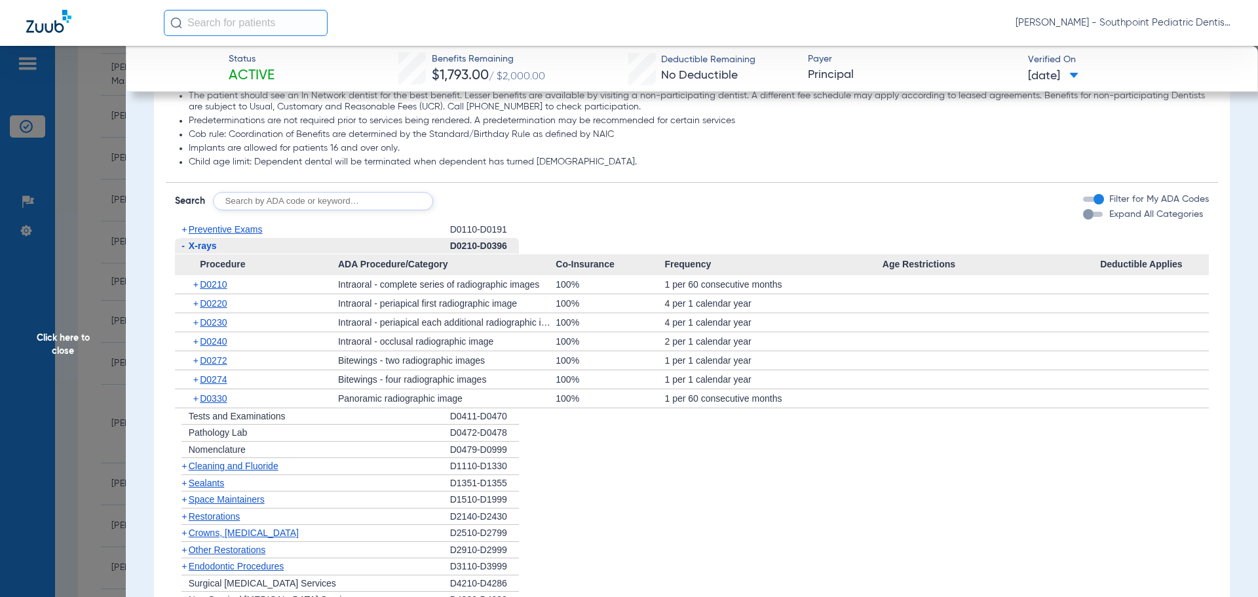
click at [277, 244] on div "- X-rays" at bounding box center [312, 246] width 275 height 17
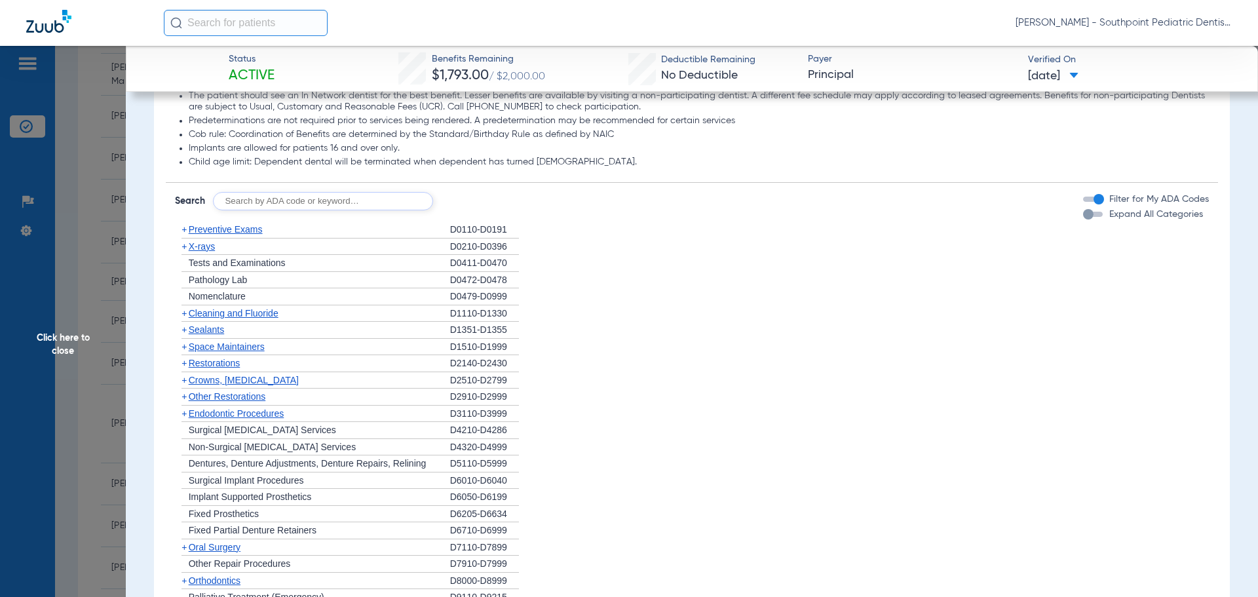
click at [257, 318] on span "Cleaning and Fluoride" at bounding box center [234, 313] width 90 height 10
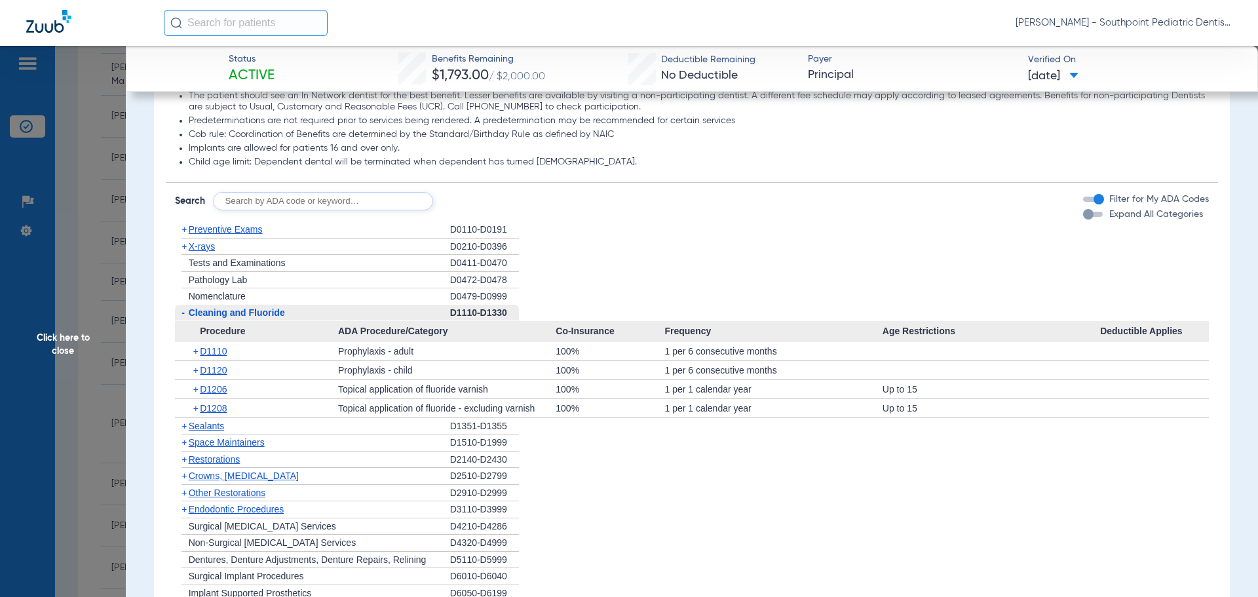
click at [258, 317] on span "Cleaning and Fluoride" at bounding box center [237, 312] width 96 height 10
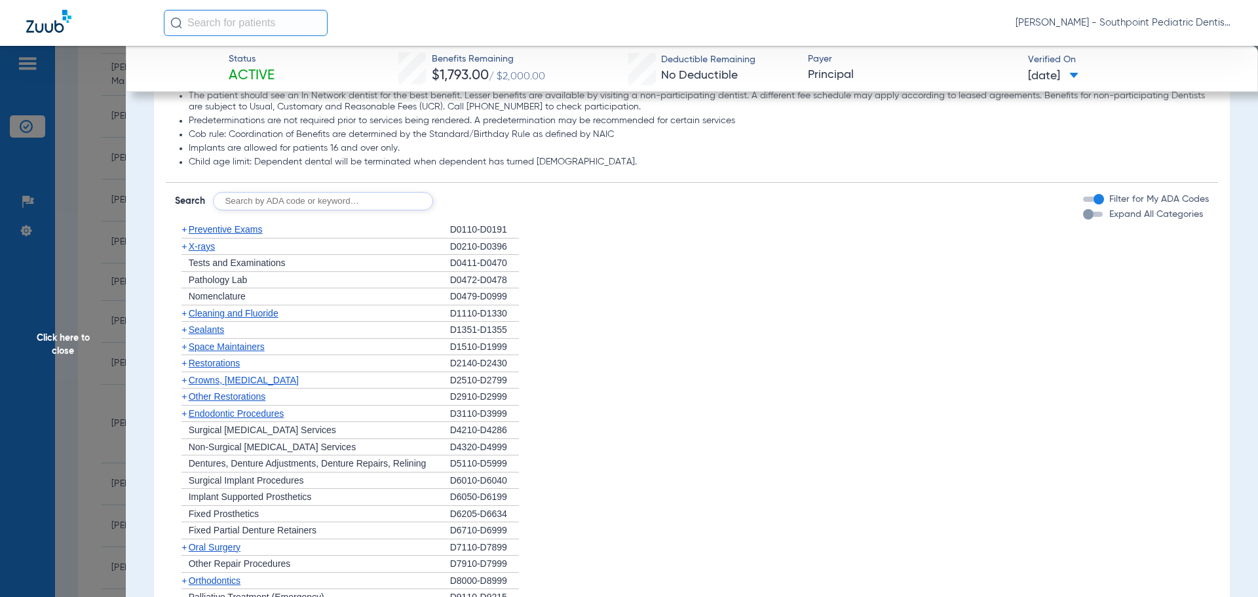
click at [258, 335] on div "+ Sealants" at bounding box center [312, 330] width 275 height 17
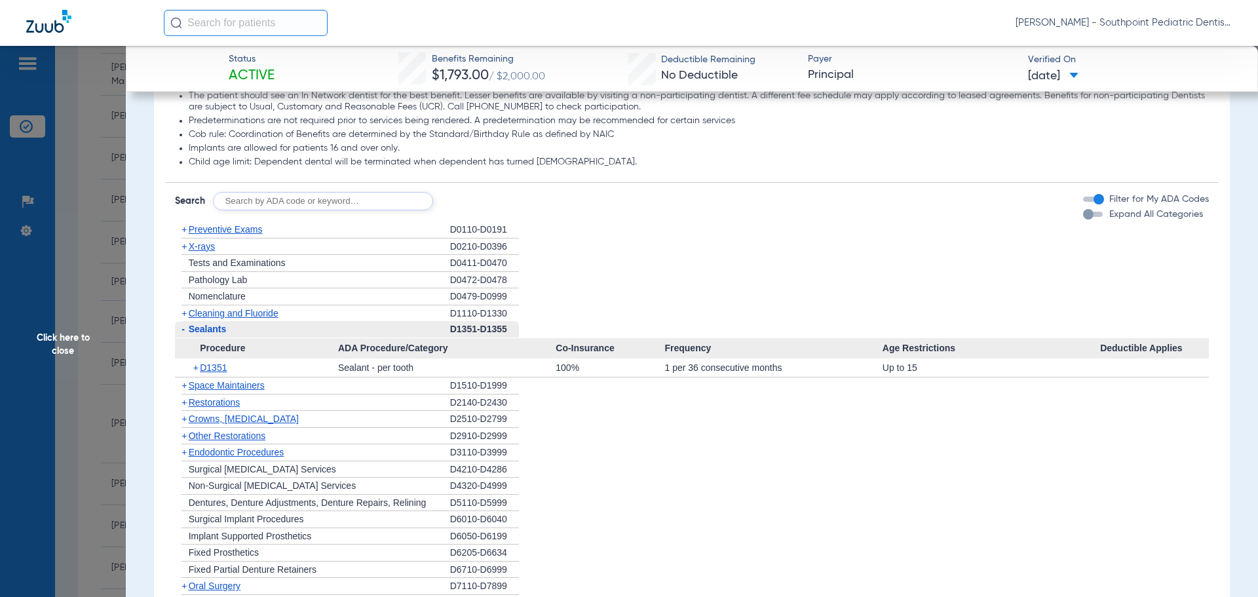
click at [258, 335] on div "- Sealants" at bounding box center [312, 329] width 275 height 17
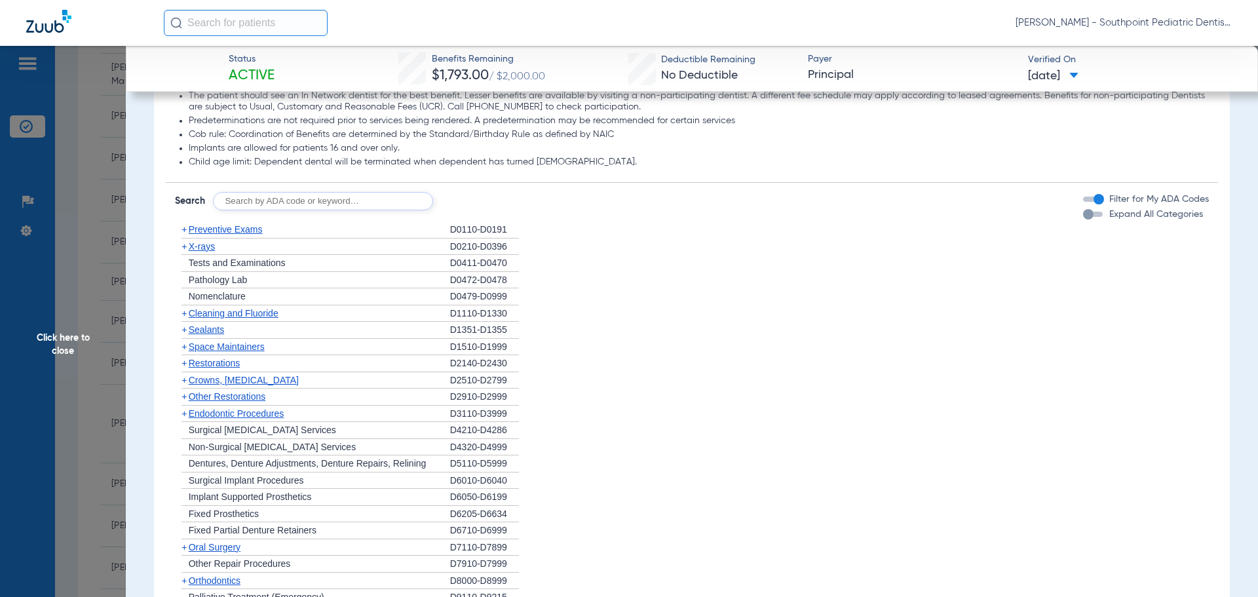
click at [267, 354] on div "+ Space Maintainers" at bounding box center [312, 347] width 275 height 17
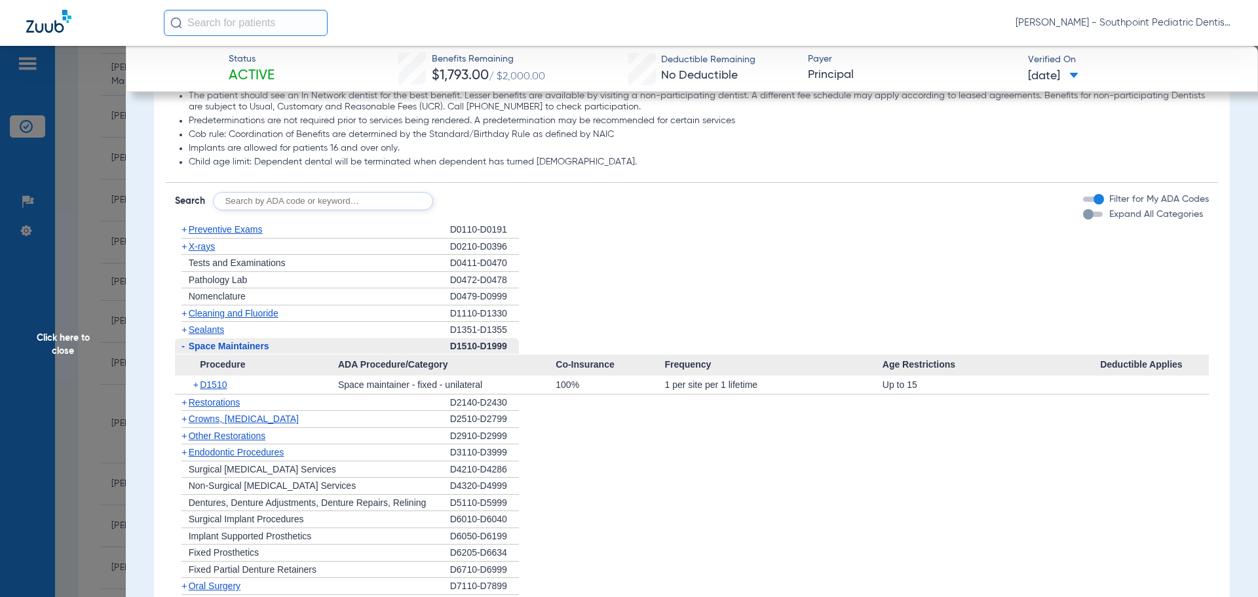
click at [267, 354] on div "- Space Maintainers" at bounding box center [312, 346] width 275 height 17
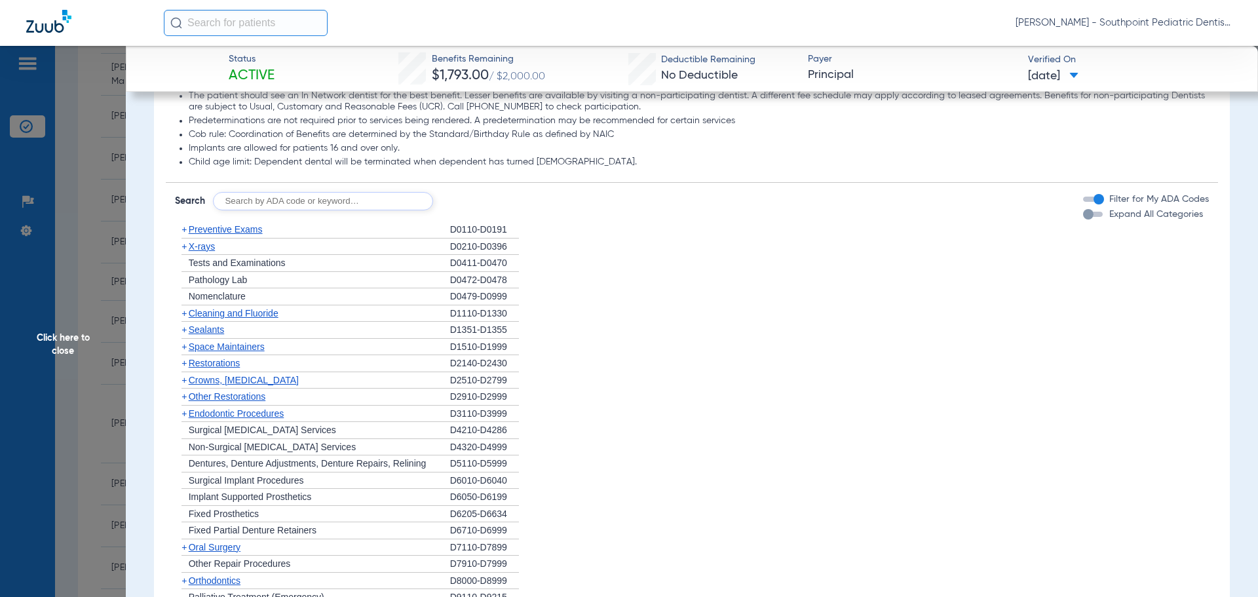
click at [290, 392] on div "+ Other Restorations" at bounding box center [312, 397] width 275 height 17
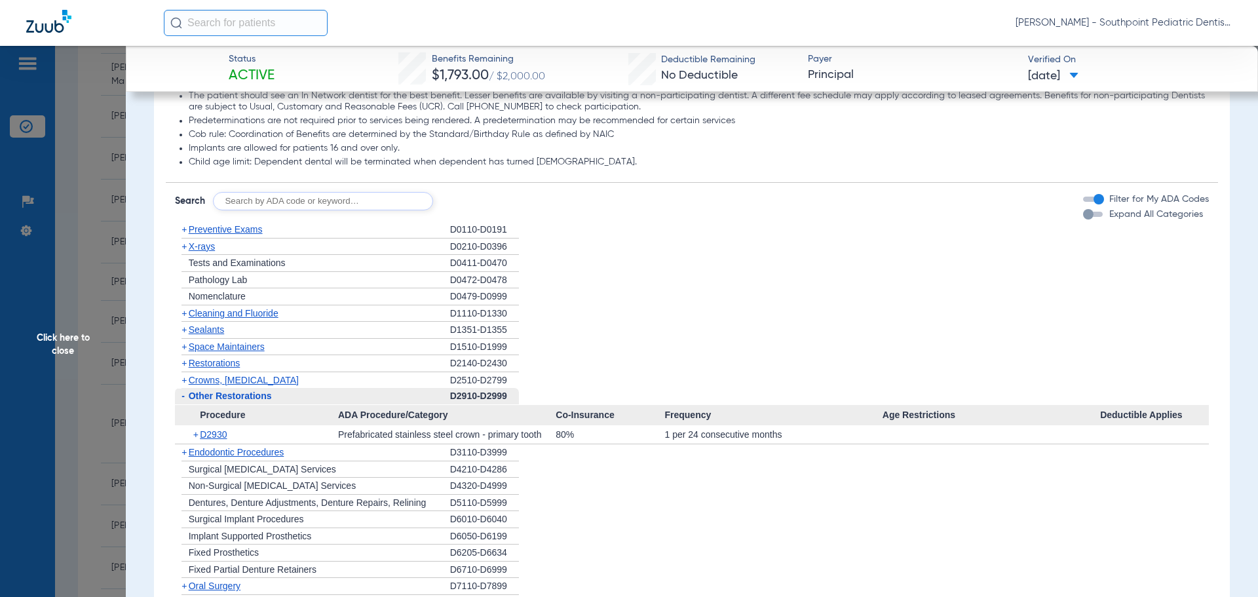
click at [288, 391] on div "- Other Restorations" at bounding box center [312, 396] width 275 height 17
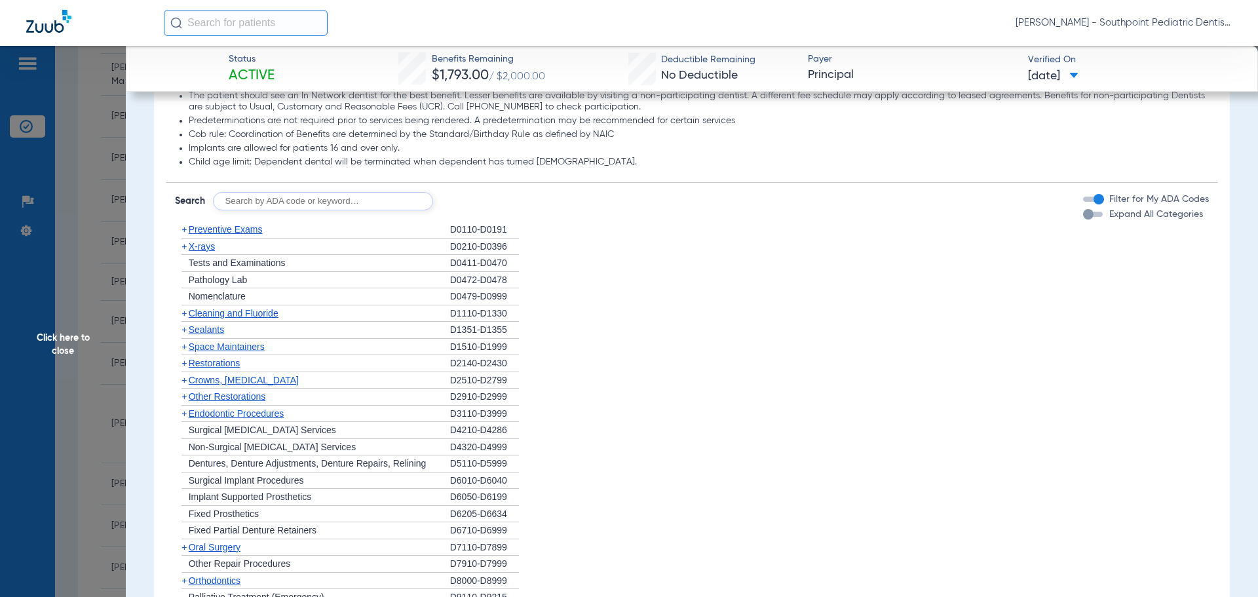
click at [281, 414] on span "Endodontic Procedures" at bounding box center [237, 413] width 96 height 10
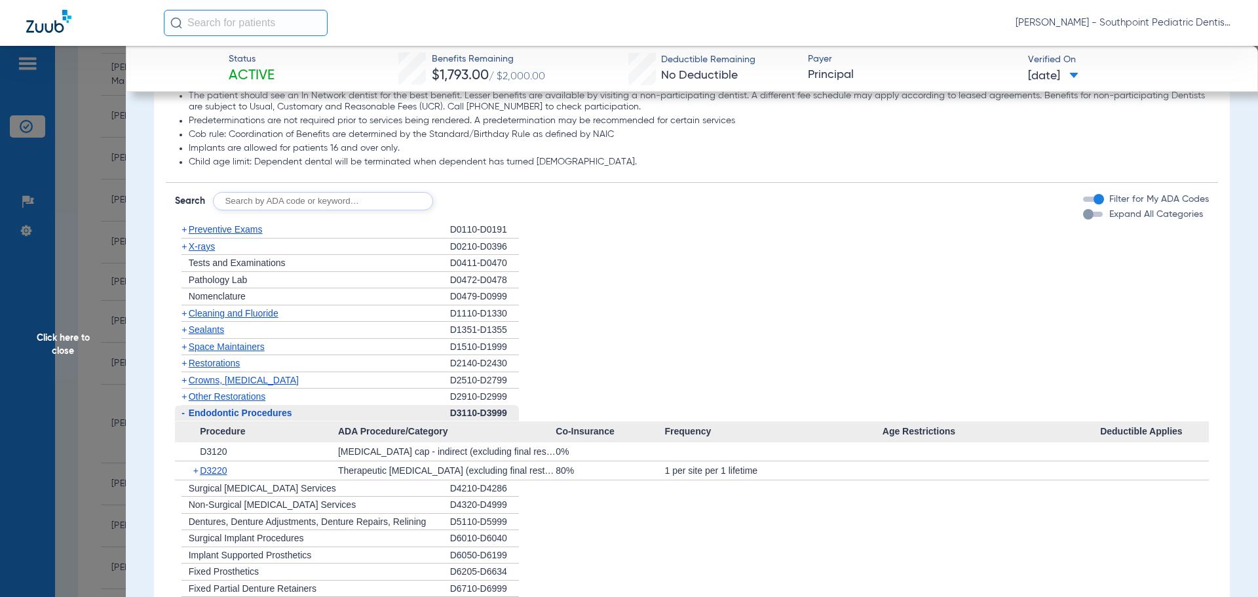
click at [281, 414] on span "Endodontic Procedures" at bounding box center [241, 413] width 104 height 10
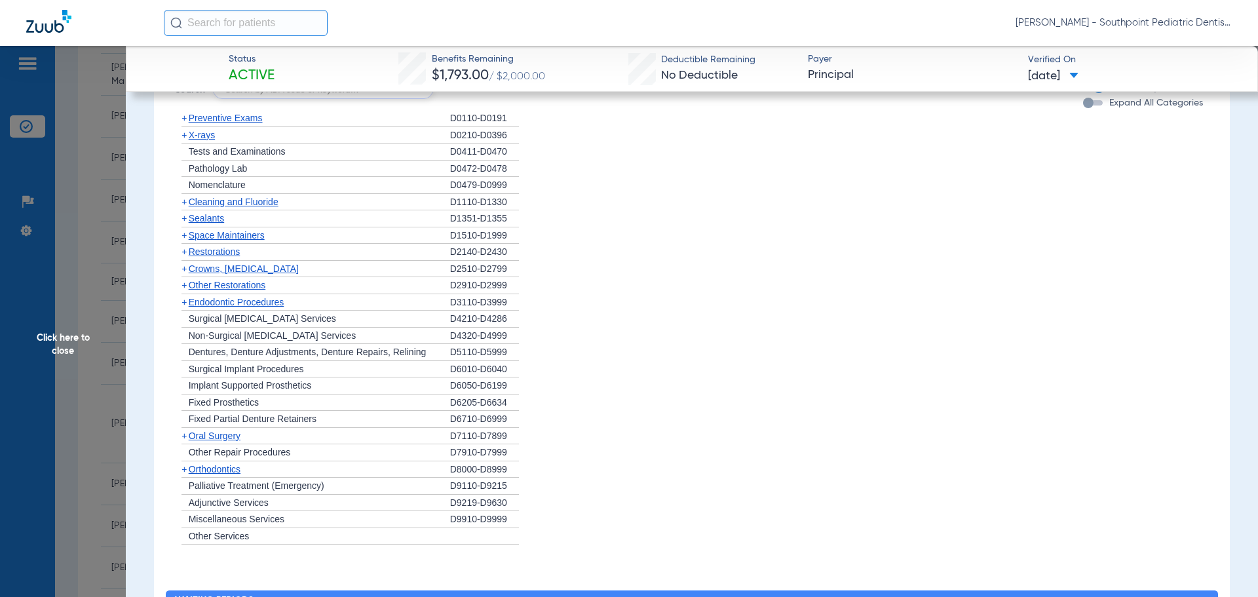
scroll to position [918, 0]
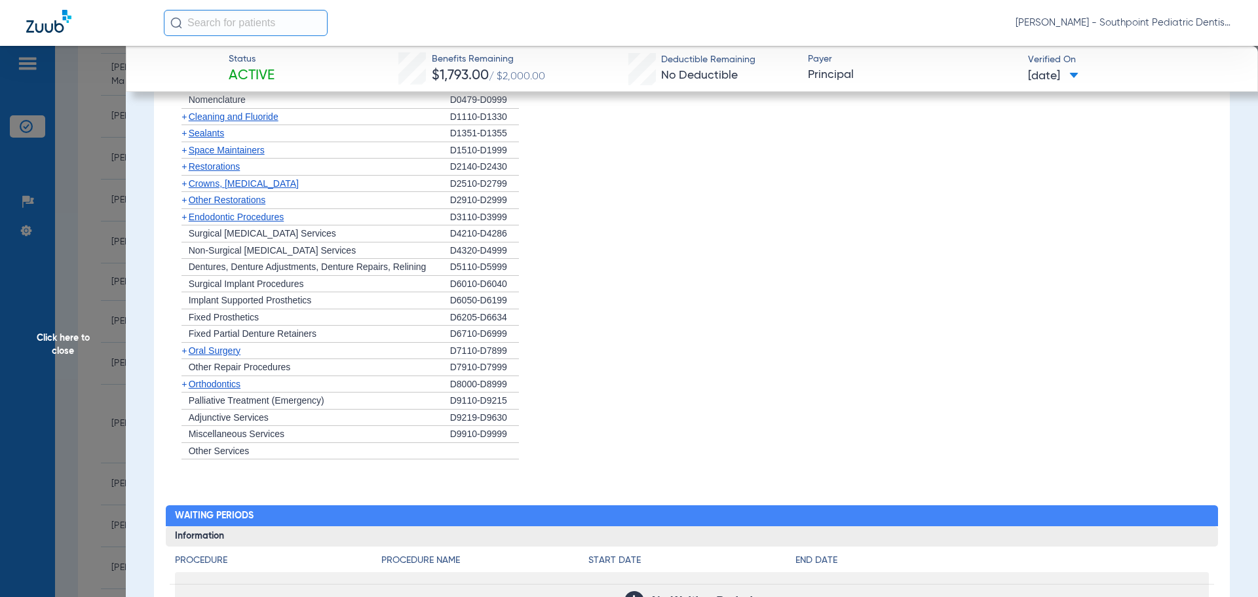
click at [239, 347] on div "+ Oral Surgery" at bounding box center [312, 351] width 275 height 17
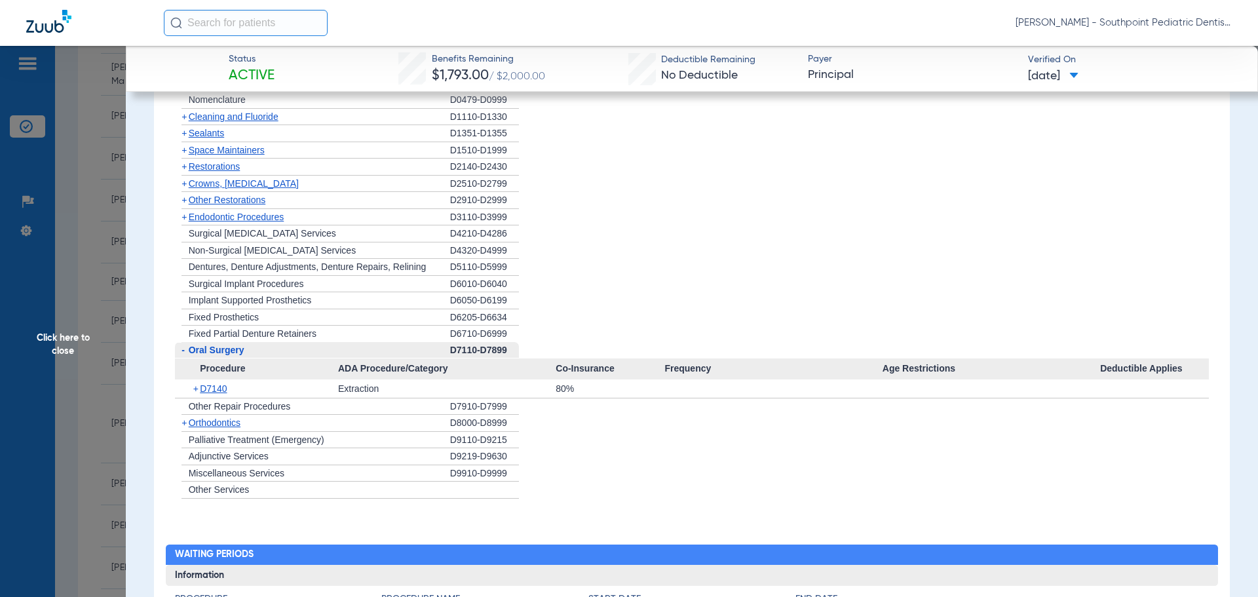
click at [239, 347] on span "Oral Surgery" at bounding box center [217, 350] width 56 height 10
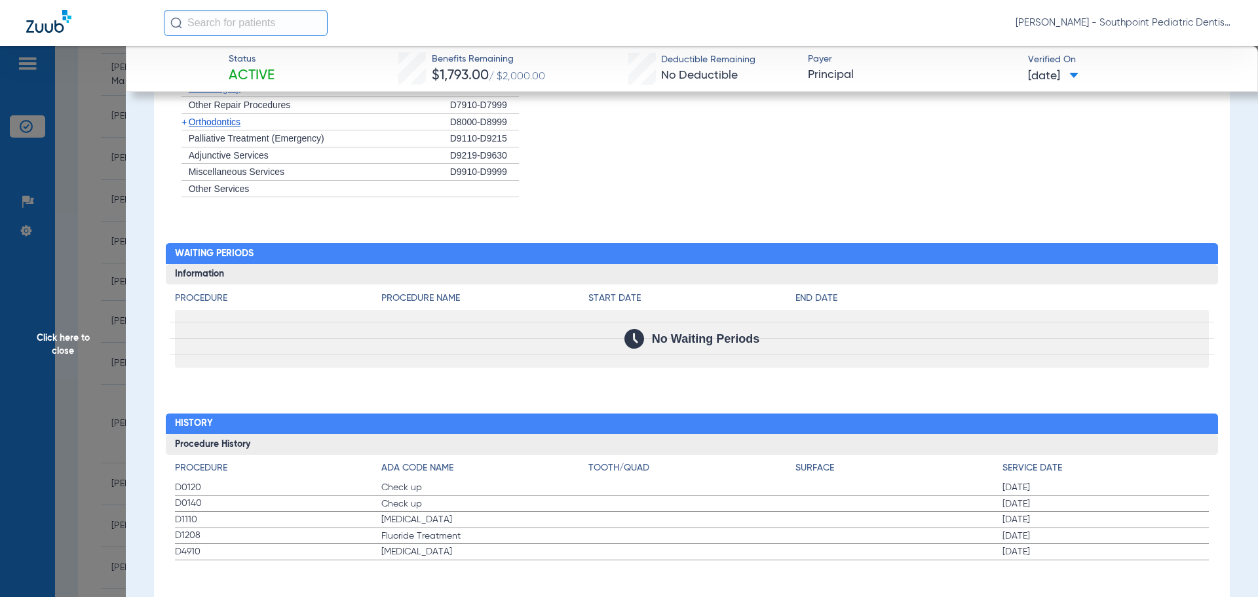
scroll to position [1188, 0]
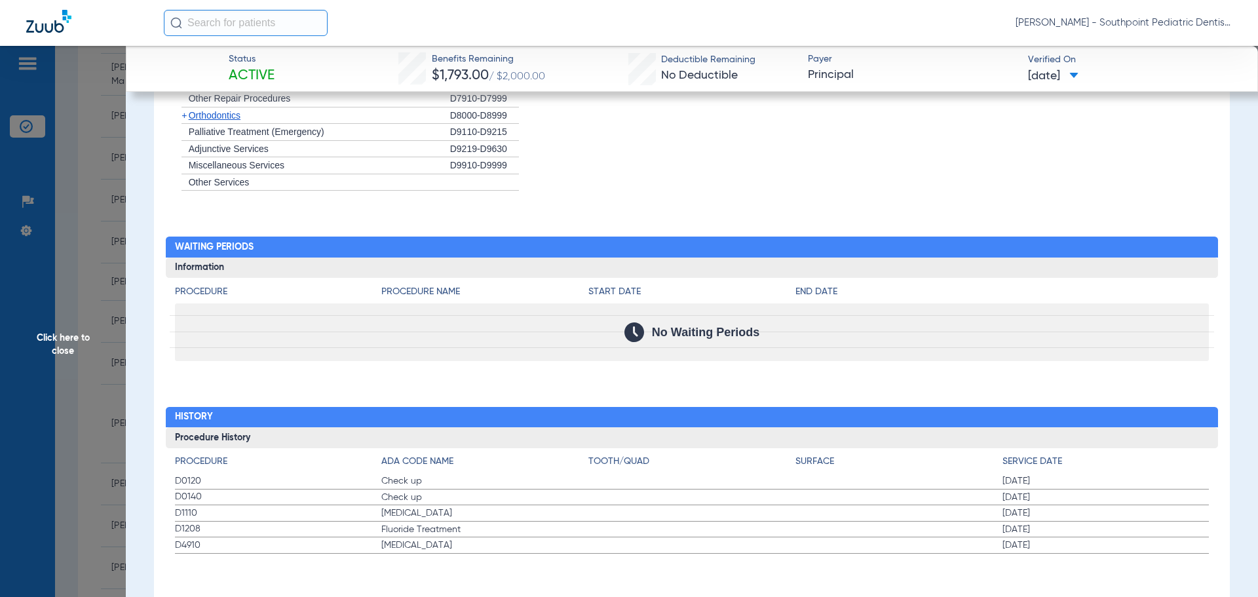
drag, startPoint x: 401, startPoint y: 484, endPoint x: 1158, endPoint y: 567, distance: 761.6
click at [1160, 570] on div "Procedure Benefits Disclaimers Missing tooth clause: A missing tooth clause doe…" at bounding box center [692, 80] width 1076 height 1061
click at [110, 254] on span "Click here to close" at bounding box center [63, 344] width 126 height 597
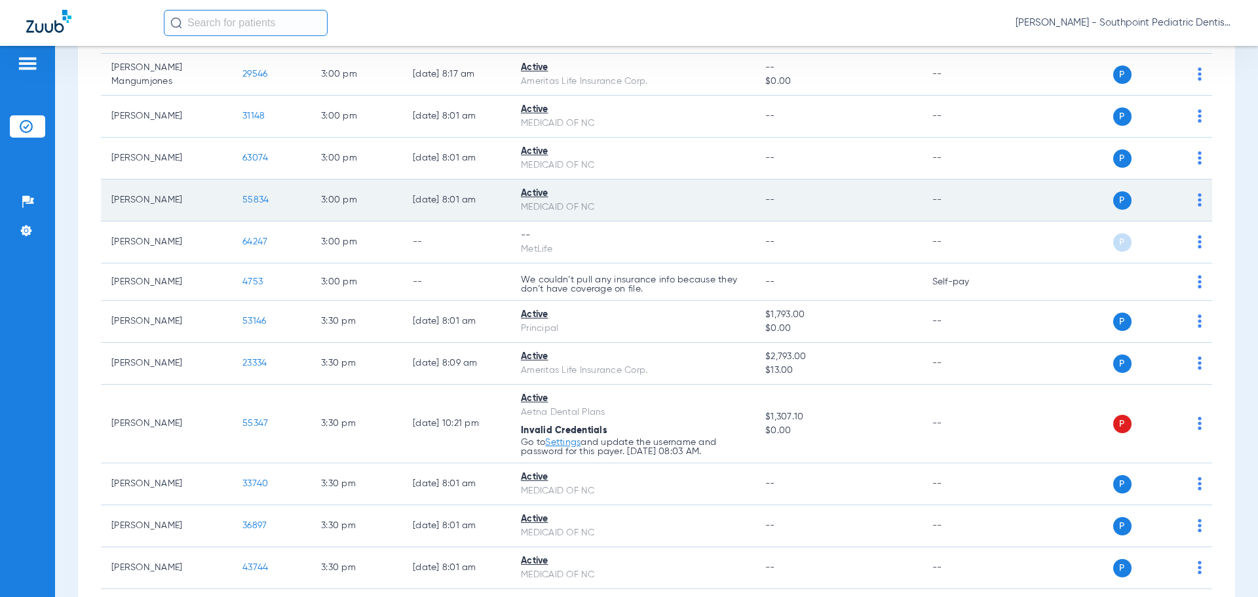
scroll to position [895, 0]
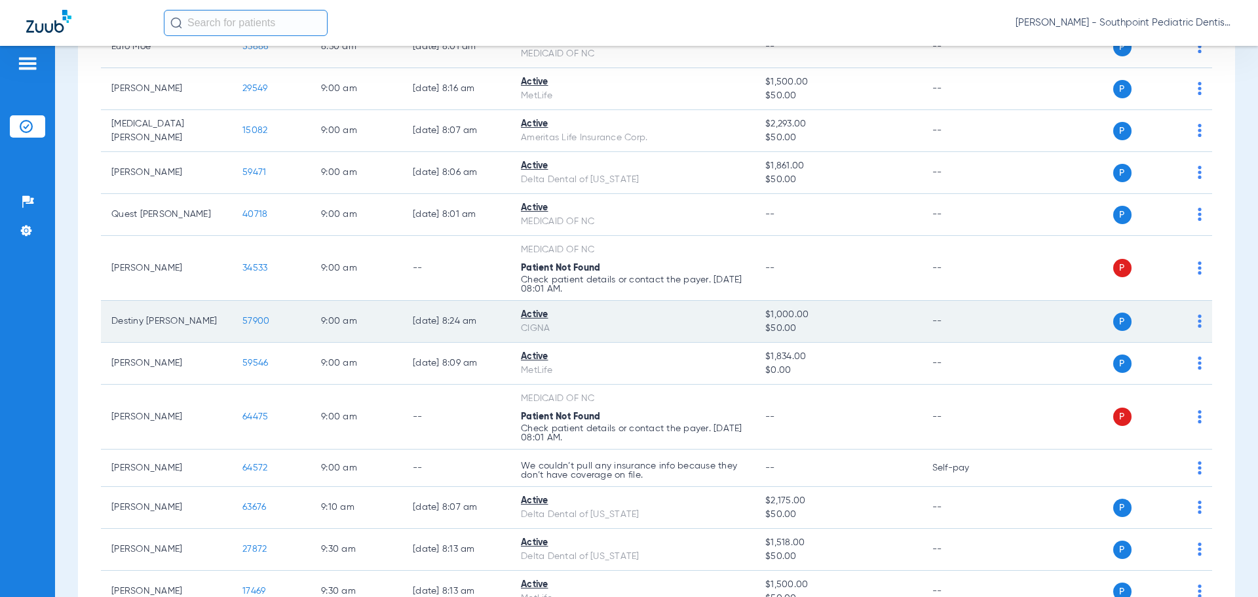
drag, startPoint x: 258, startPoint y: 319, endPoint x: 252, endPoint y: 316, distance: 6.7
click at [252, 317] on span "57900" at bounding box center [256, 321] width 27 height 9
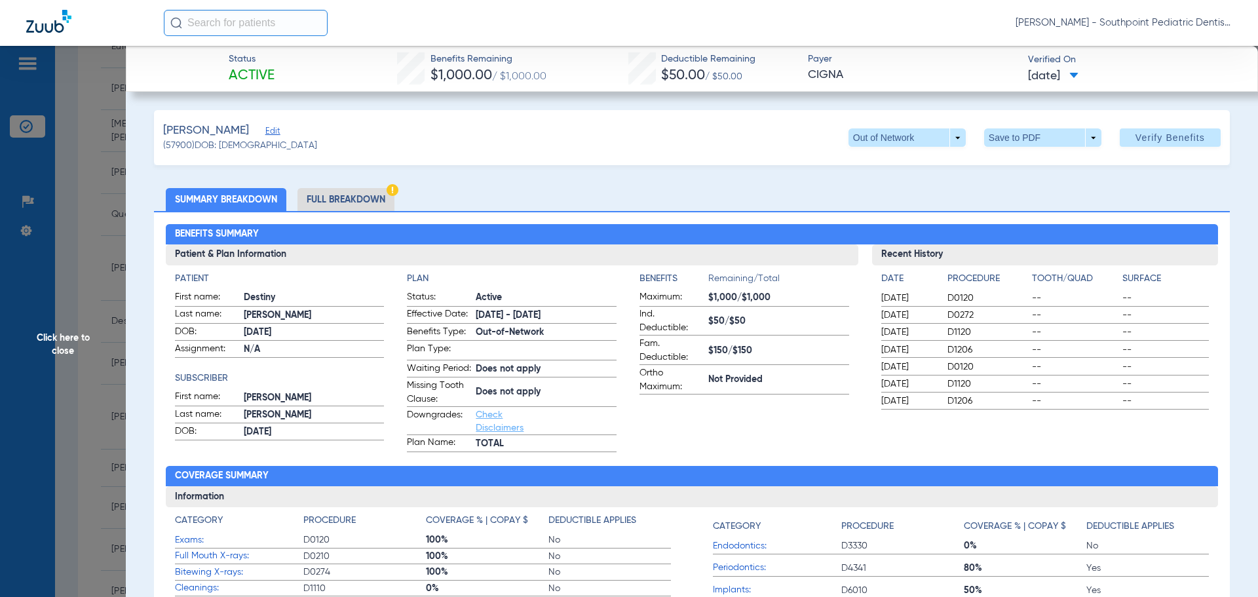
click at [347, 200] on li "Full Breakdown" at bounding box center [346, 199] width 97 height 23
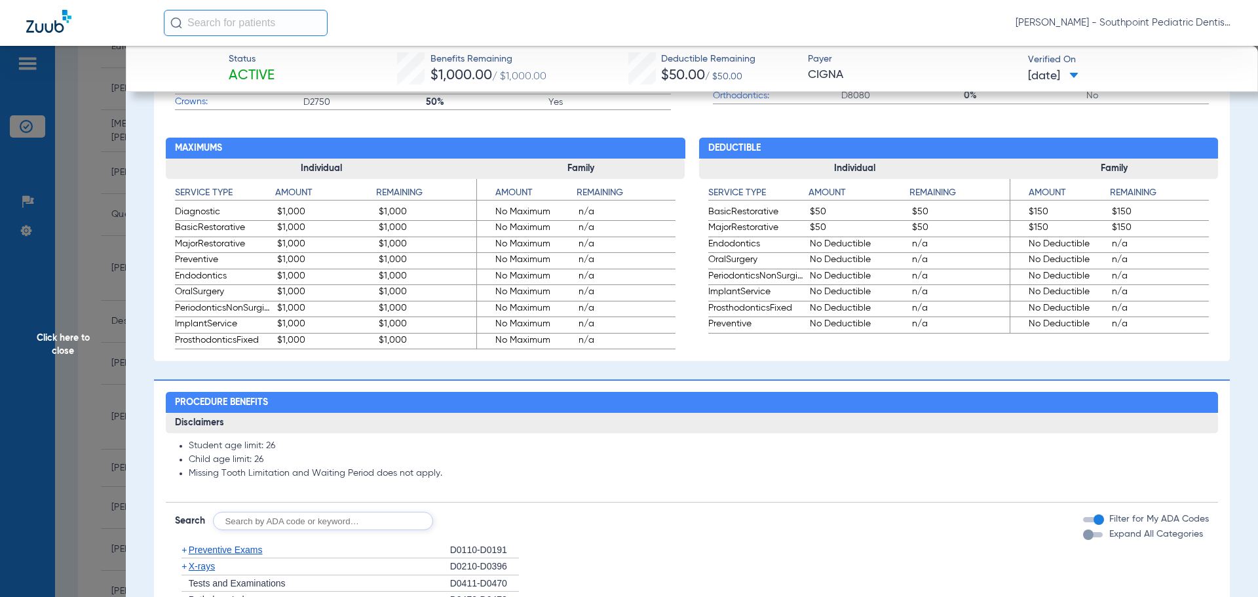
scroll to position [983, 0]
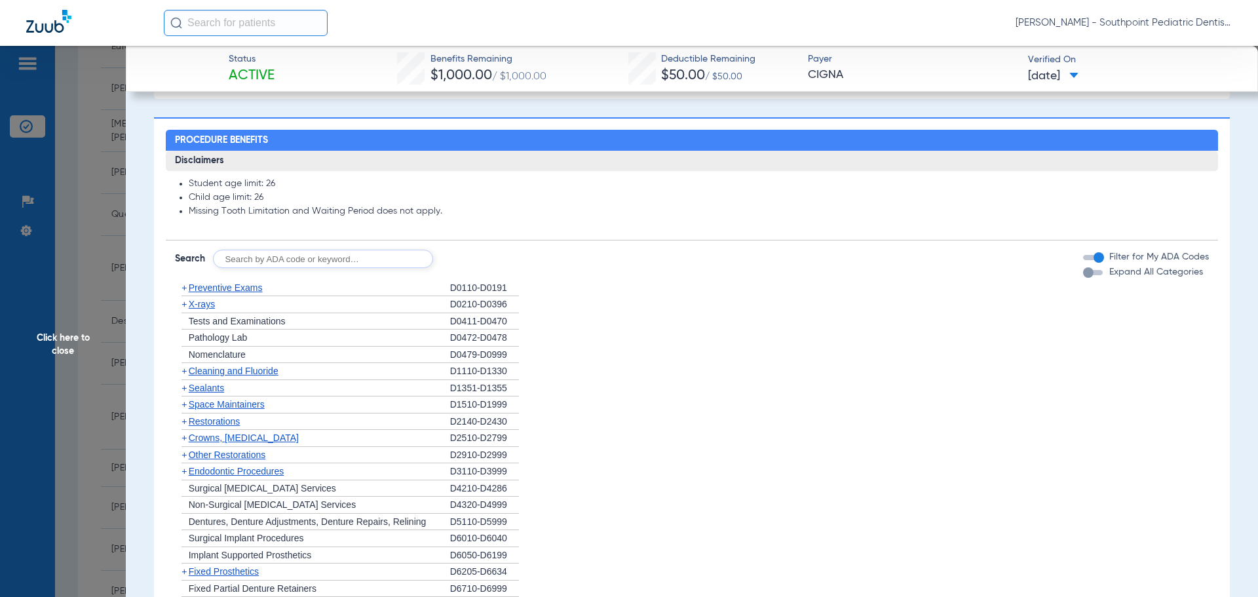
click at [226, 293] on span "Preventive Exams" at bounding box center [226, 288] width 74 height 10
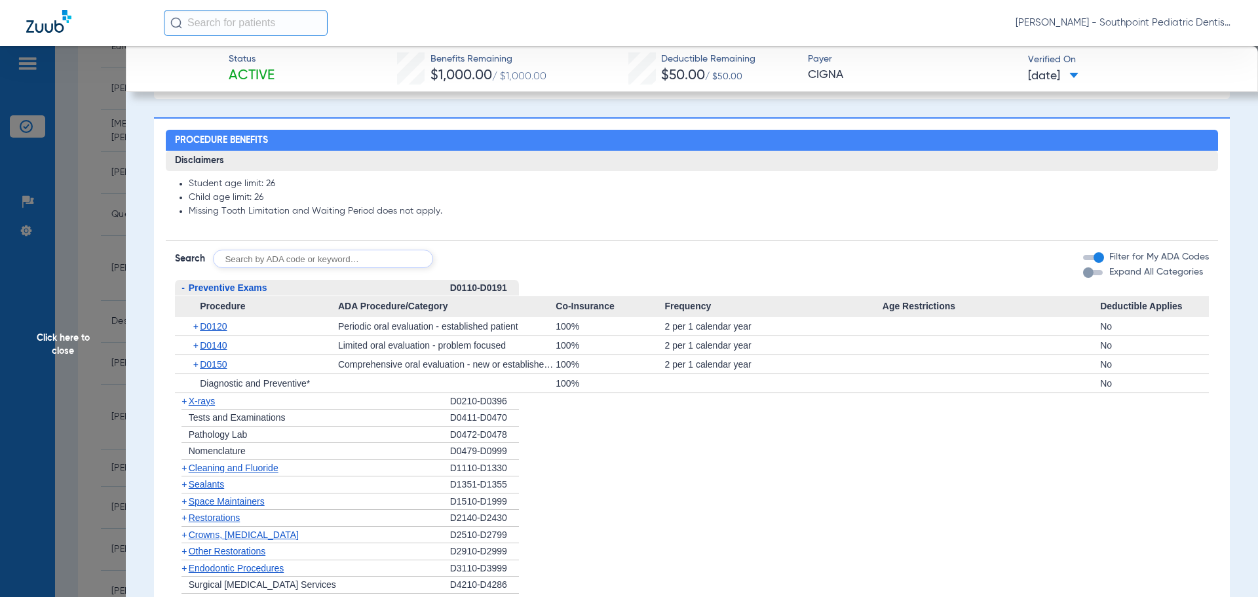
click at [227, 293] on span "Preventive Exams" at bounding box center [228, 288] width 79 height 10
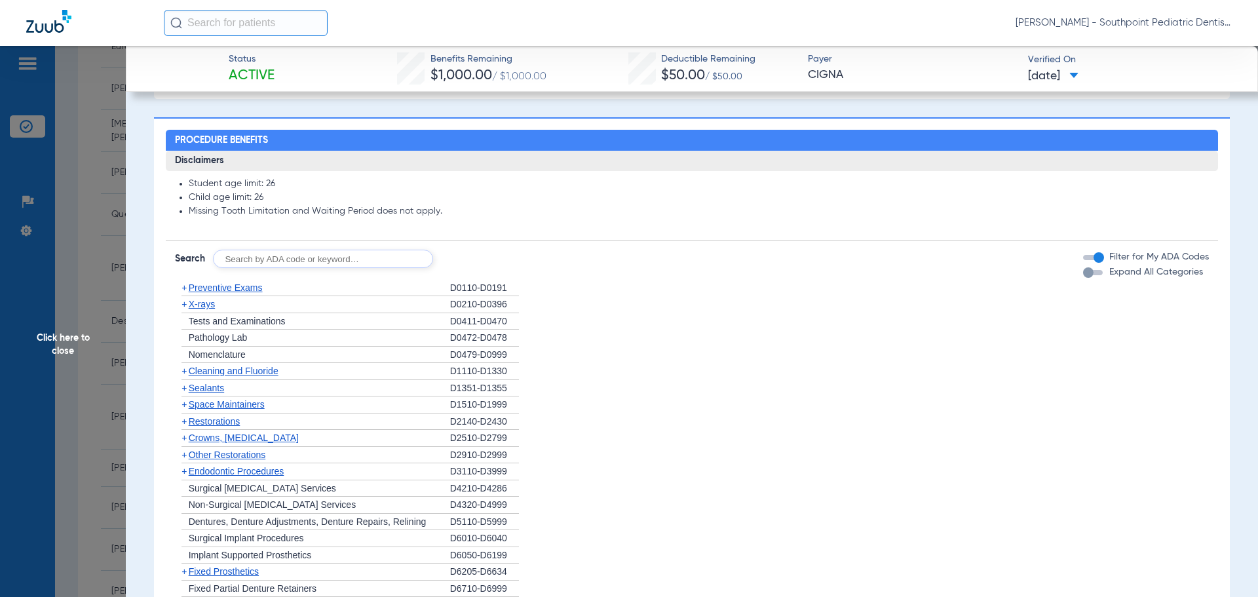
click at [230, 313] on div "+ X-rays" at bounding box center [312, 304] width 275 height 17
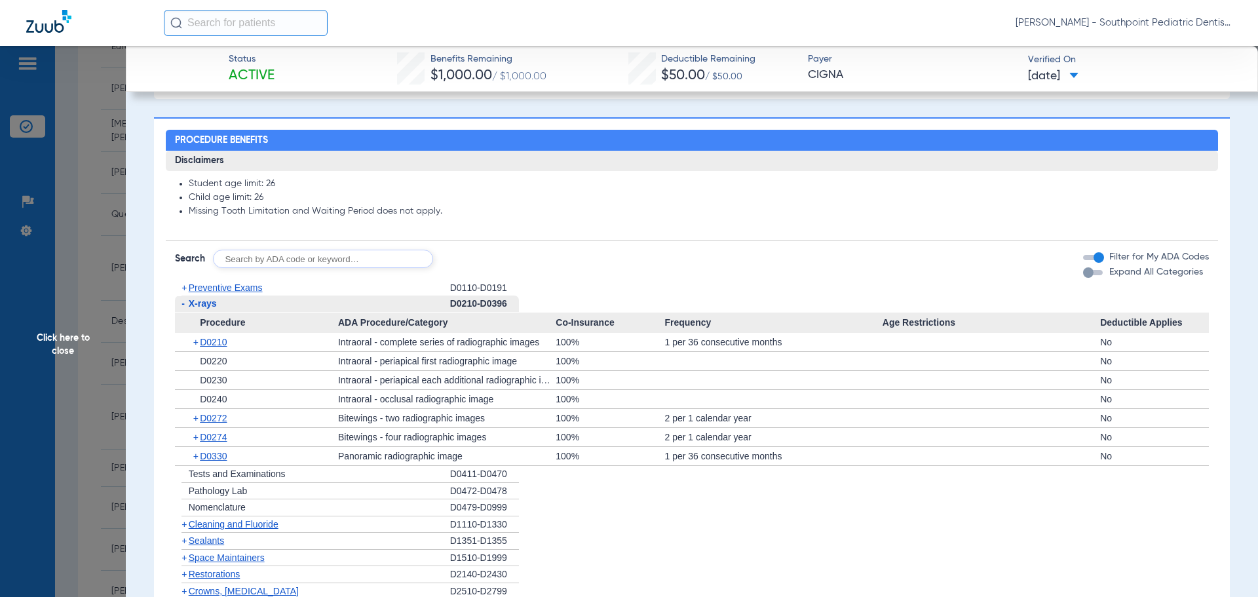
click at [230, 313] on div "- X-rays" at bounding box center [312, 304] width 275 height 17
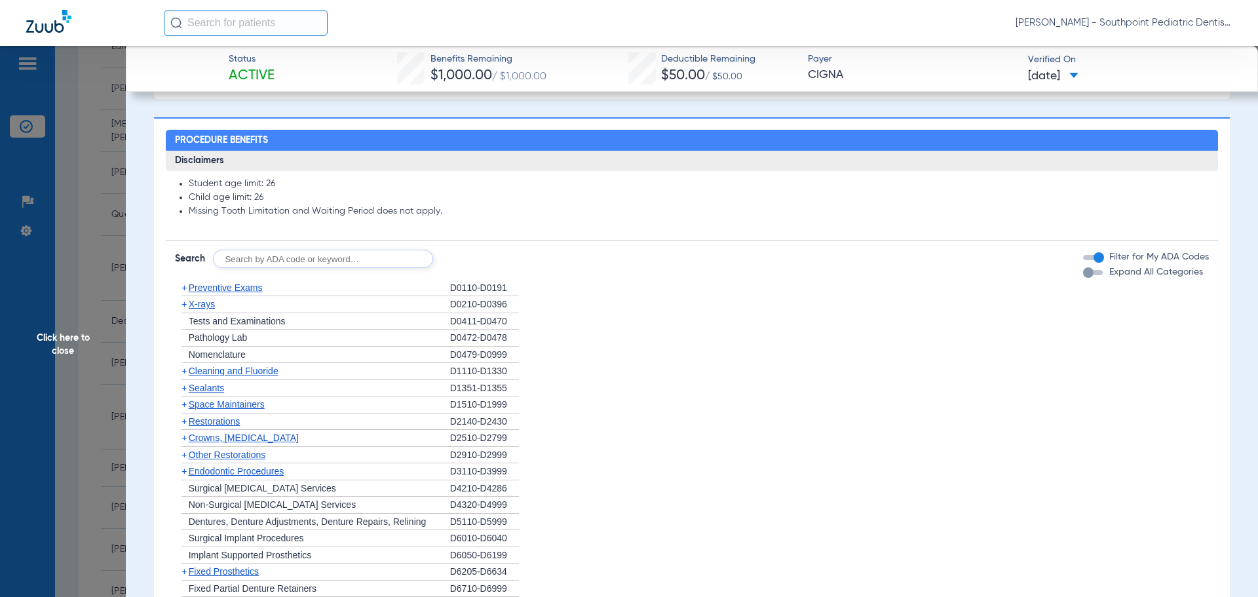
click at [236, 376] on span "Cleaning and Fluoride" at bounding box center [234, 371] width 90 height 10
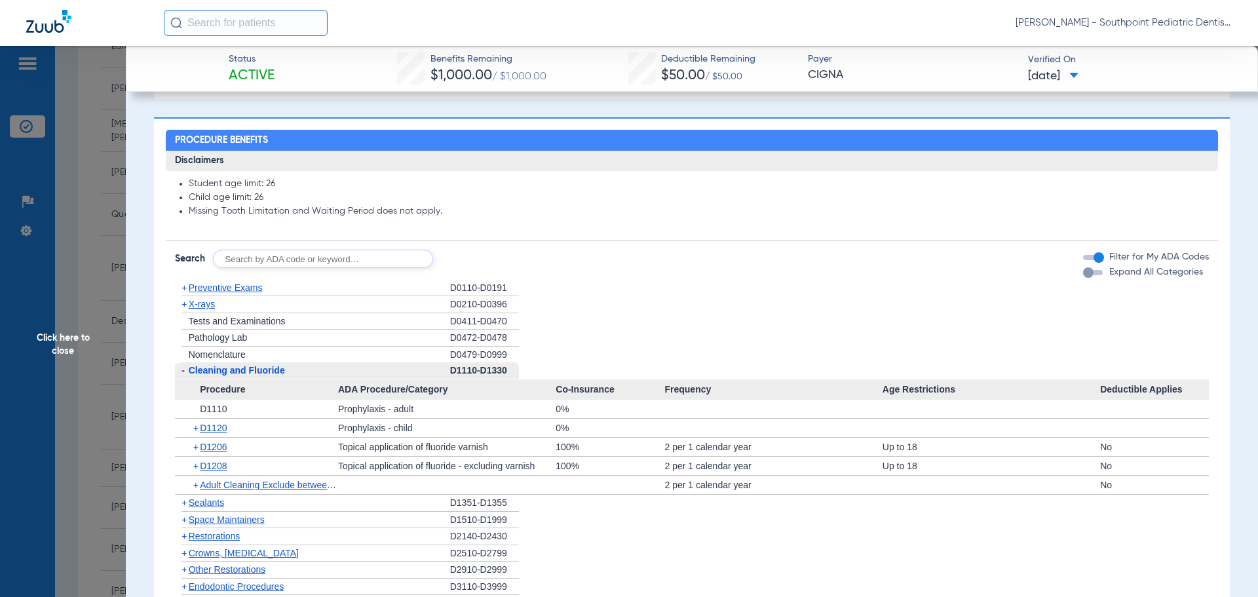
click at [234, 376] on span "Cleaning and Fluoride" at bounding box center [237, 370] width 96 height 10
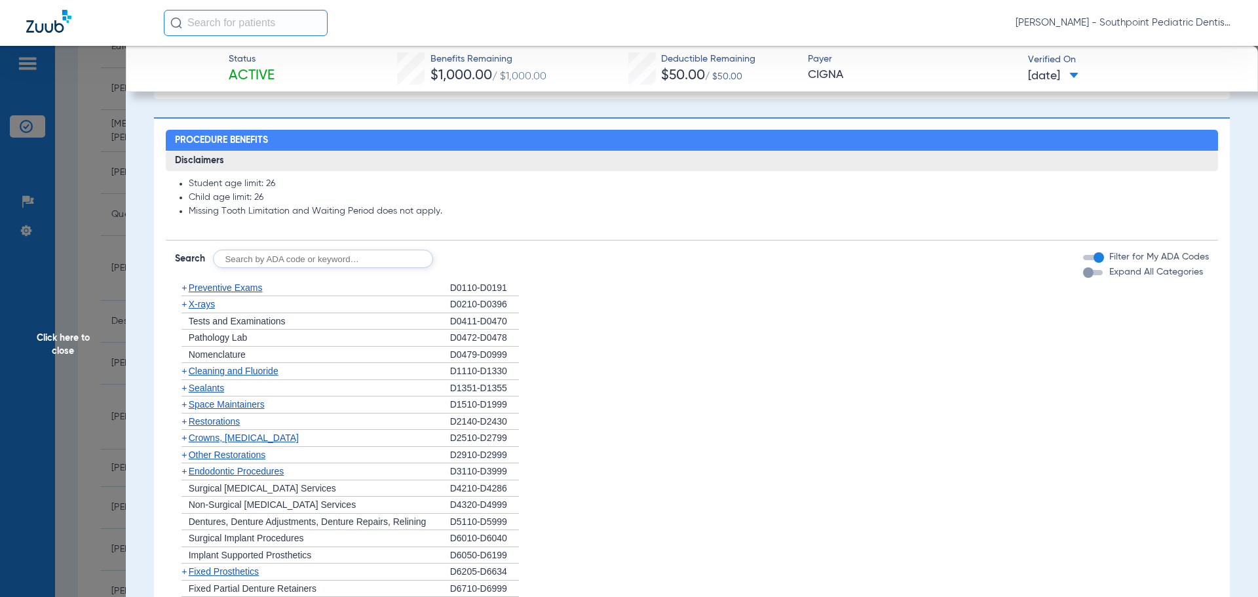
click at [234, 397] on div "+ Sealants" at bounding box center [312, 388] width 275 height 17
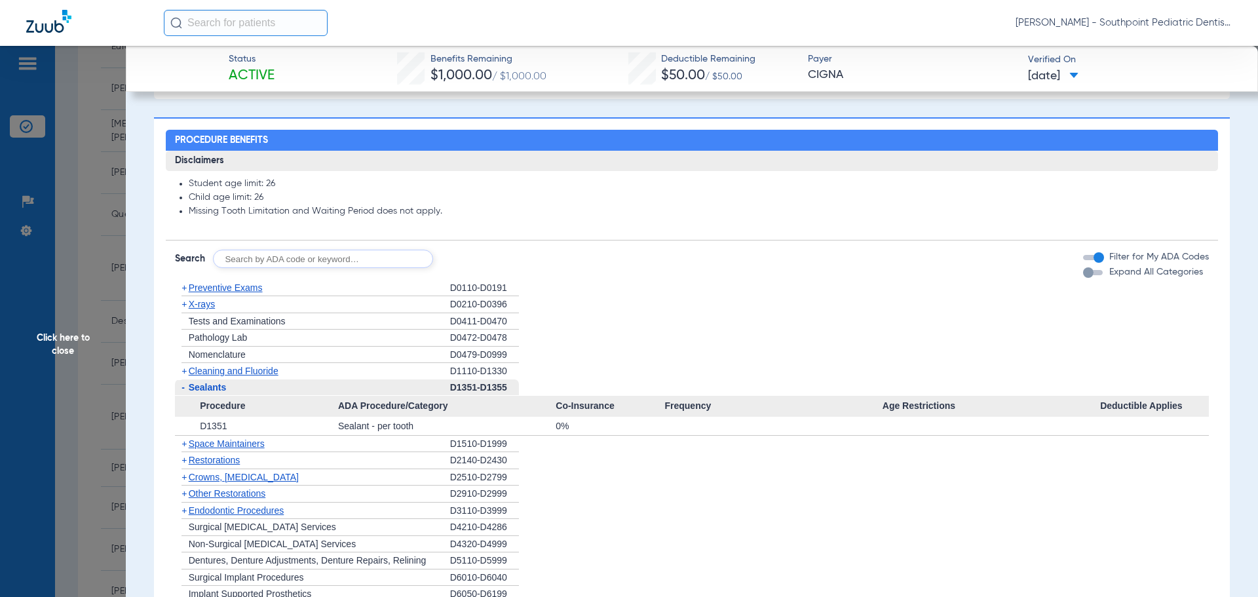
click at [232, 397] on div "- Sealants" at bounding box center [312, 388] width 275 height 17
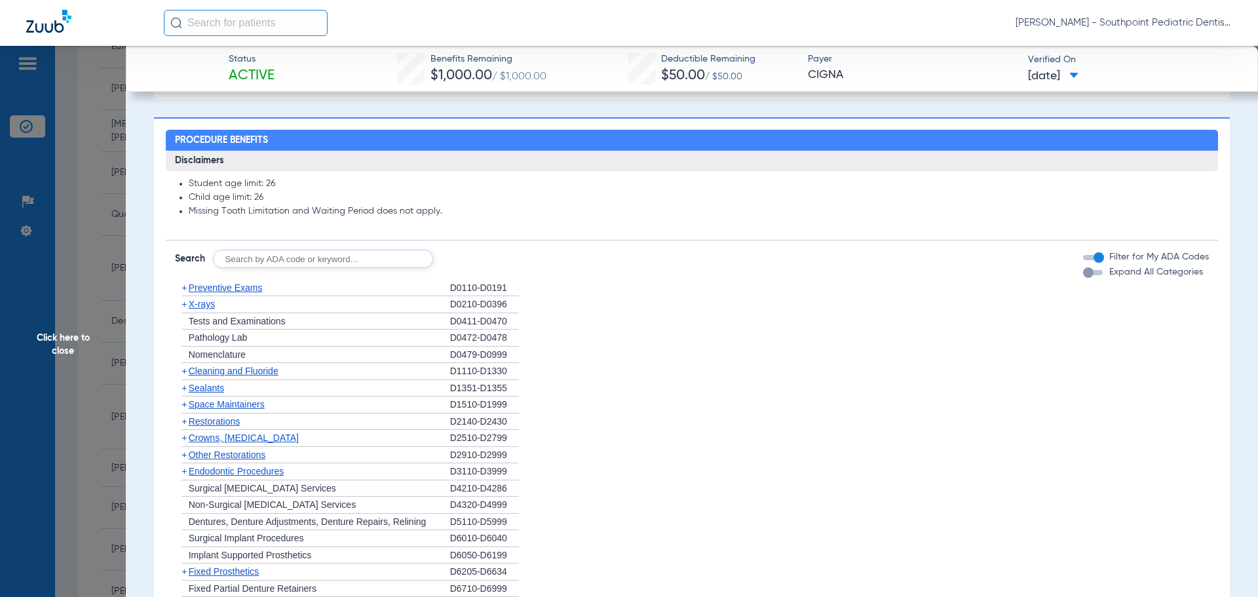
click at [239, 410] on span "Space Maintainers" at bounding box center [227, 404] width 76 height 10
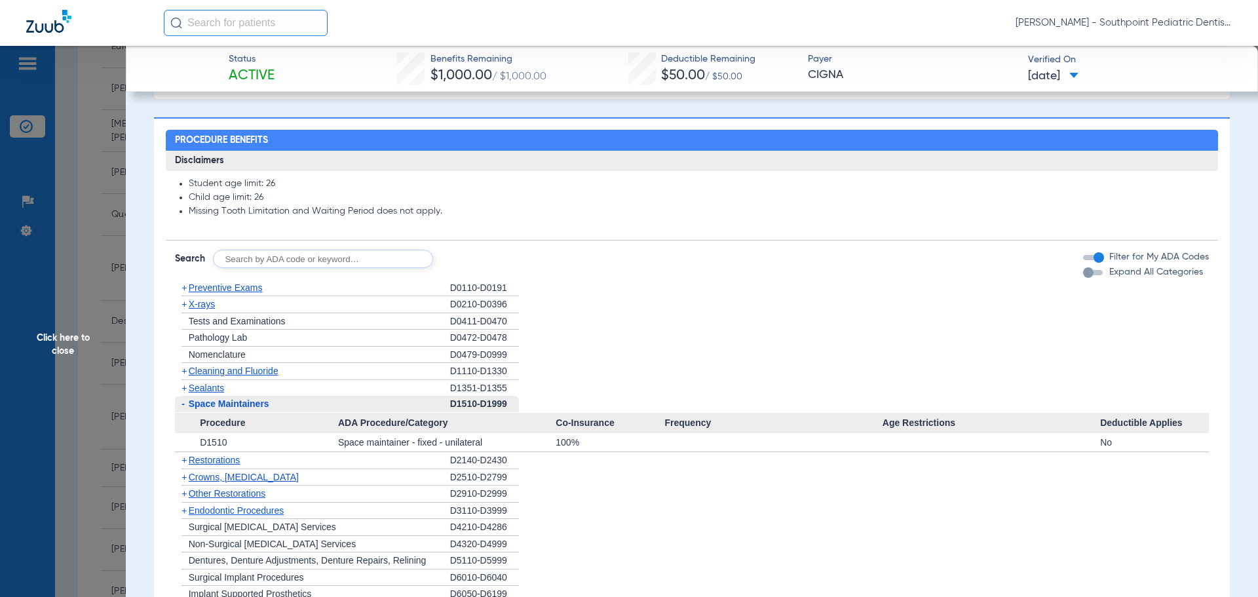
click at [239, 409] on span "Space Maintainers" at bounding box center [229, 404] width 81 height 10
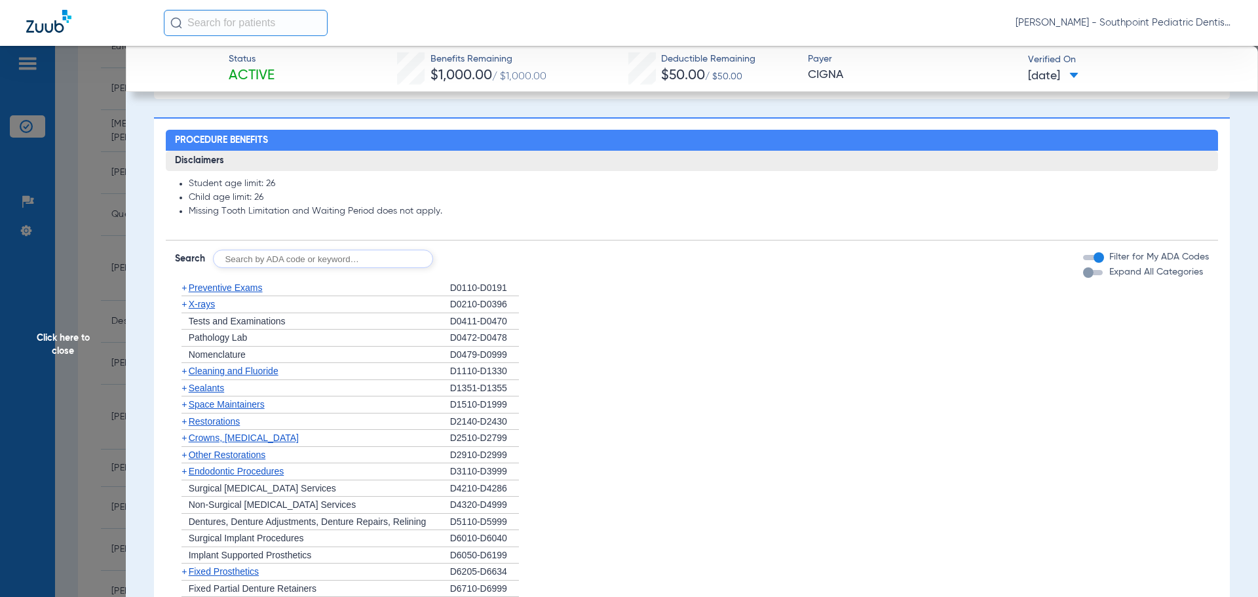
click at [236, 460] on span "Other Restorations" at bounding box center [227, 455] width 77 height 10
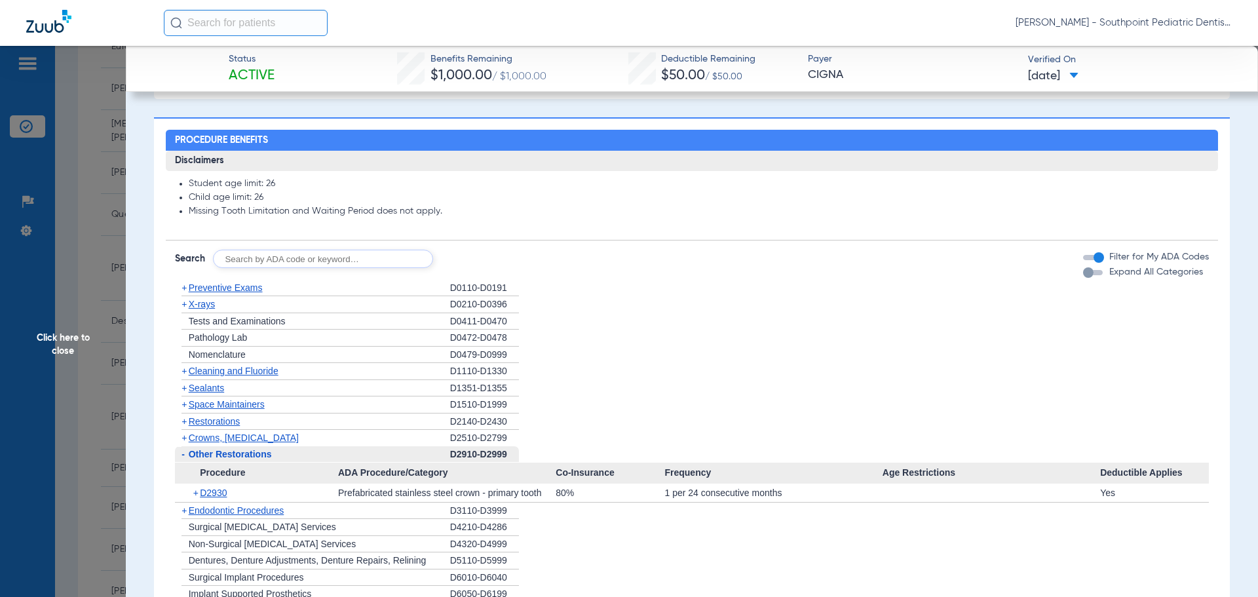
click at [238, 459] on span "Other Restorations" at bounding box center [230, 454] width 83 height 10
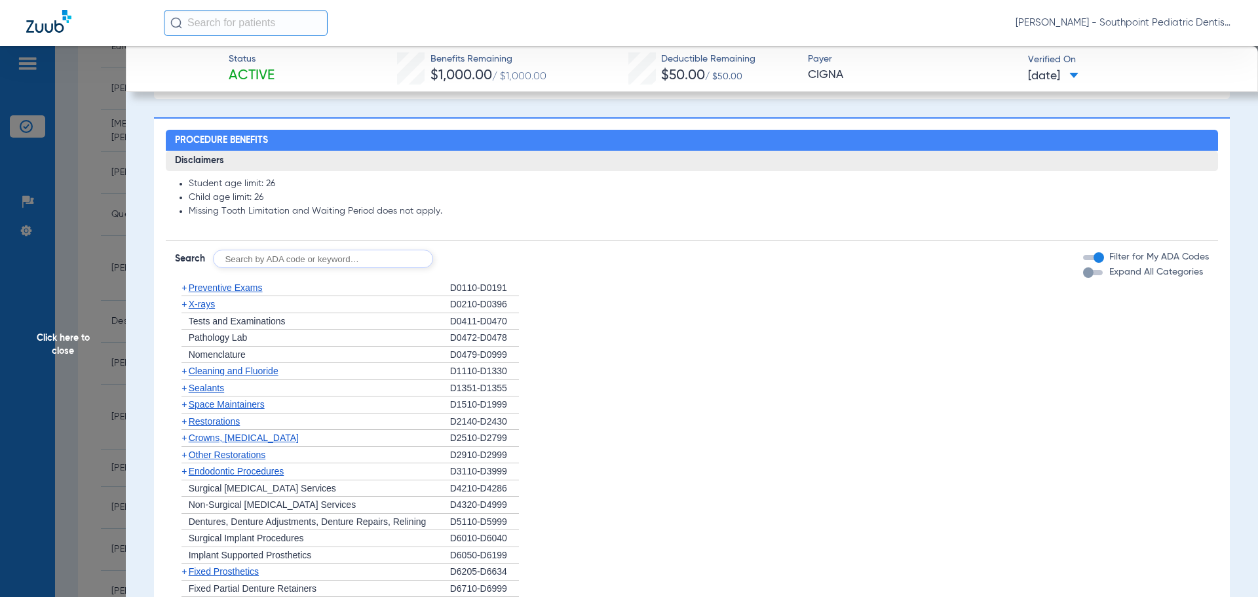
click at [241, 477] on span "Endodontic Procedures" at bounding box center [237, 471] width 96 height 10
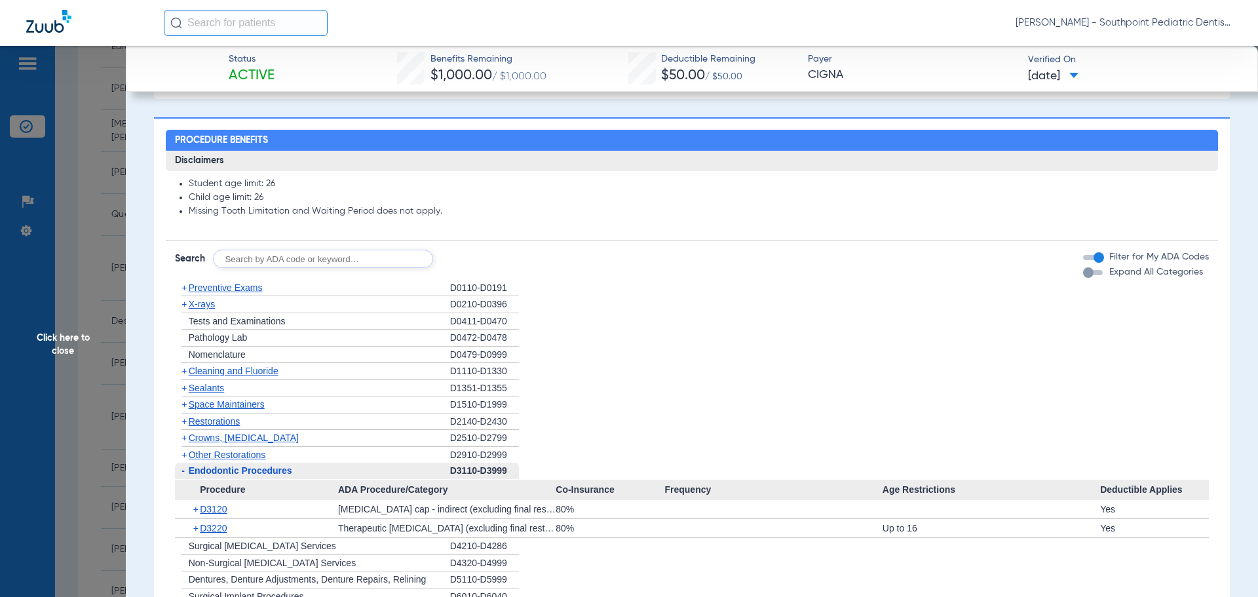
click at [241, 476] on span "Endodontic Procedures" at bounding box center [241, 470] width 104 height 10
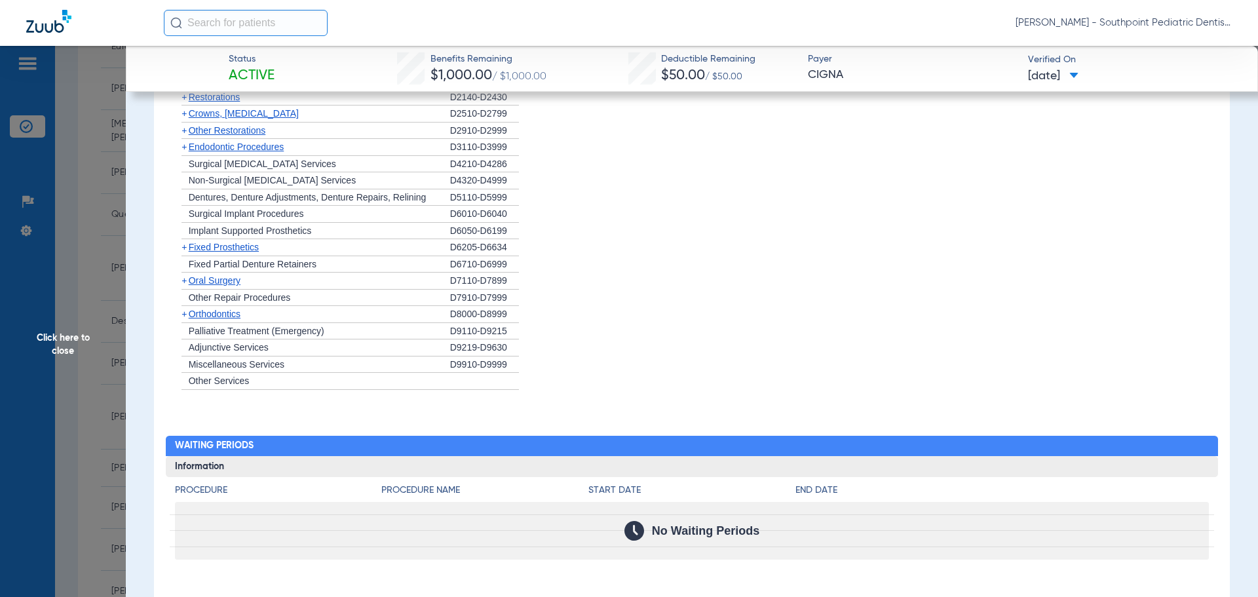
scroll to position [1311, 0]
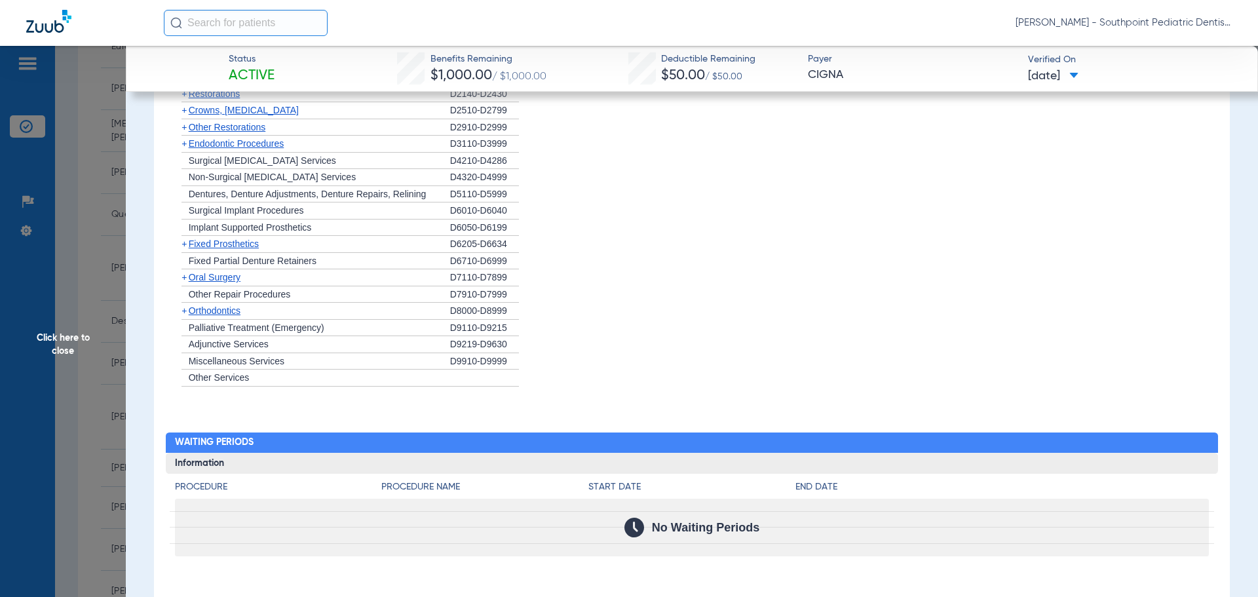
click at [214, 283] on span "Oral Surgery" at bounding box center [215, 277] width 52 height 10
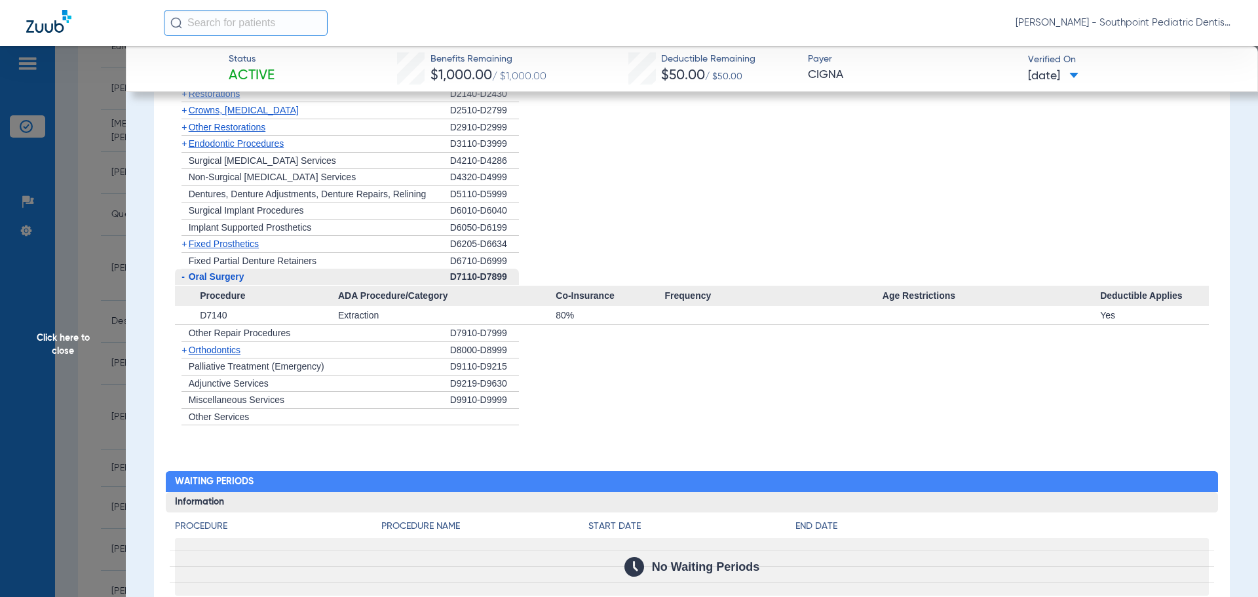
click at [214, 282] on span "Oral Surgery" at bounding box center [217, 276] width 56 height 10
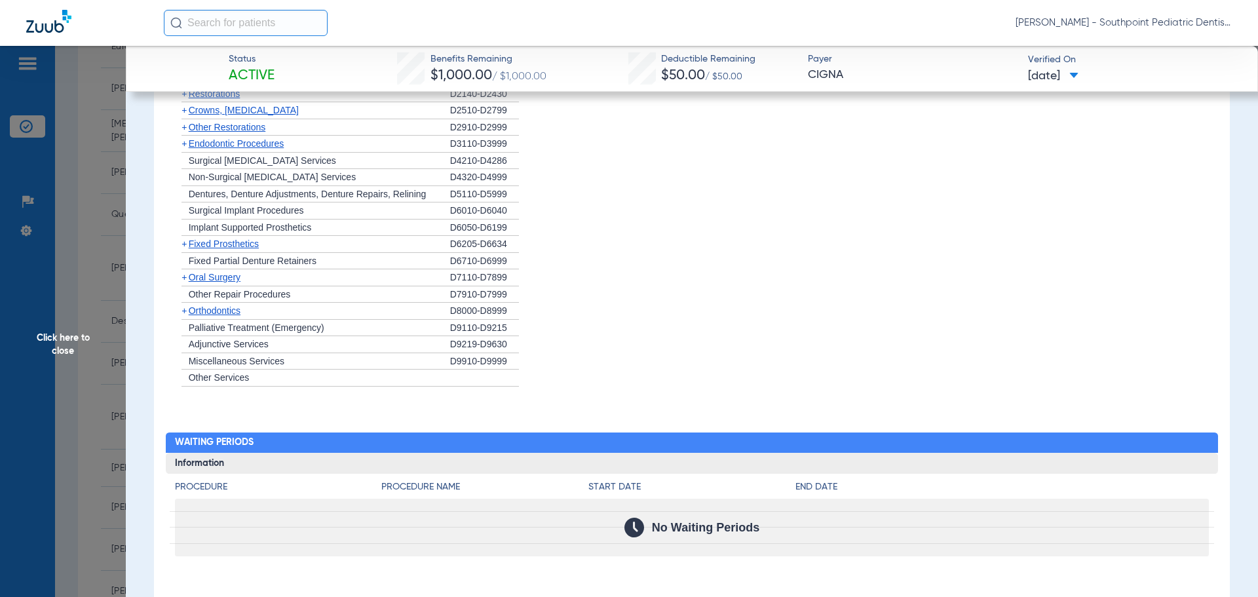
scroll to position [1550, 0]
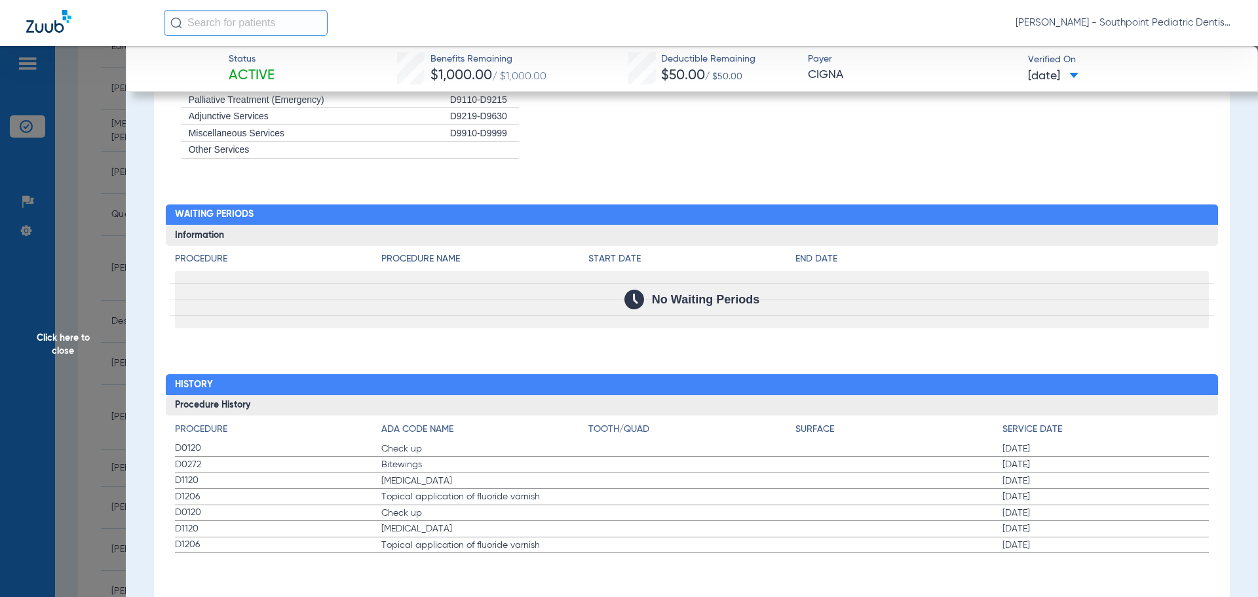
drag, startPoint x: 176, startPoint y: 452, endPoint x: 1119, endPoint y: 492, distance: 944.0
click at [1119, 492] on app-history-list "Procedure ADA Code Name Tooth/Quad Surface Service Date D0120 Check up 07/17/20…" at bounding box center [692, 488] width 1035 height 131
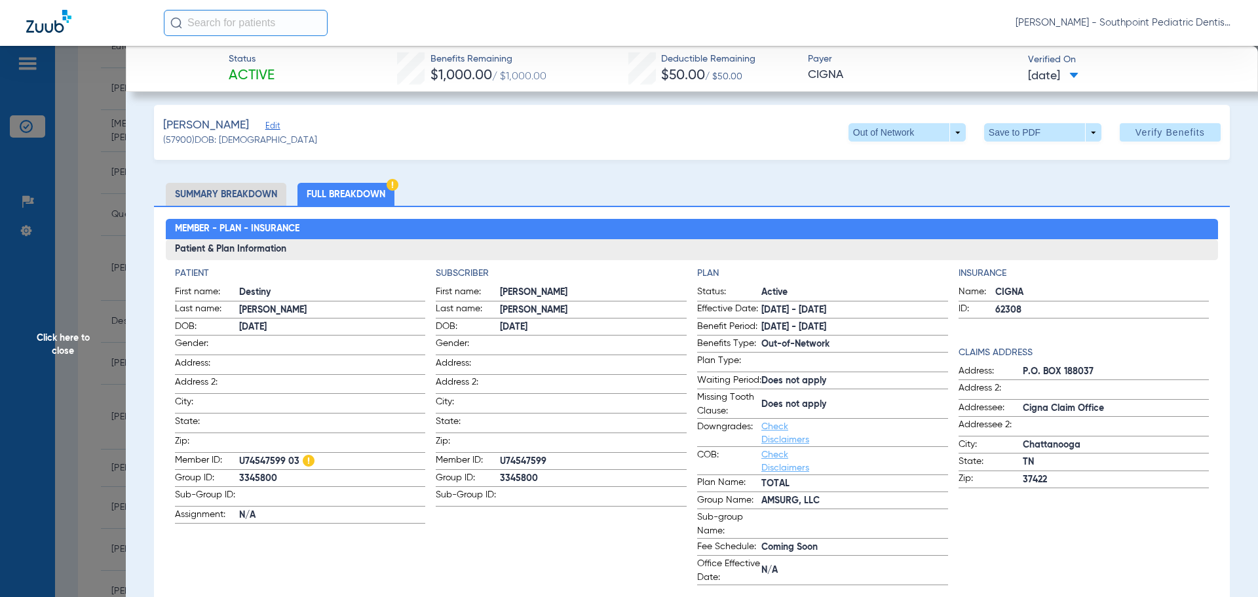
scroll to position [0, 0]
